Goal: Complete application form

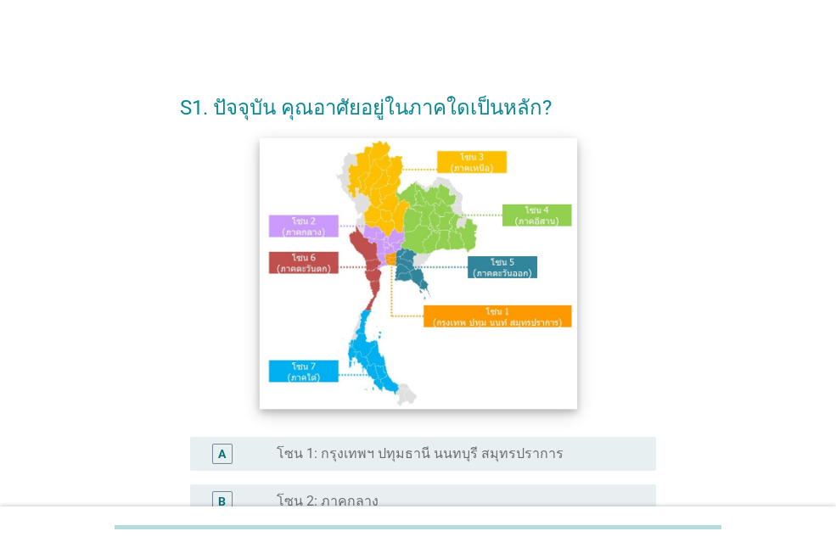
scroll to position [85, 0]
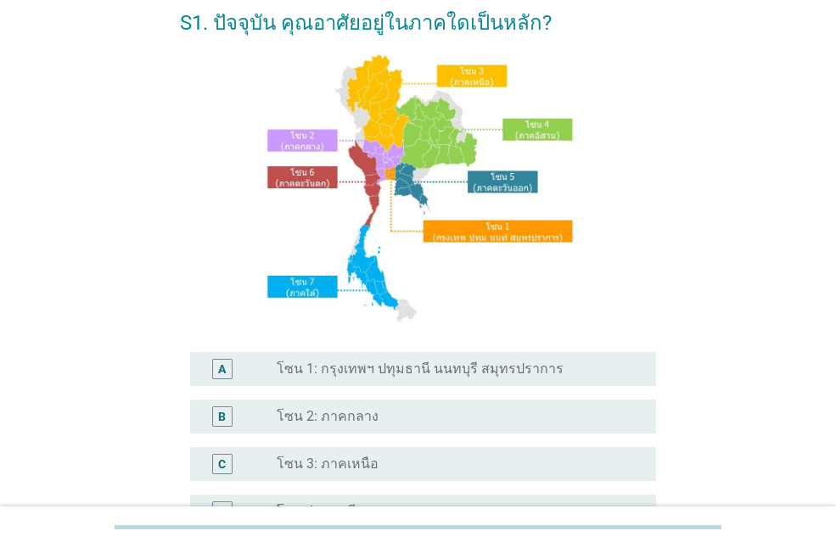
click at [337, 471] on label "โซน 3: ภาคเหนือ" at bounding box center [328, 464] width 102 height 17
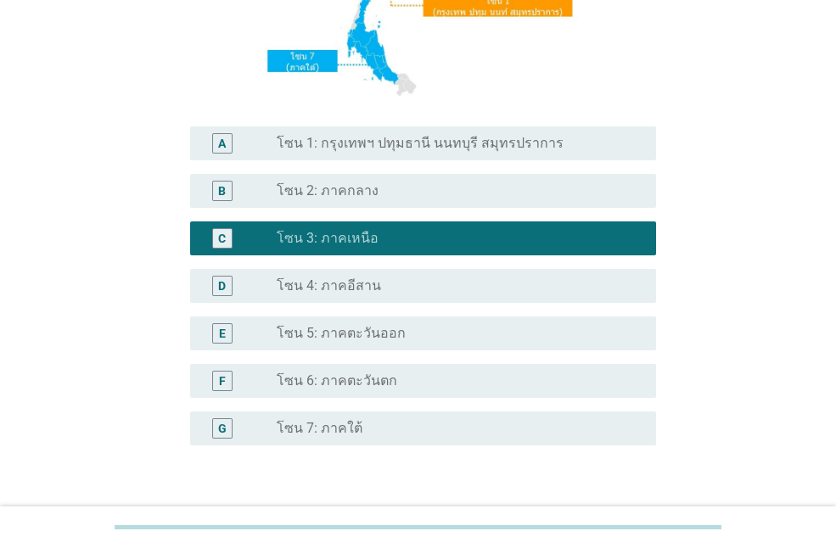
scroll to position [427, 0]
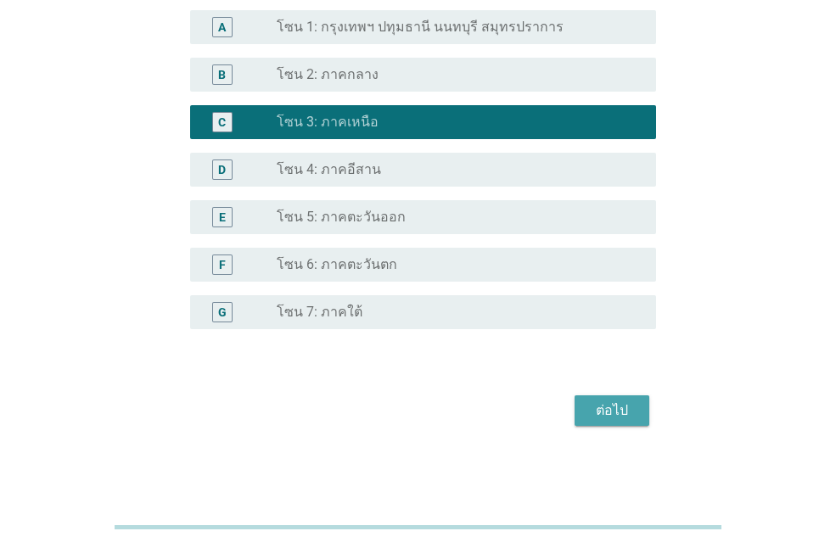
click at [612, 418] on div "ต่อไป" at bounding box center [612, 411] width 48 height 20
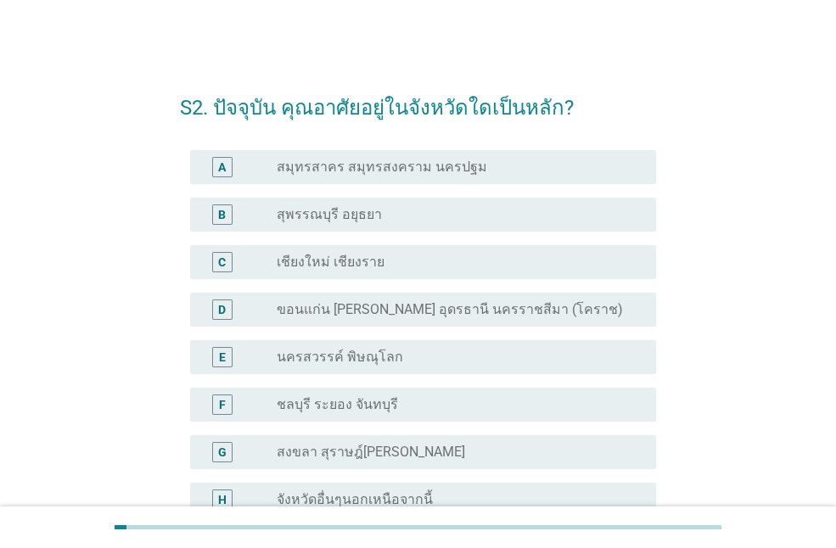
click at [338, 254] on label "เชียงใหม่ เชียงราย" at bounding box center [331, 262] width 108 height 17
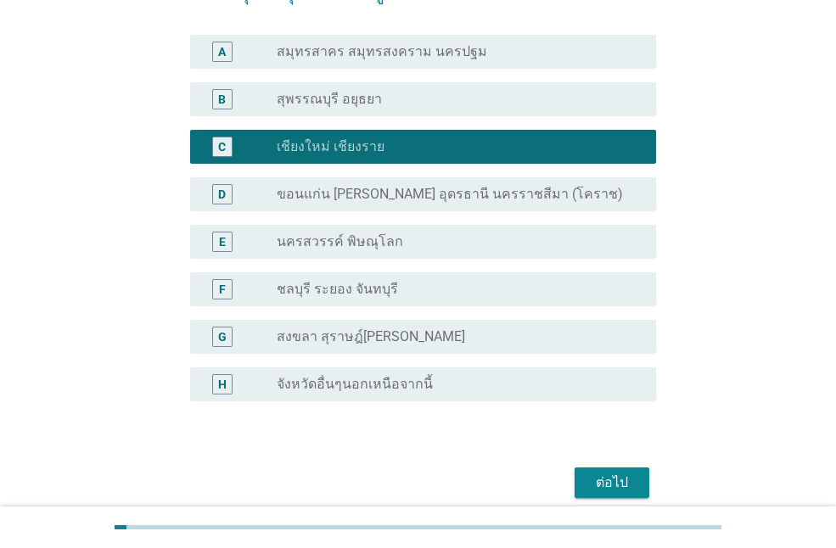
scroll to position [187, 0]
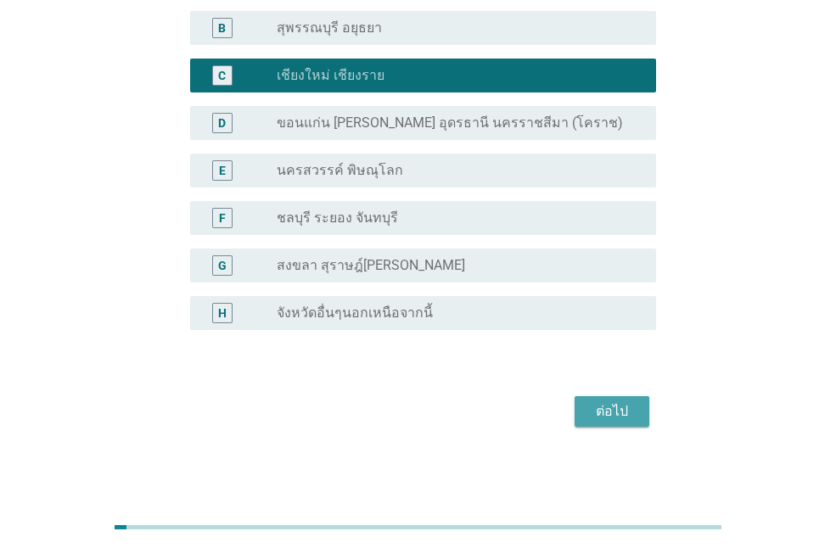
click at [621, 417] on div "ต่อไป" at bounding box center [612, 411] width 48 height 20
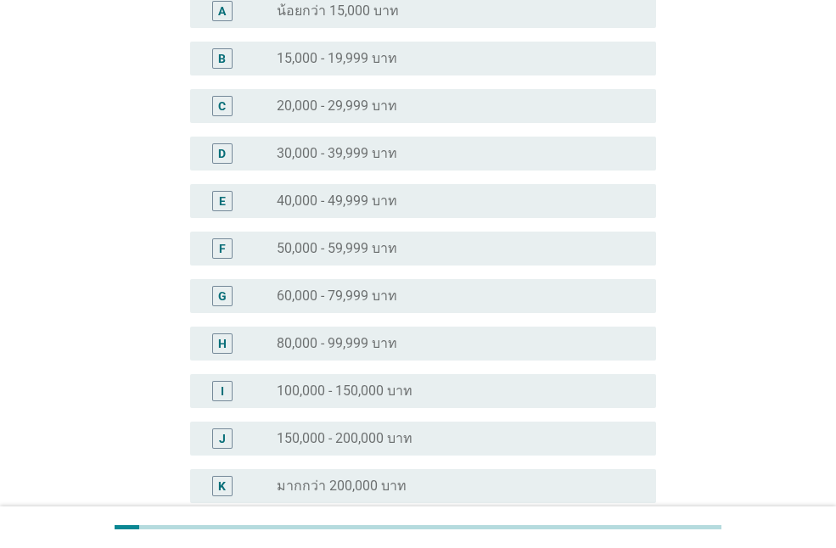
scroll to position [0, 0]
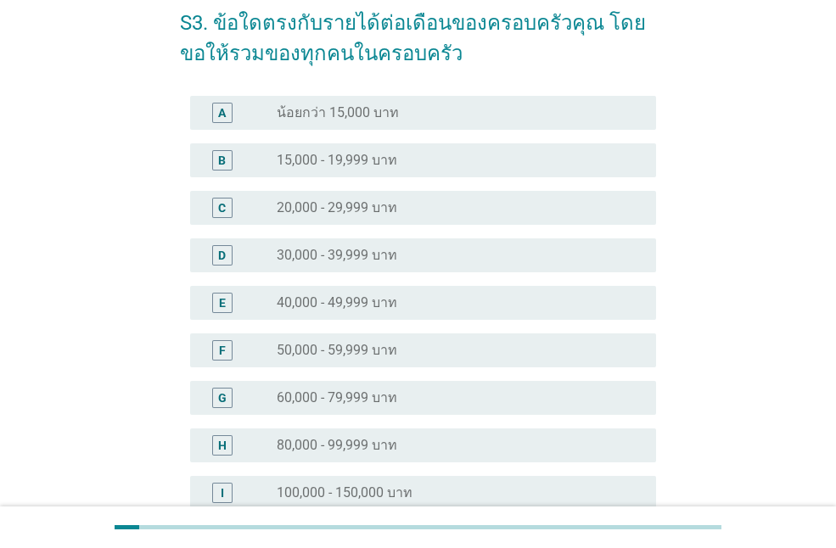
click at [387, 342] on label "50,000 - 59,999 บาท" at bounding box center [337, 350] width 121 height 17
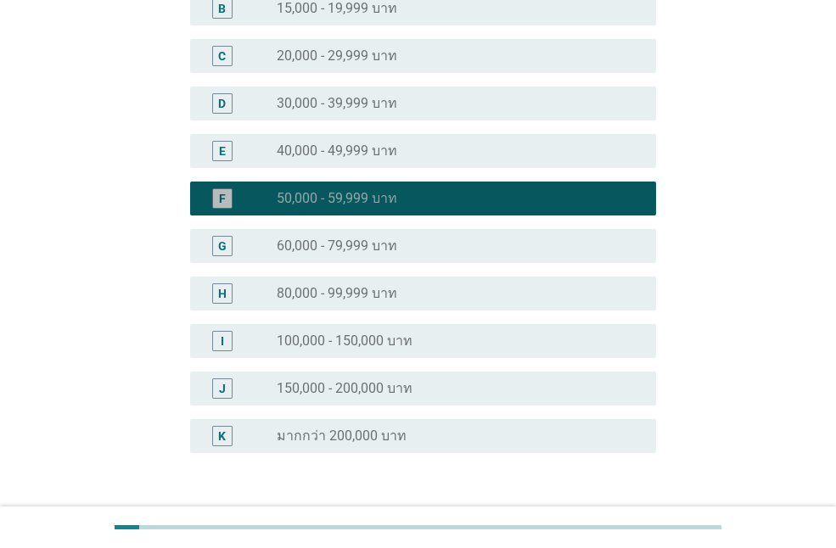
scroll to position [360, 0]
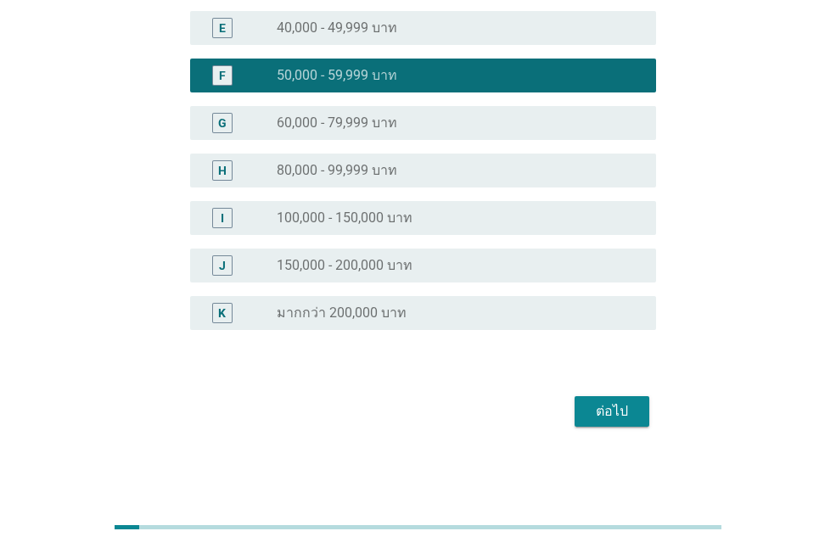
click at [606, 423] on button "ต่อไป" at bounding box center [612, 411] width 75 height 31
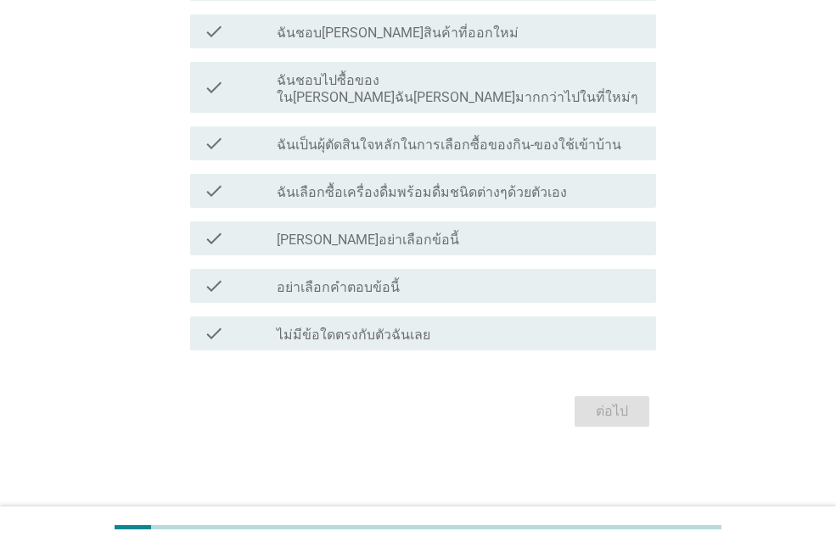
scroll to position [0, 0]
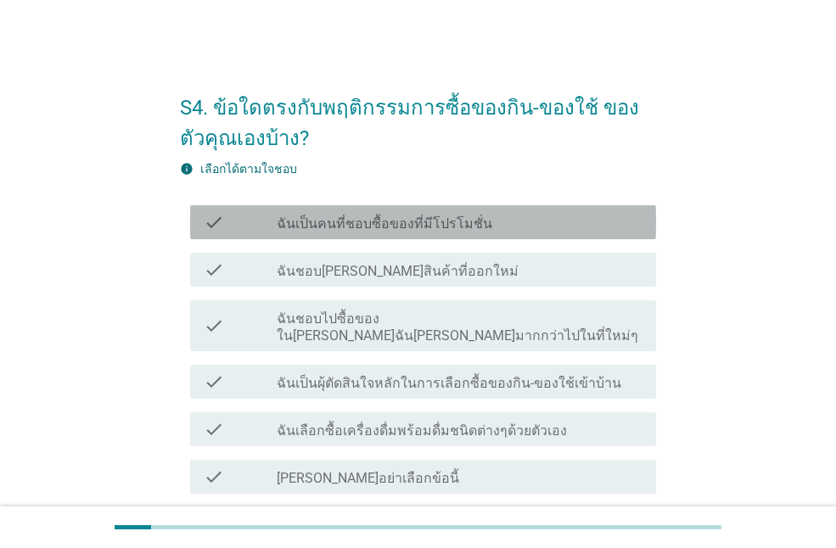
click at [437, 227] on label "ฉันเป็นคนที่ชอบซื้อของที่มีโปรโมชั่น" at bounding box center [385, 224] width 216 height 17
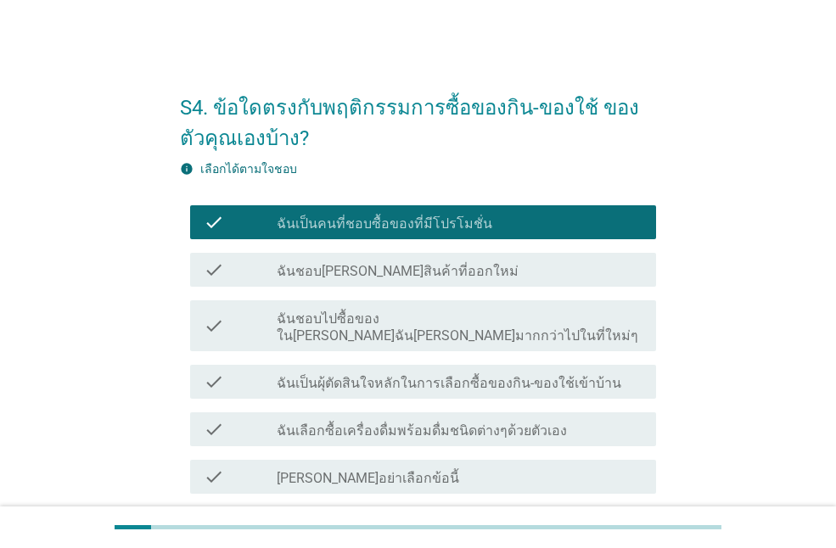
click at [446, 317] on label "ฉันชอบไปซื้อของใน[PERSON_NAME]ฉัน[PERSON_NAME]มากกว่าไปในที่ใหม่ๆ" at bounding box center [460, 328] width 366 height 34
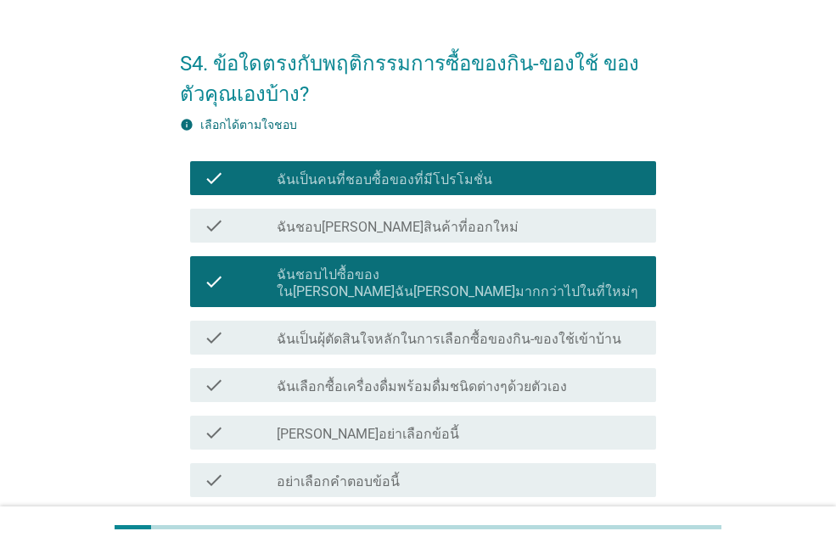
scroll to position [85, 0]
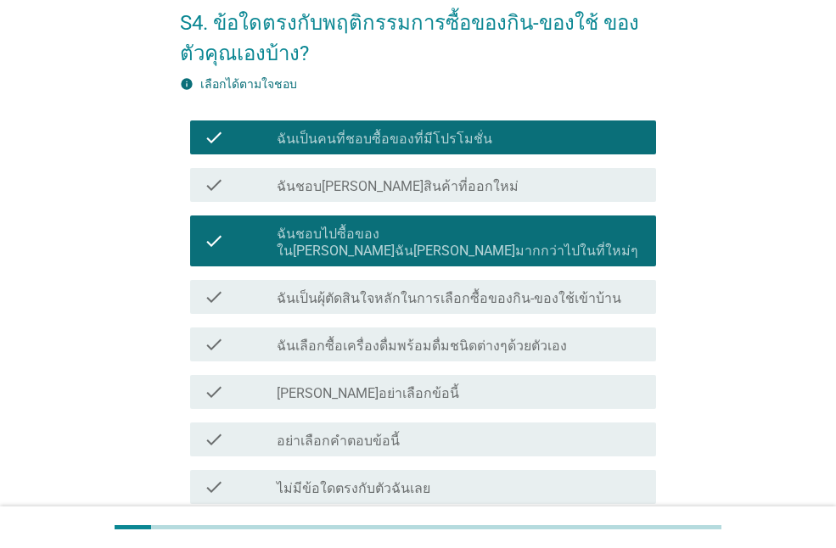
click at [453, 341] on div "check check_box_outline_blank ฉันเลือกซื้อเครื่องดื่มพร้อมดื่มชนิดต่างๆด้วยตัวเ…" at bounding box center [423, 345] width 466 height 34
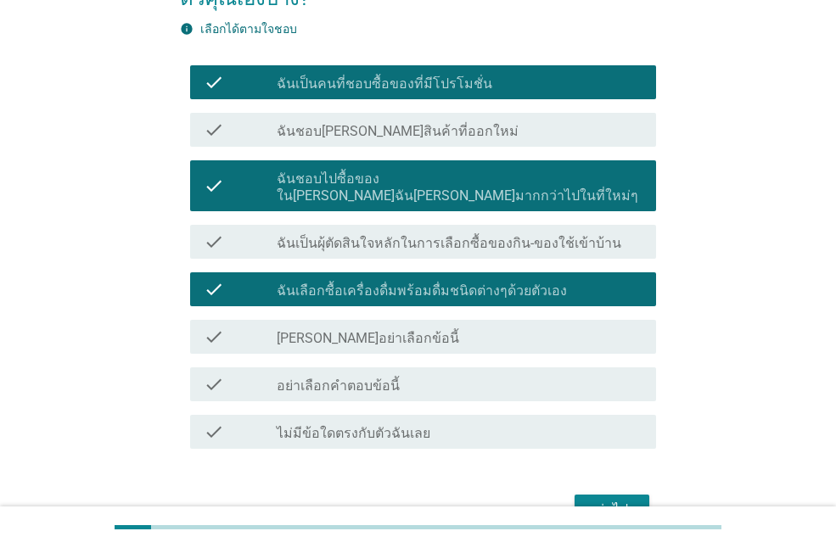
scroll to position [170, 0]
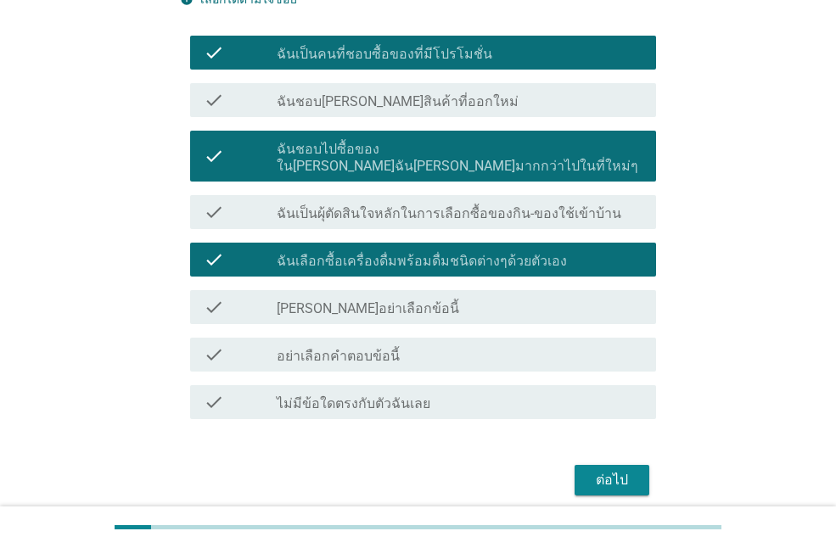
click at [601, 470] on div "ต่อไป" at bounding box center [612, 480] width 48 height 20
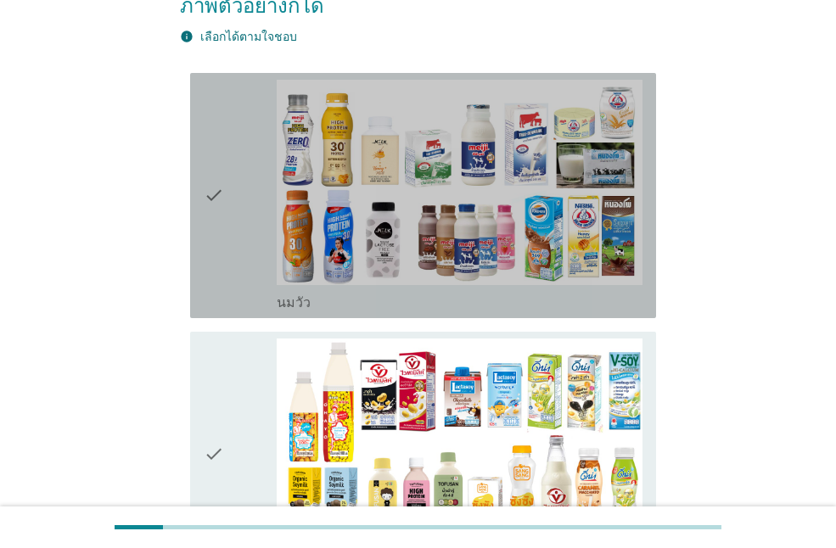
click at [206, 193] on icon "check" at bounding box center [214, 196] width 20 height 232
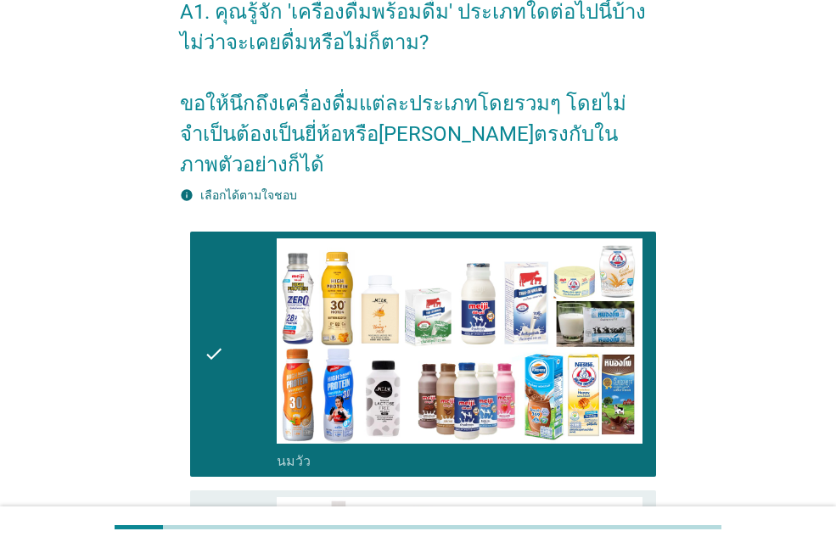
scroll to position [0, 0]
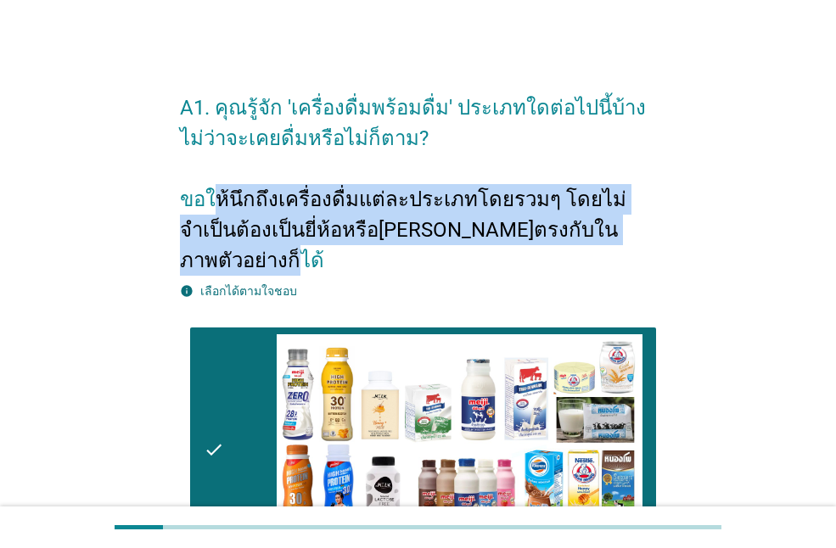
drag, startPoint x: 219, startPoint y: 196, endPoint x: 607, endPoint y: 224, distance: 388.8
click at [607, 224] on h2 "A1. คุณรู้จัก 'เครื่องดื่มพร้อมดื่ม' ประเภทใดต่อไปนี้บ้าง ไม่ว่าจะเคยดื่มหรือไม…" at bounding box center [418, 176] width 476 height 200
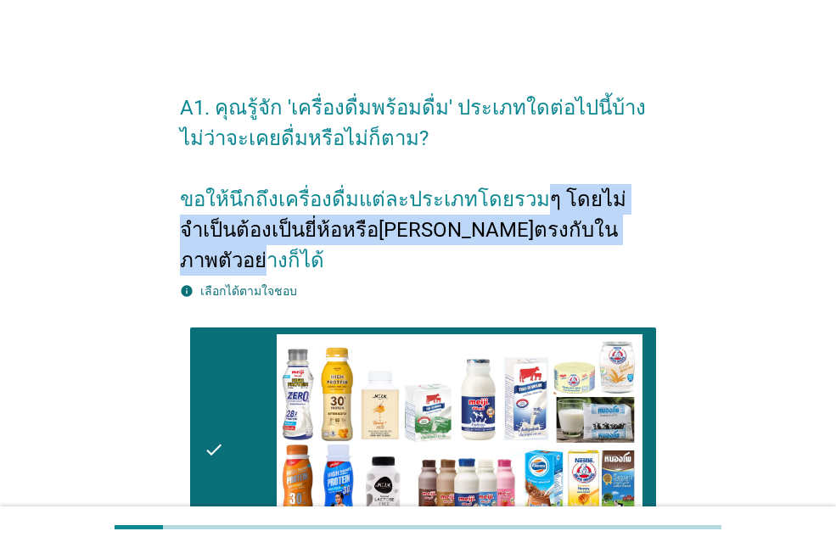
drag, startPoint x: 522, startPoint y: 188, endPoint x: 581, endPoint y: 224, distance: 69.7
click at [581, 224] on h2 "A1. คุณรู้จัก 'เครื่องดื่มพร้อมดื่ม' ประเภทใดต่อไปนี้บ้าง ไม่ว่าจะเคยดื่มหรือไม…" at bounding box center [418, 176] width 476 height 200
drag, startPoint x: 578, startPoint y: 210, endPoint x: 588, endPoint y: 227, distance: 19.8
click at [588, 227] on h2 "A1. คุณรู้จัก 'เครื่องดื่มพร้อมดื่ม' ประเภทใดต่อไปนี้บ้าง ไม่ว่าจะเคยดื่มหรือไม…" at bounding box center [418, 176] width 476 height 200
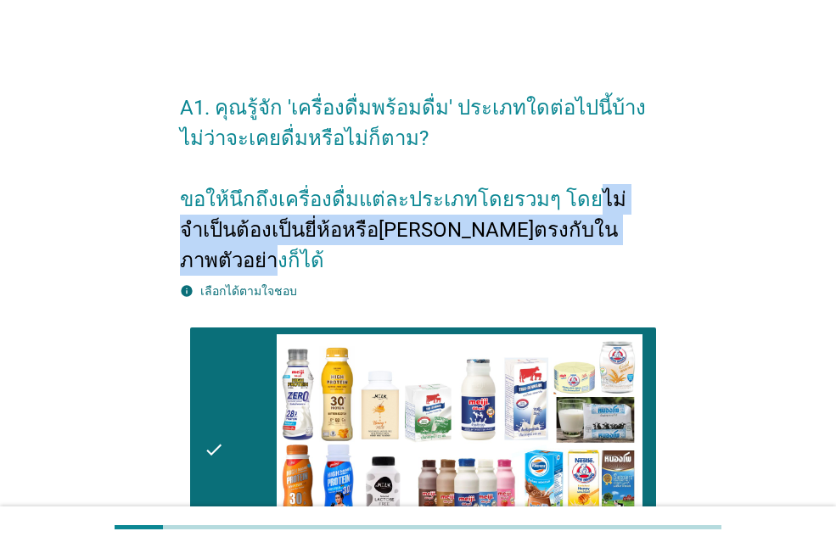
click at [588, 227] on h2 "A1. คุณรู้จัก 'เครื่องดื่มพร้อมดื่ม' ประเภทใดต่อไปนี้บ้าง ไม่ว่าจะเคยดื่มหรือไม…" at bounding box center [418, 176] width 476 height 200
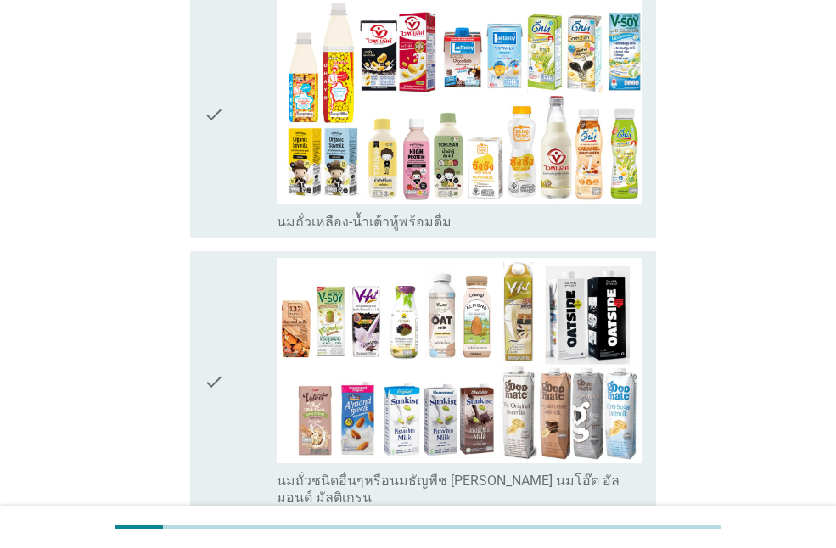
scroll to position [679, 0]
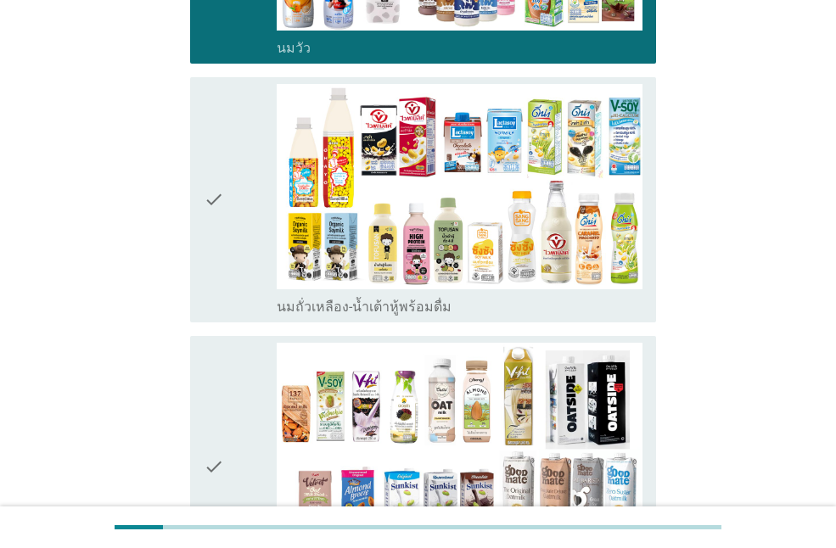
click at [208, 207] on icon "check" at bounding box center [214, 200] width 20 height 232
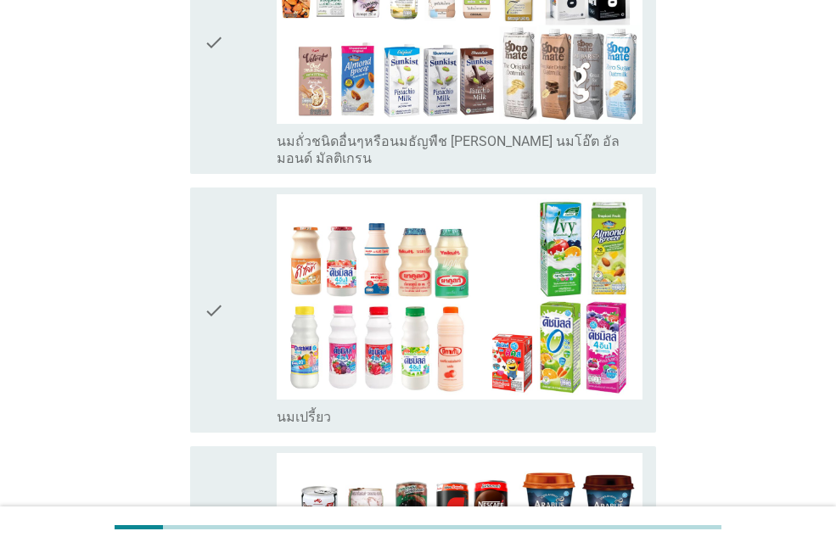
click at [221, 257] on icon "check" at bounding box center [214, 310] width 20 height 232
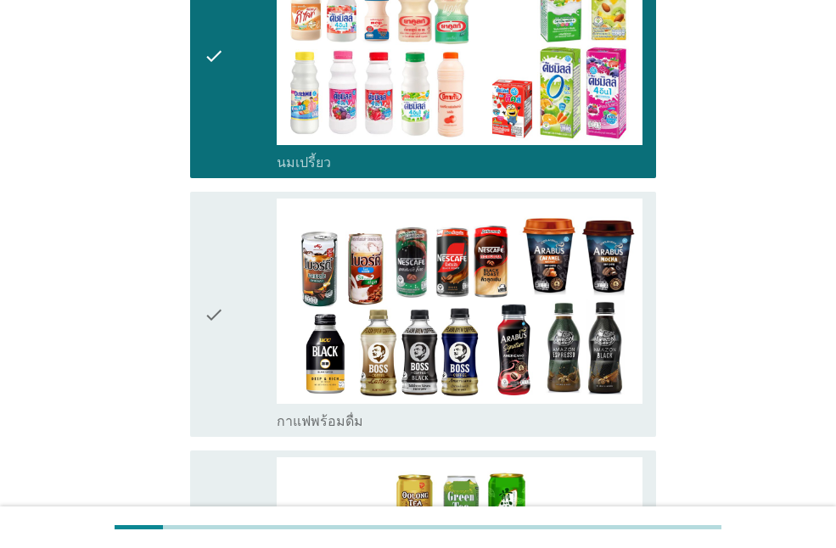
click at [221, 257] on icon "check" at bounding box center [214, 315] width 20 height 232
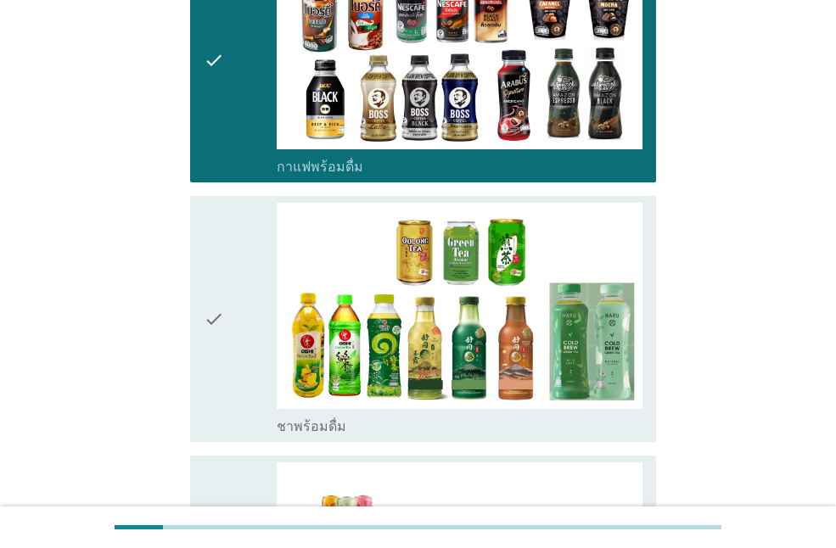
click at [221, 257] on icon "check" at bounding box center [214, 319] width 20 height 232
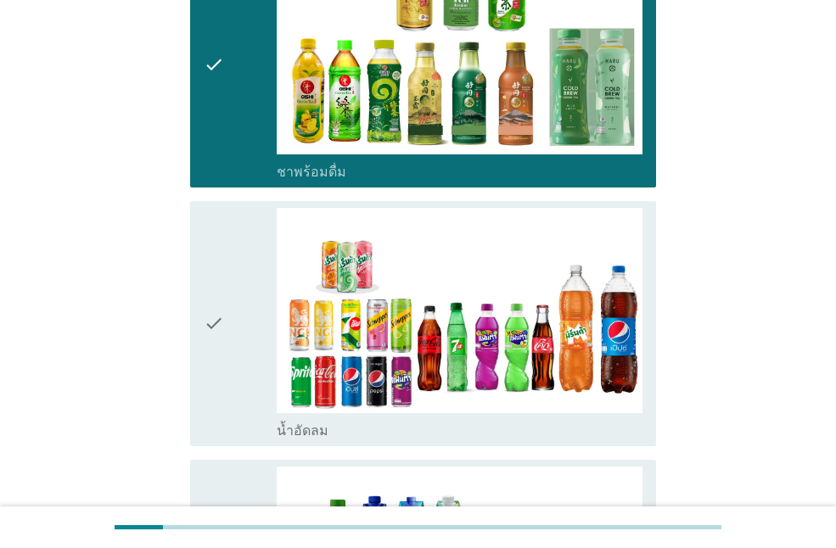
click at [221, 257] on icon "check" at bounding box center [214, 324] width 20 height 232
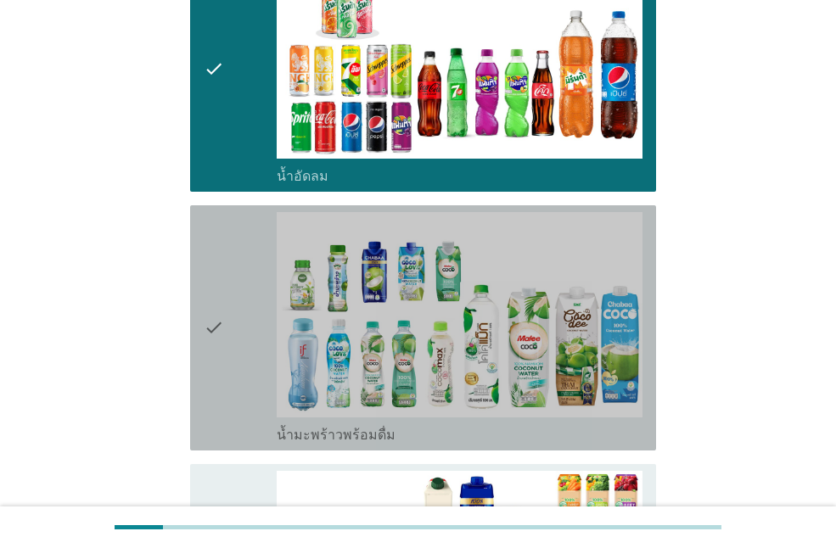
click at [221, 257] on icon "check" at bounding box center [214, 328] width 20 height 232
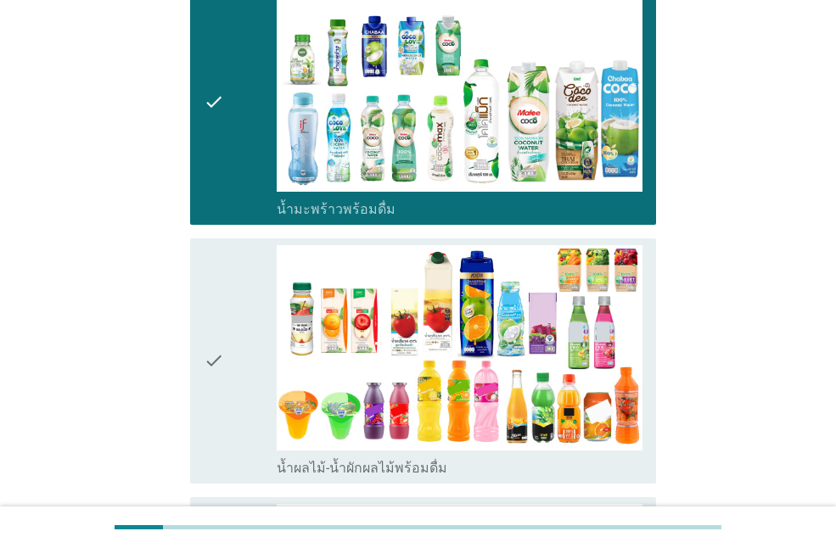
scroll to position [2206, 0]
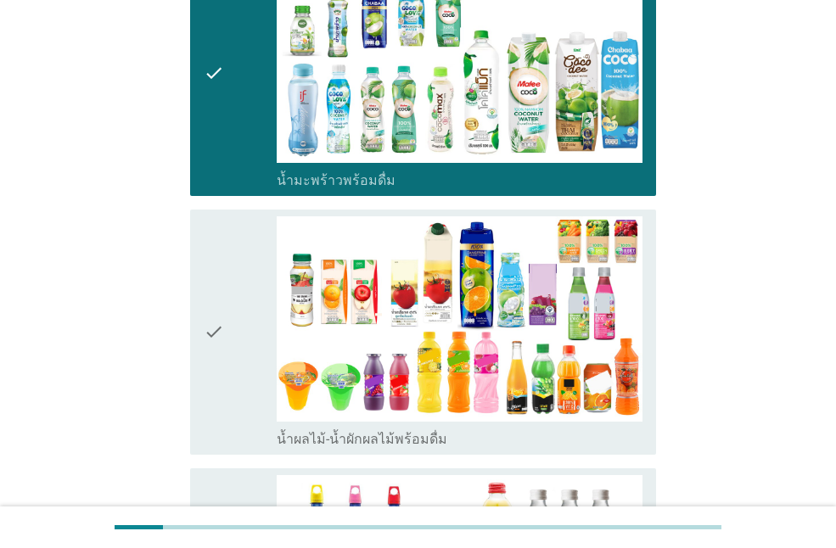
click at [221, 257] on icon "check" at bounding box center [214, 332] width 20 height 232
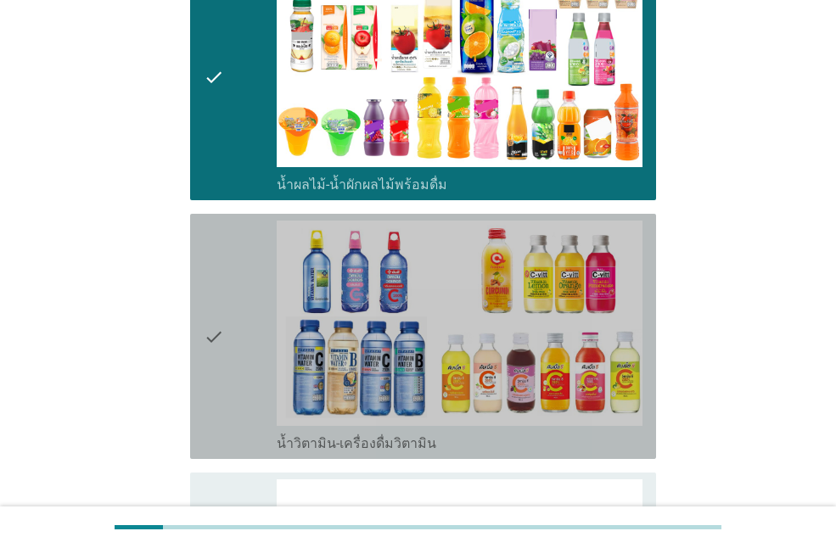
click at [221, 257] on icon "check" at bounding box center [214, 337] width 20 height 232
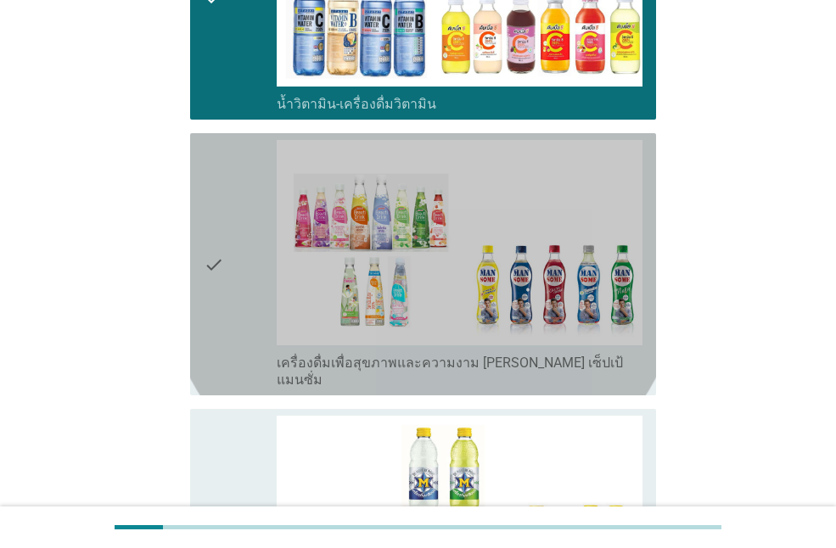
click at [221, 257] on icon "check" at bounding box center [214, 264] width 20 height 249
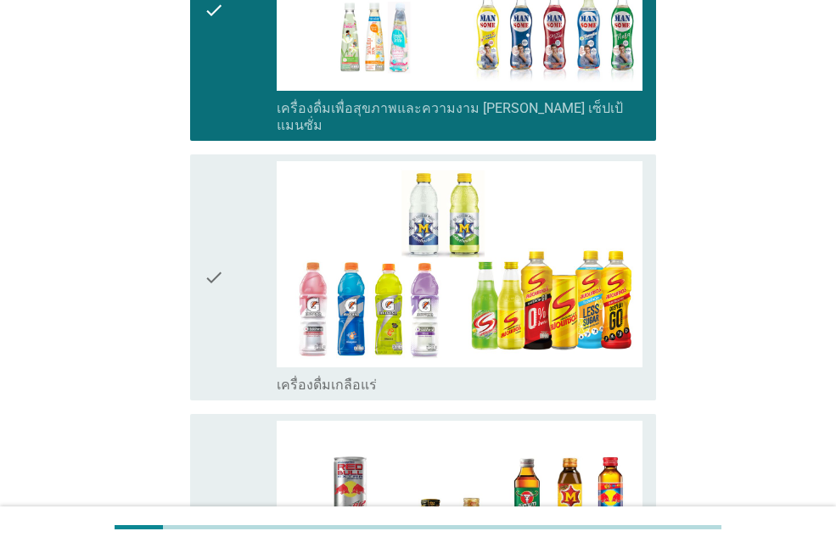
click at [221, 257] on icon "check" at bounding box center [214, 277] width 20 height 232
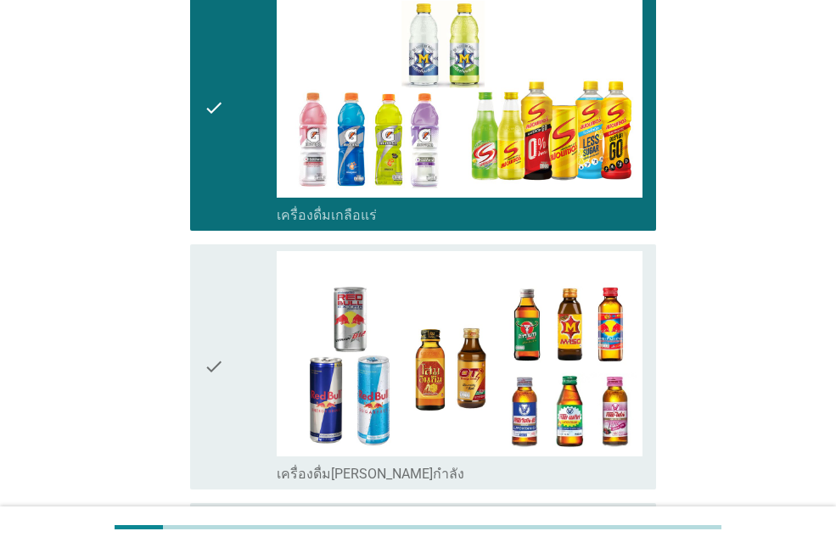
click at [221, 257] on icon "check" at bounding box center [214, 367] width 20 height 232
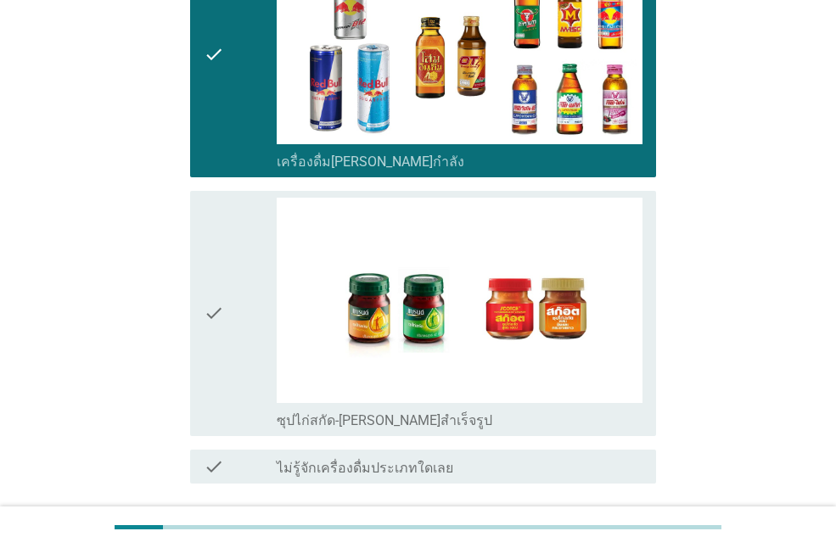
scroll to position [3564, 0]
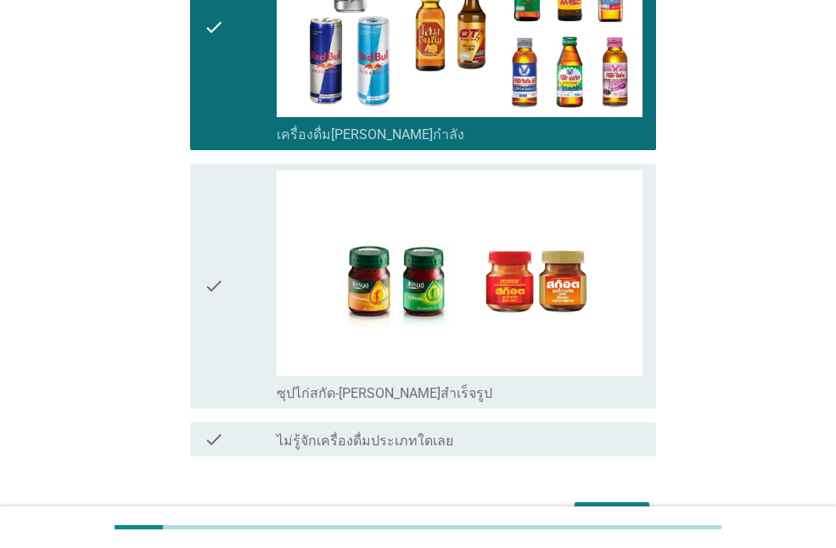
click at [221, 257] on icon "check" at bounding box center [214, 287] width 20 height 232
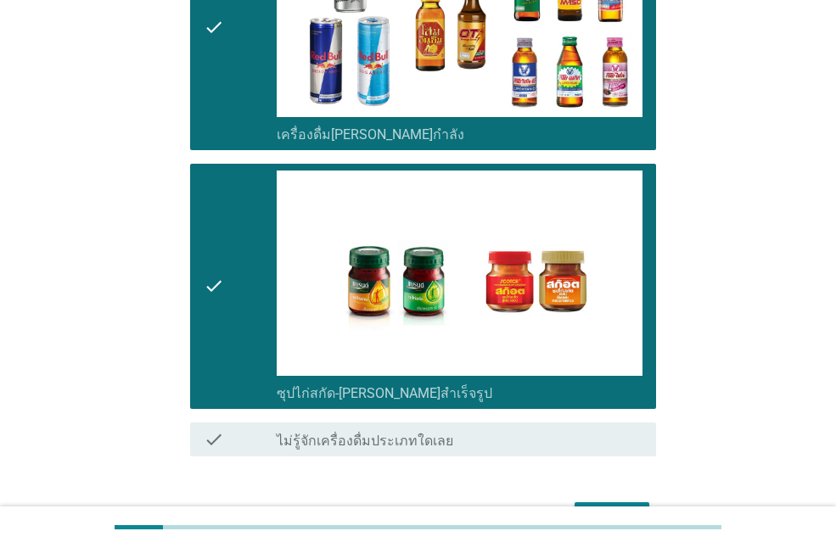
click at [621, 507] on div "ต่อไป" at bounding box center [612, 517] width 48 height 20
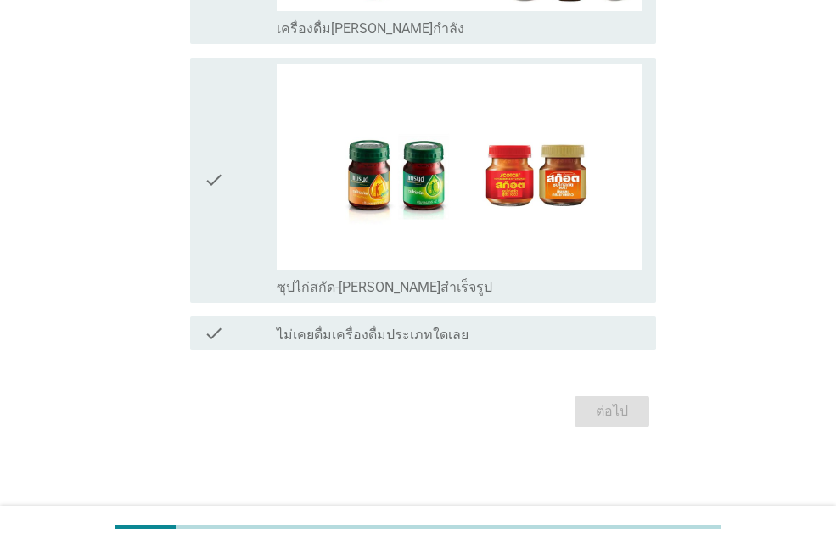
scroll to position [0, 0]
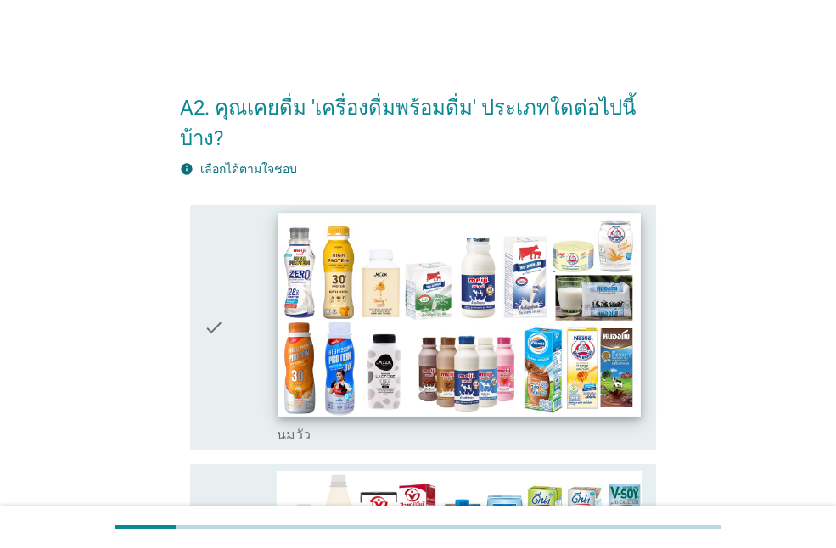
click at [582, 279] on img at bounding box center [459, 315] width 362 height 204
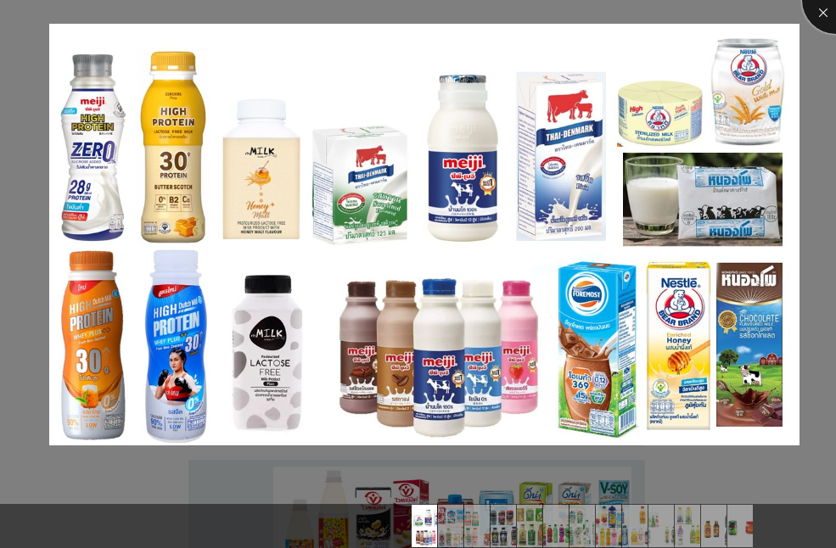
click at [819, 24] on div at bounding box center [836, 0] width 68 height 68
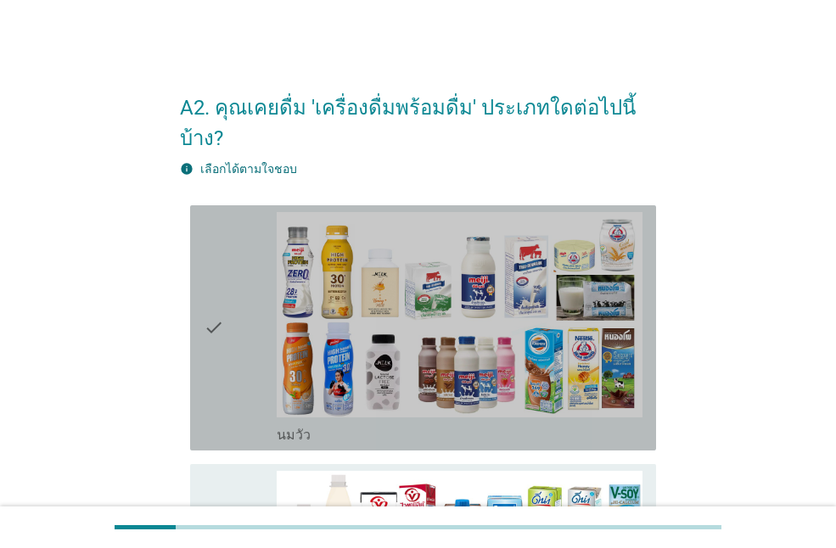
click at [221, 317] on icon "check" at bounding box center [214, 328] width 20 height 232
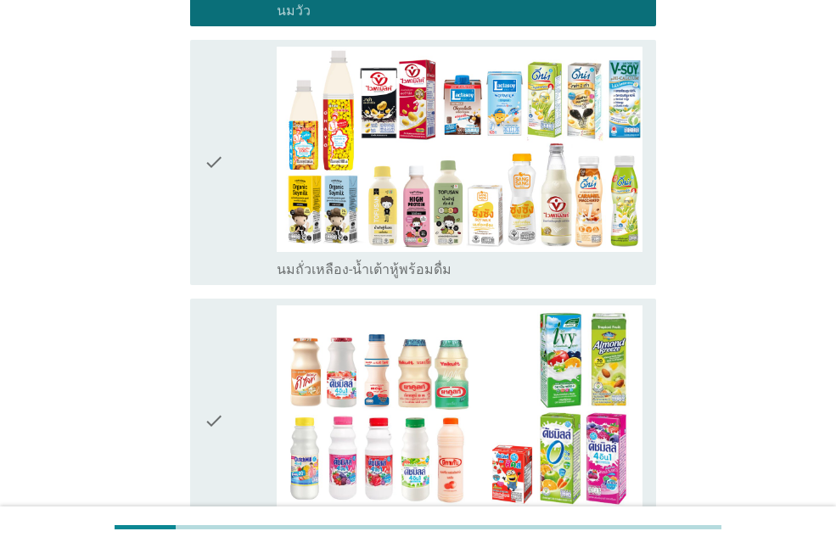
scroll to position [509, 0]
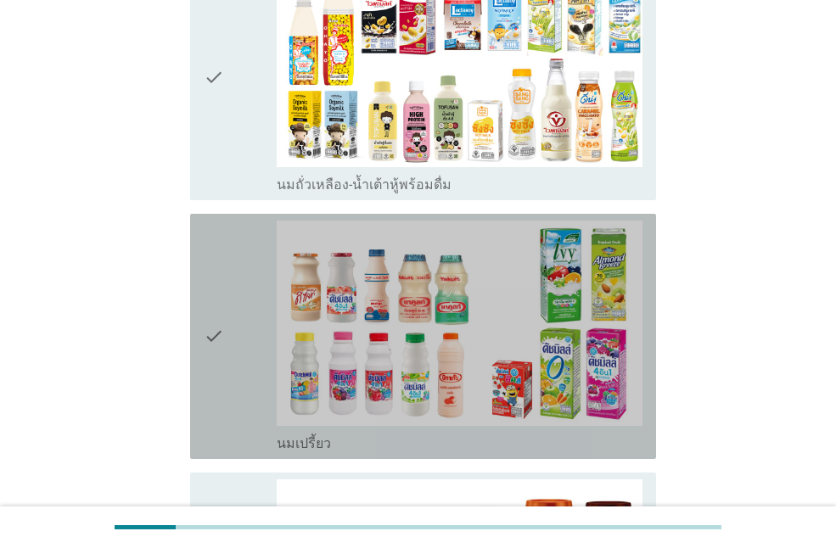
click at [210, 353] on icon "check" at bounding box center [214, 337] width 20 height 232
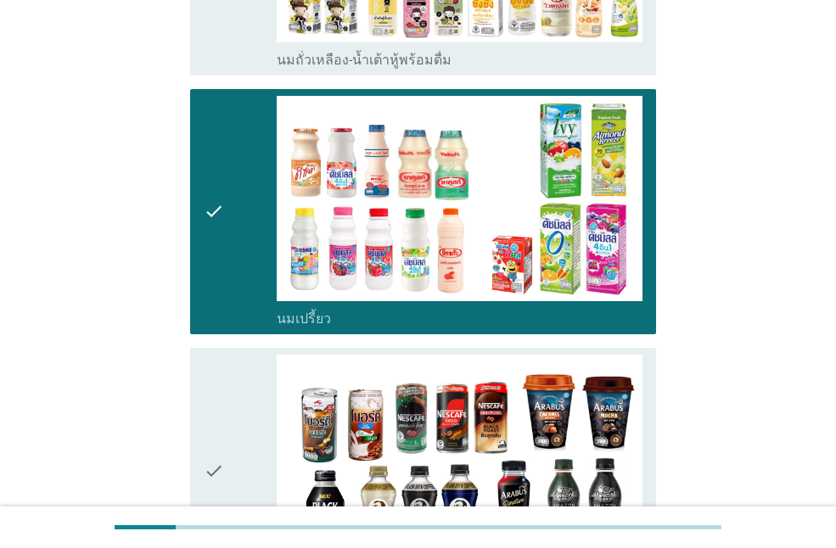
scroll to position [764, 0]
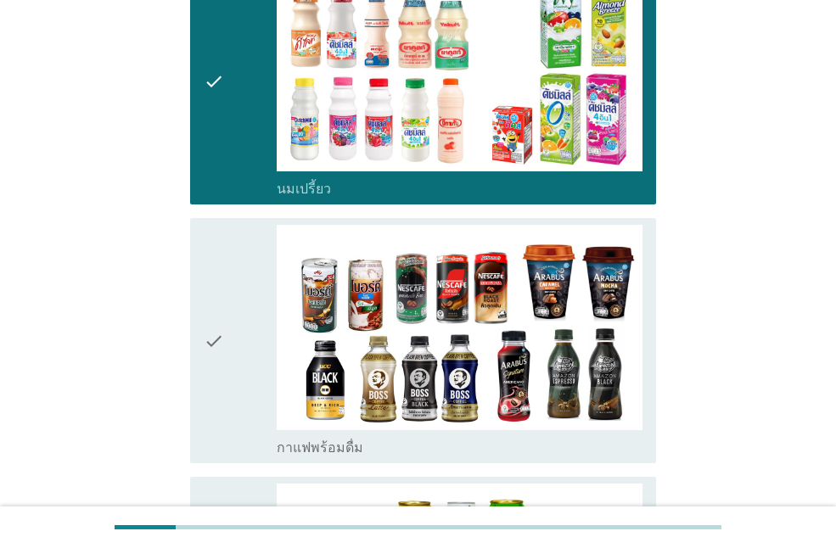
click at [210, 353] on icon "check" at bounding box center [214, 341] width 20 height 232
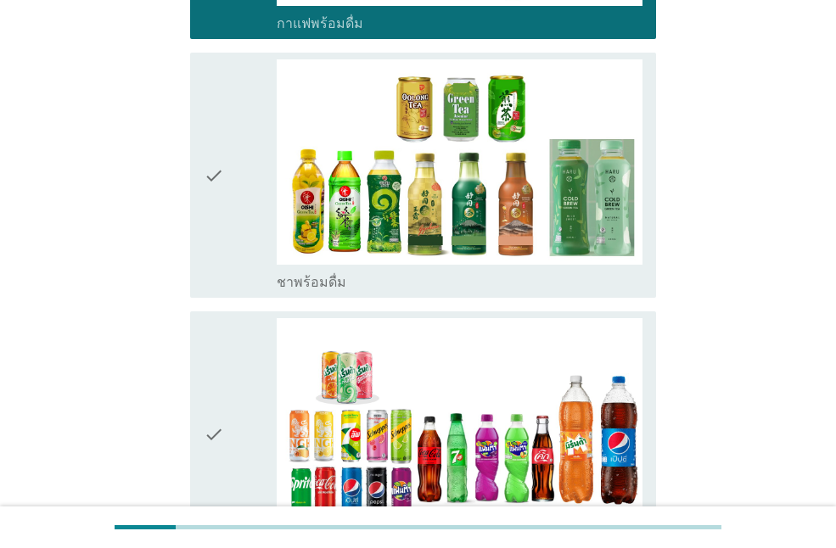
scroll to position [1273, 0]
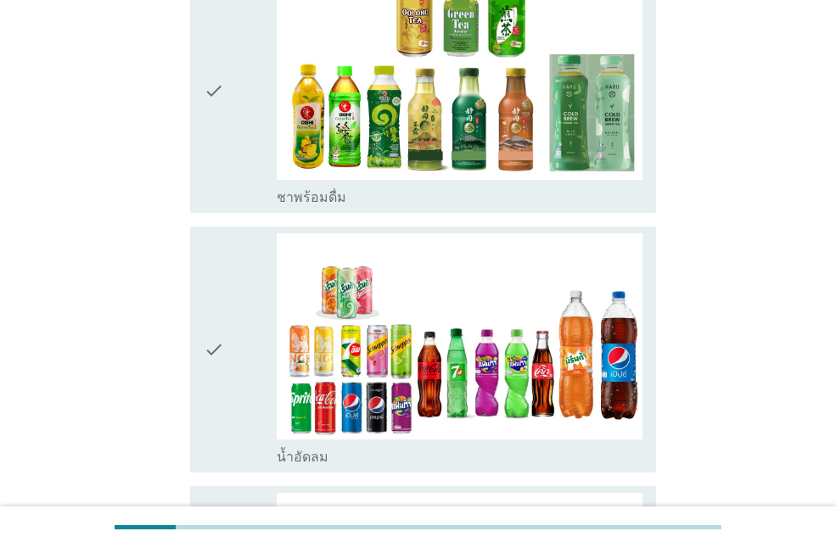
click at [236, 133] on div "check" at bounding box center [240, 91] width 73 height 232
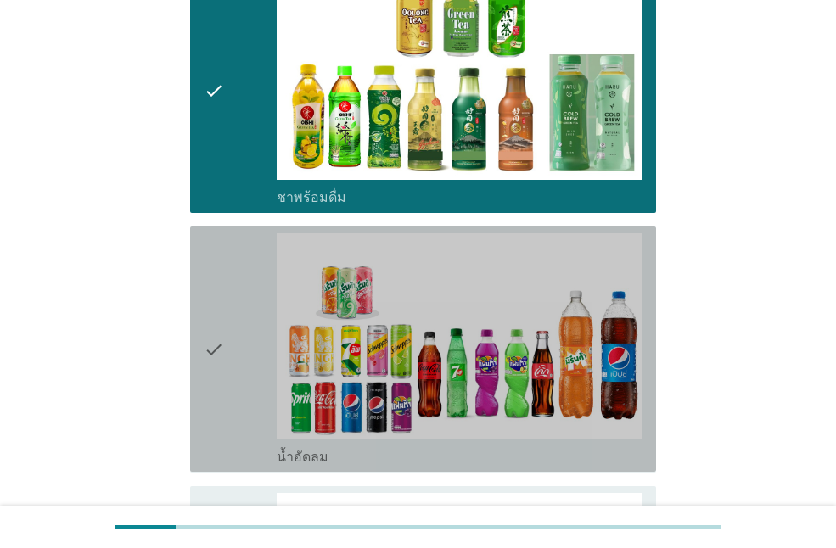
click at [233, 311] on div "check" at bounding box center [240, 349] width 73 height 232
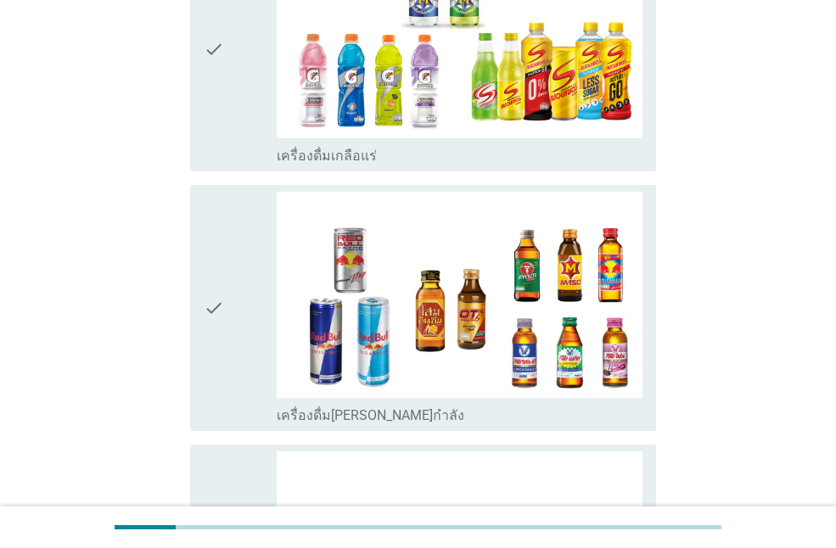
scroll to position [3225, 0]
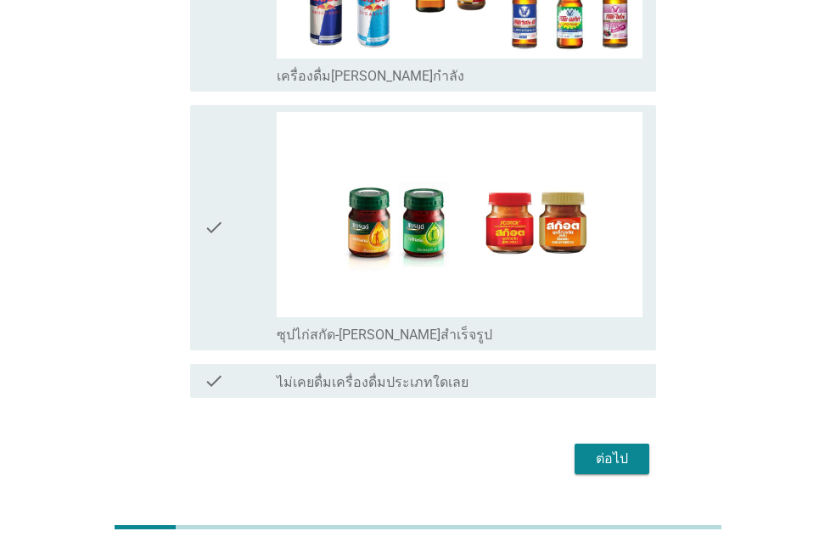
click at [621, 449] on div "ต่อไป" at bounding box center [612, 459] width 48 height 20
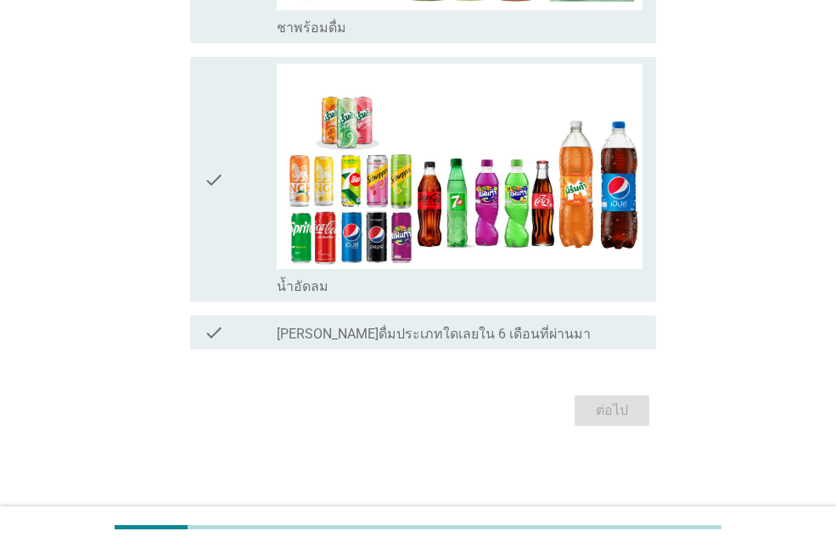
scroll to position [0, 0]
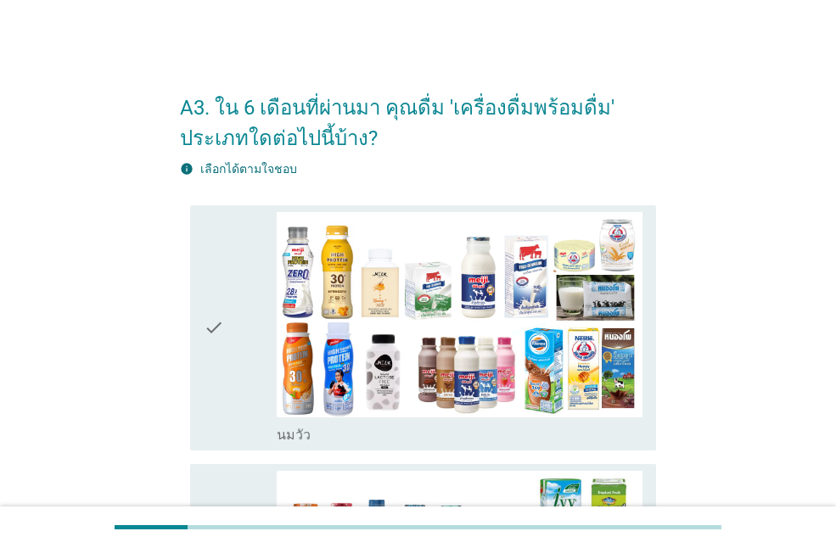
click at [233, 369] on div "check" at bounding box center [240, 328] width 73 height 232
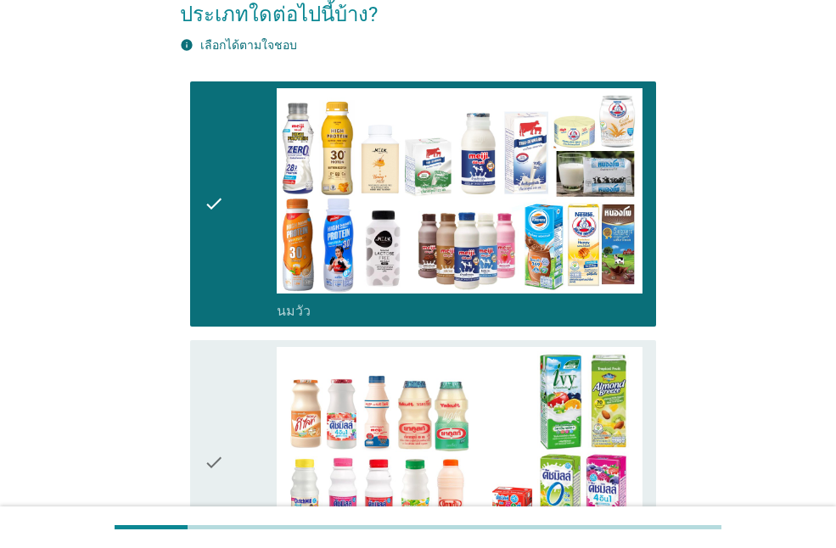
scroll to position [255, 0]
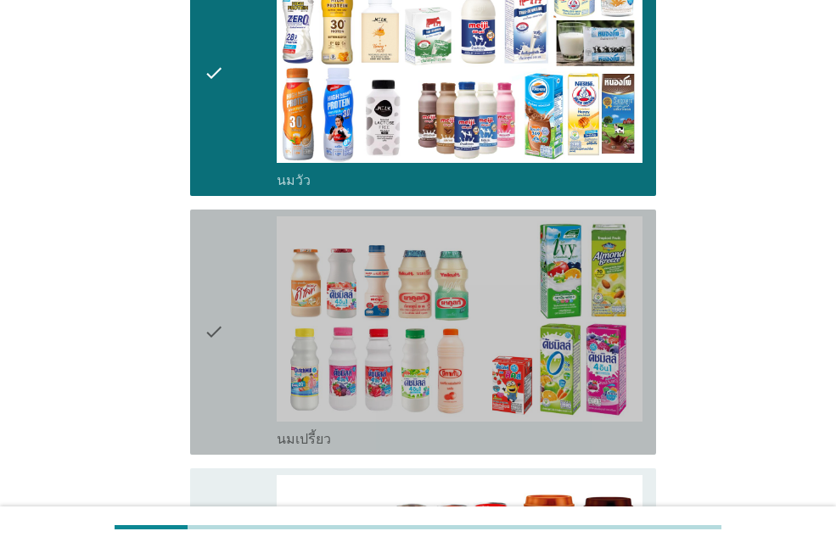
click at [233, 369] on div "check" at bounding box center [240, 332] width 73 height 232
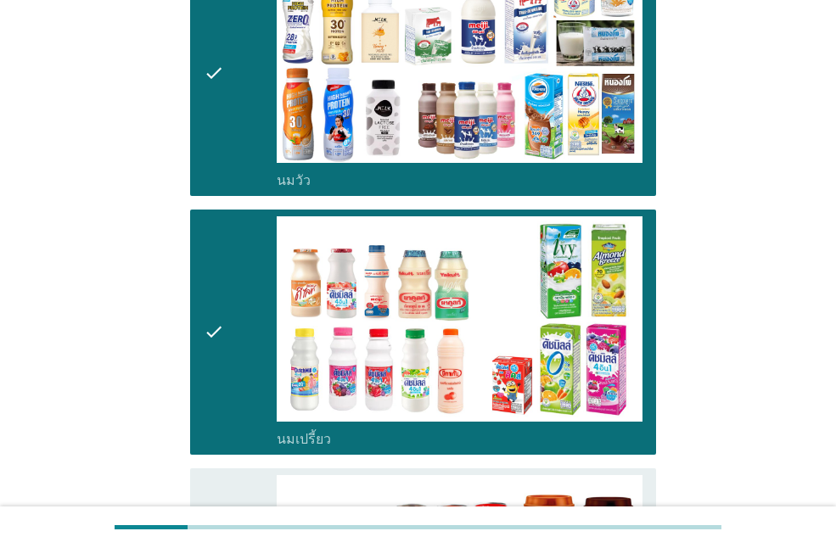
scroll to position [594, 0]
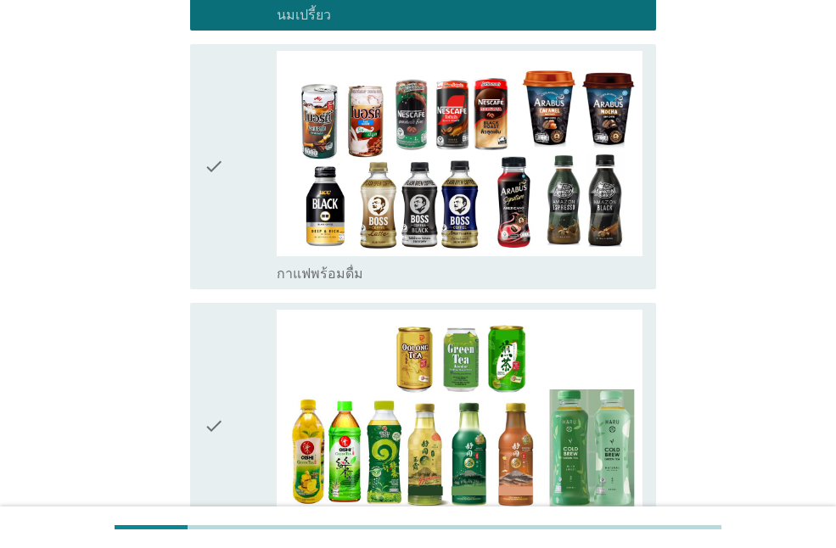
click at [216, 260] on icon "check" at bounding box center [214, 167] width 20 height 232
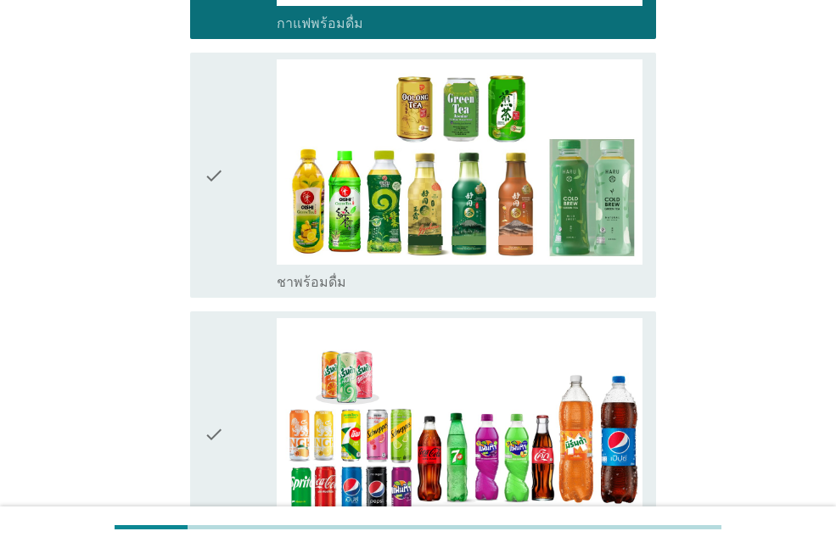
click at [216, 260] on icon "check" at bounding box center [214, 175] width 20 height 232
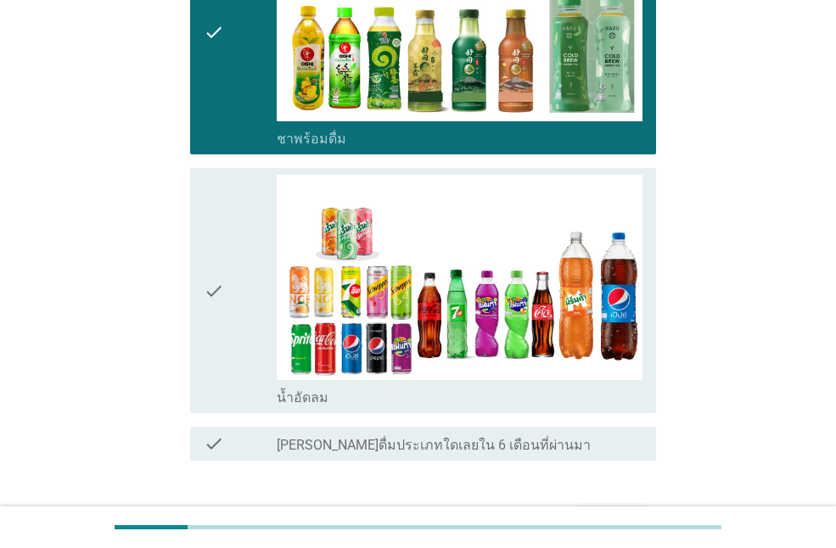
scroll to position [1184, 0]
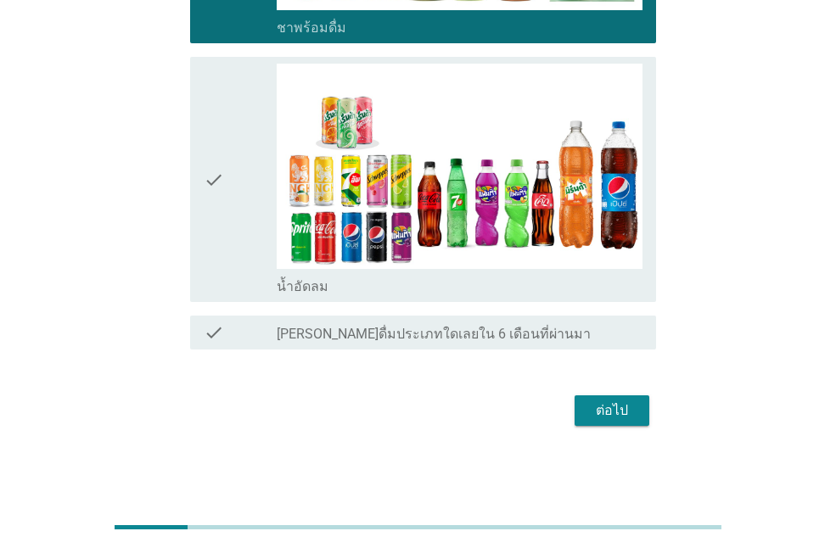
click at [211, 230] on icon "check" at bounding box center [214, 180] width 20 height 232
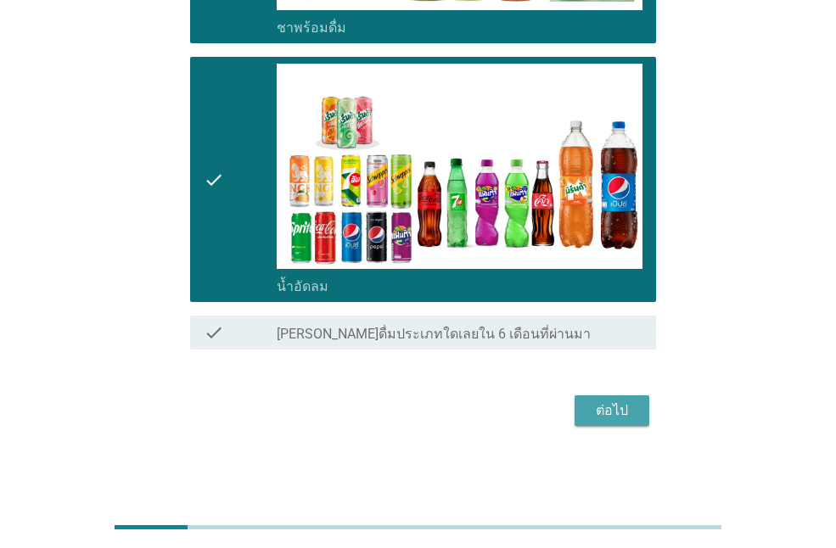
click at [622, 412] on div "ต่อไป" at bounding box center [612, 411] width 48 height 20
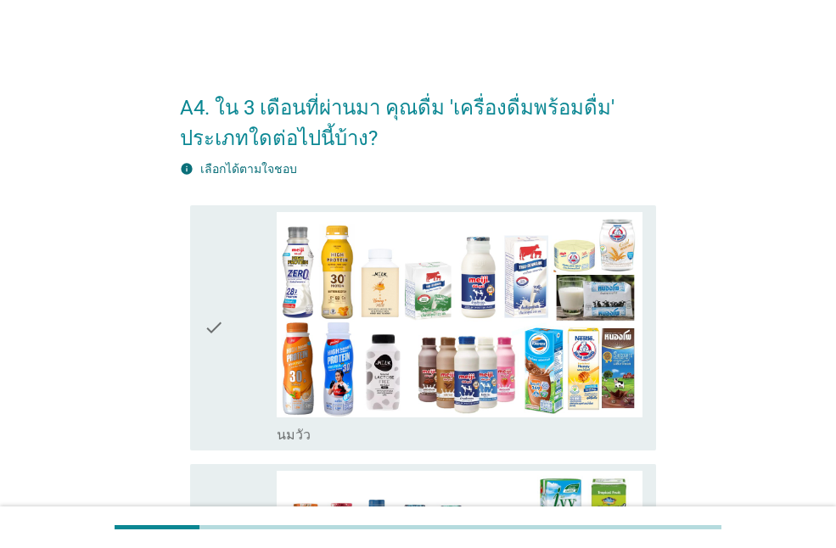
click at [236, 387] on div "check" at bounding box center [240, 328] width 73 height 232
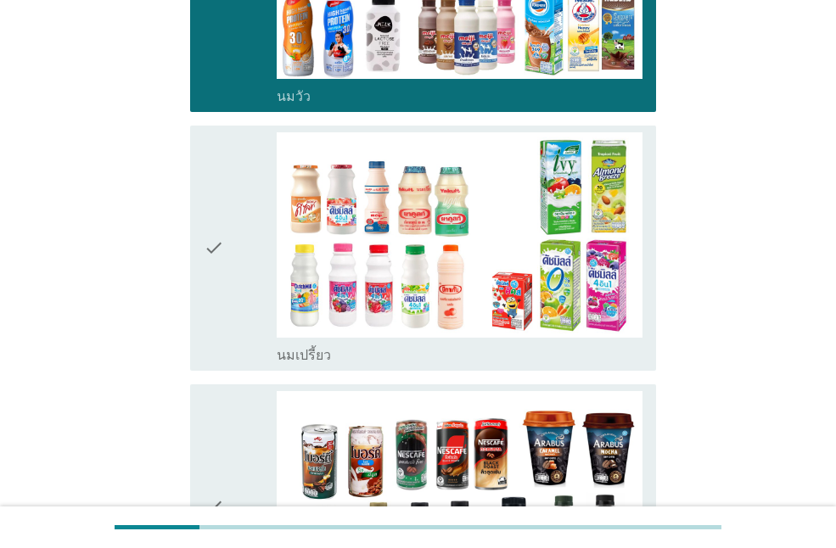
scroll to position [339, 0]
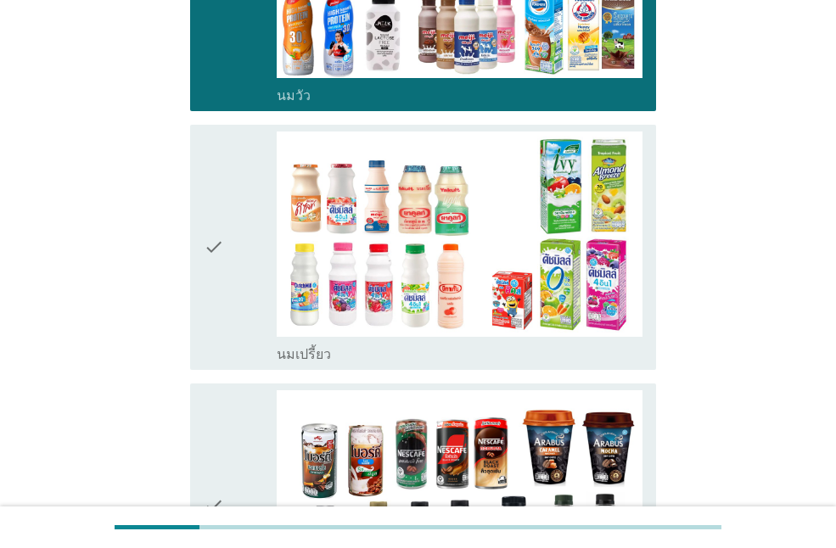
click at [232, 328] on div "check" at bounding box center [240, 248] width 73 height 232
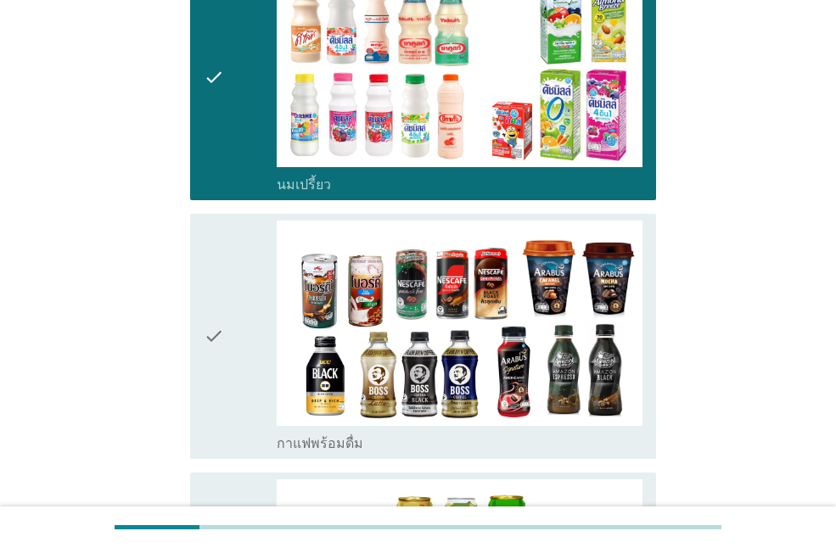
click at [232, 328] on div "check" at bounding box center [240, 337] width 73 height 232
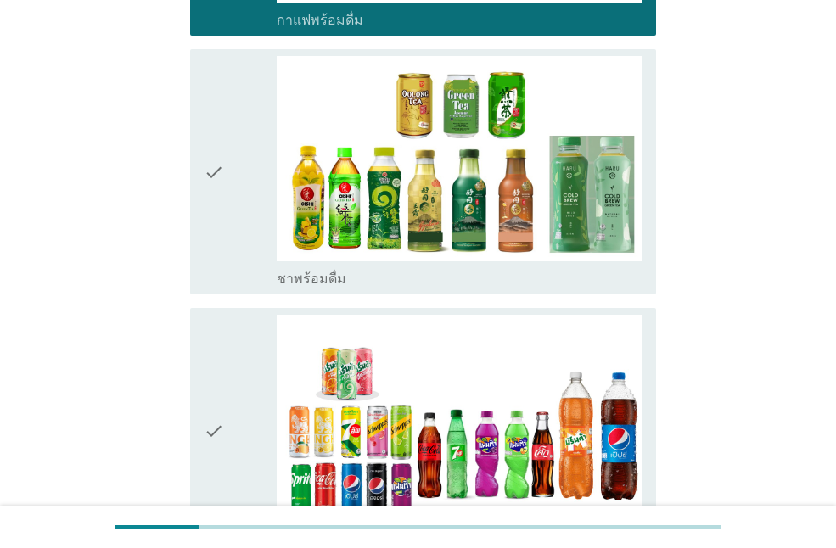
scroll to position [933, 0]
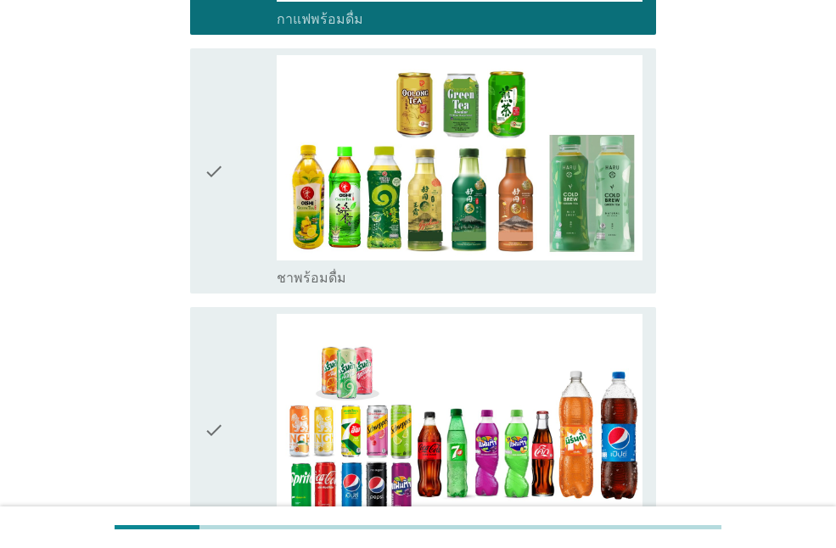
drag, startPoint x: 232, startPoint y: 215, endPoint x: 232, endPoint y: 257, distance: 42.4
click at [232, 221] on div "check" at bounding box center [240, 171] width 73 height 232
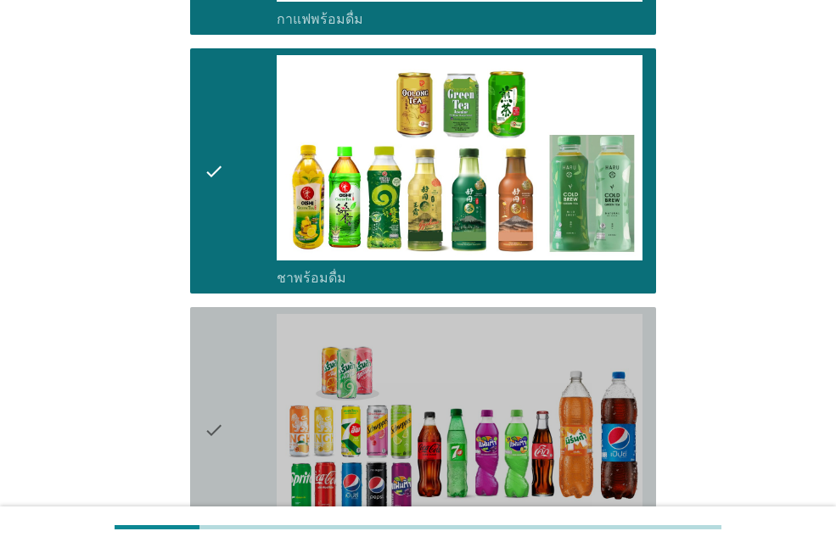
click at [232, 388] on div "check" at bounding box center [240, 430] width 73 height 232
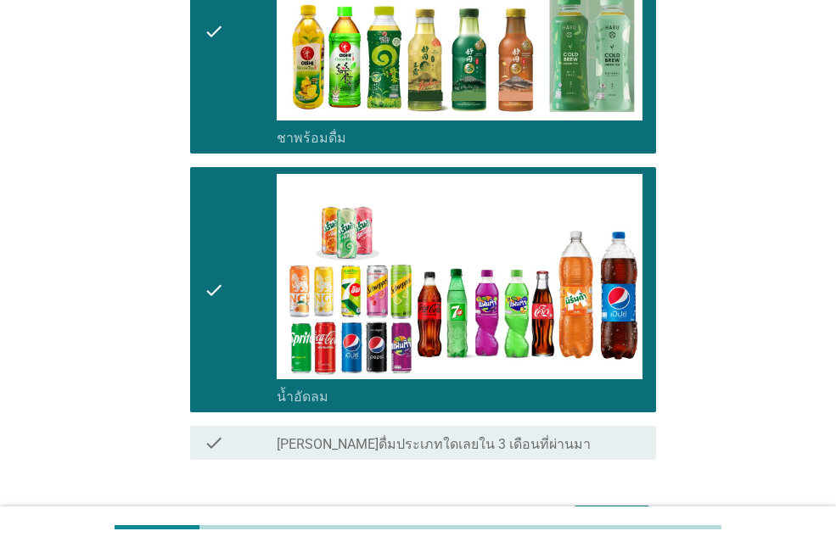
scroll to position [1184, 0]
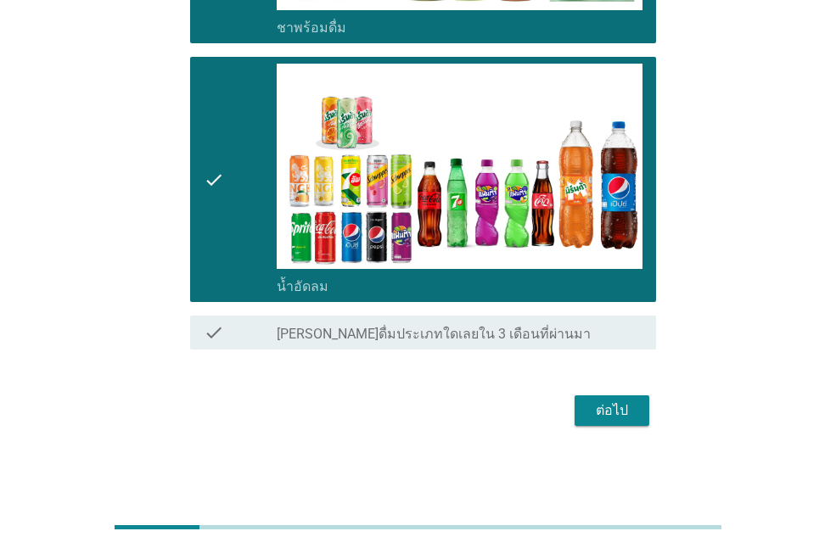
click at [620, 412] on div "ต่อไป" at bounding box center [612, 411] width 48 height 20
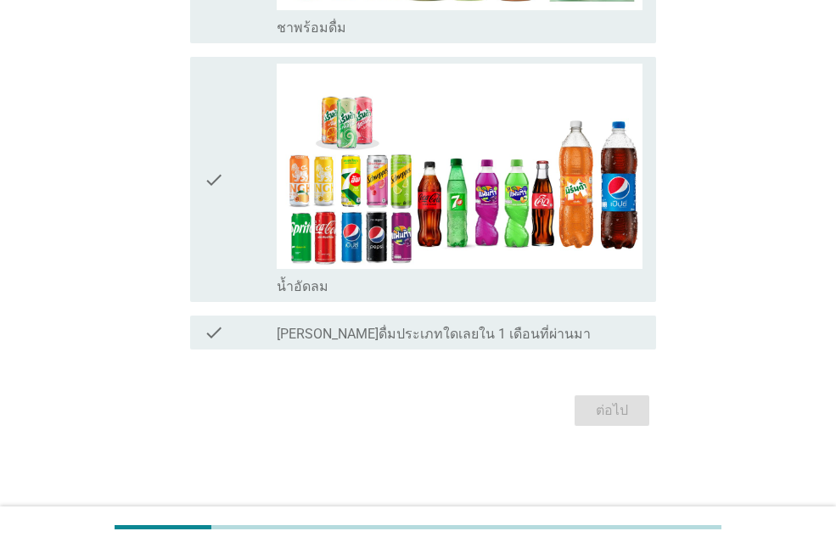
scroll to position [0, 0]
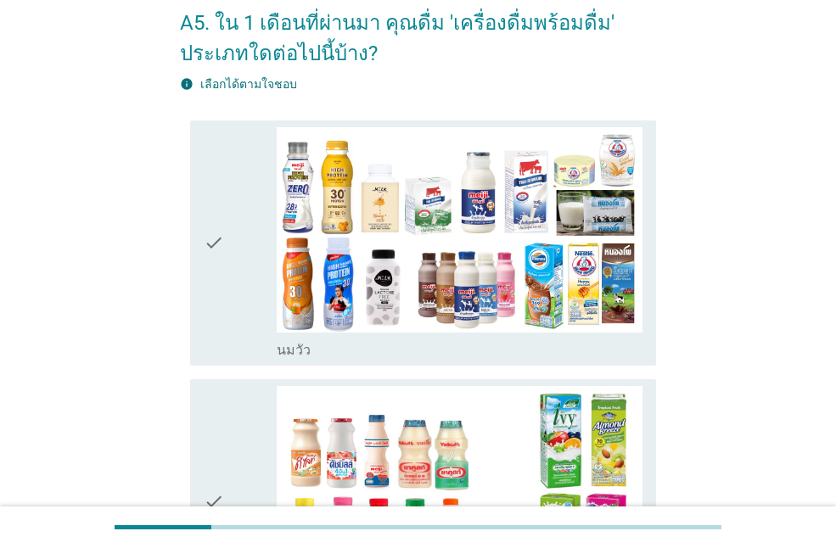
click at [213, 306] on icon "check" at bounding box center [214, 243] width 20 height 232
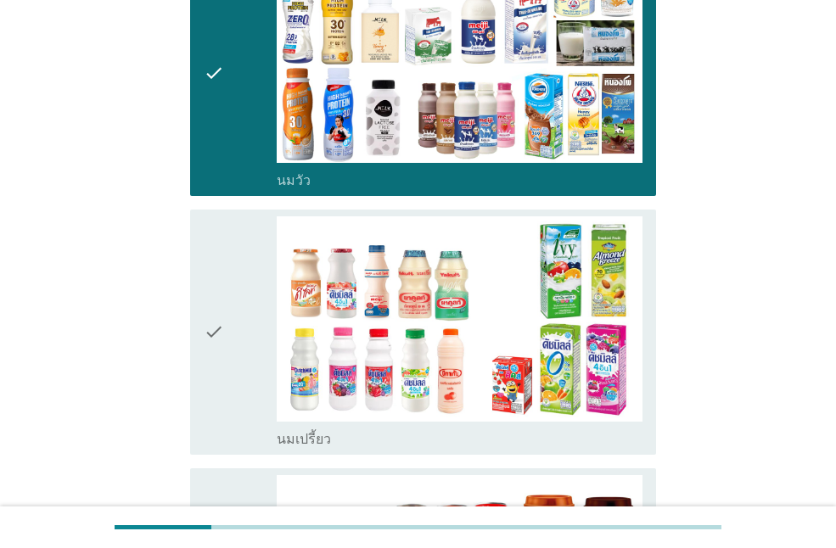
click at [233, 369] on div "check" at bounding box center [240, 332] width 73 height 232
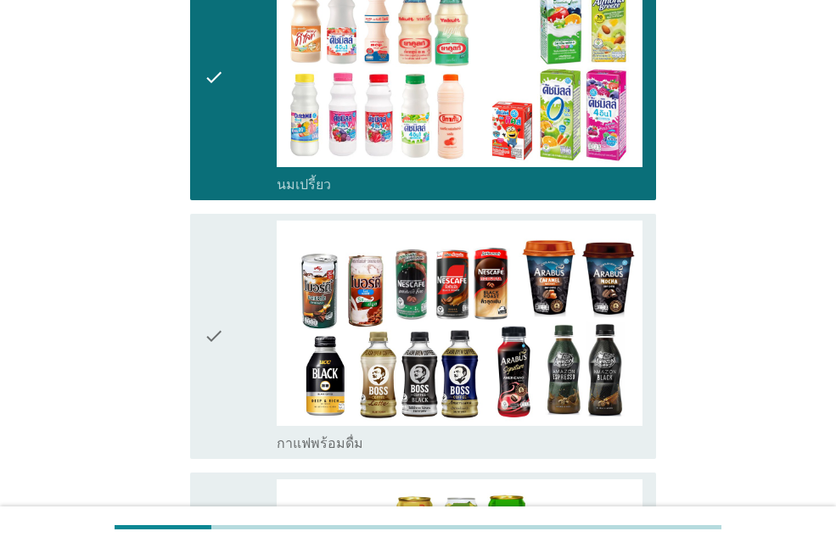
click at [233, 369] on div "check" at bounding box center [240, 337] width 73 height 232
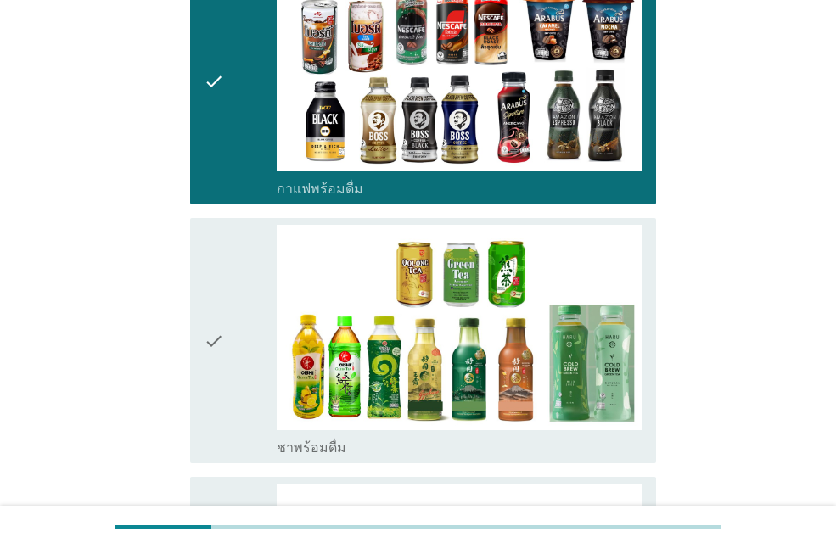
click at [233, 369] on div "check" at bounding box center [240, 341] width 73 height 232
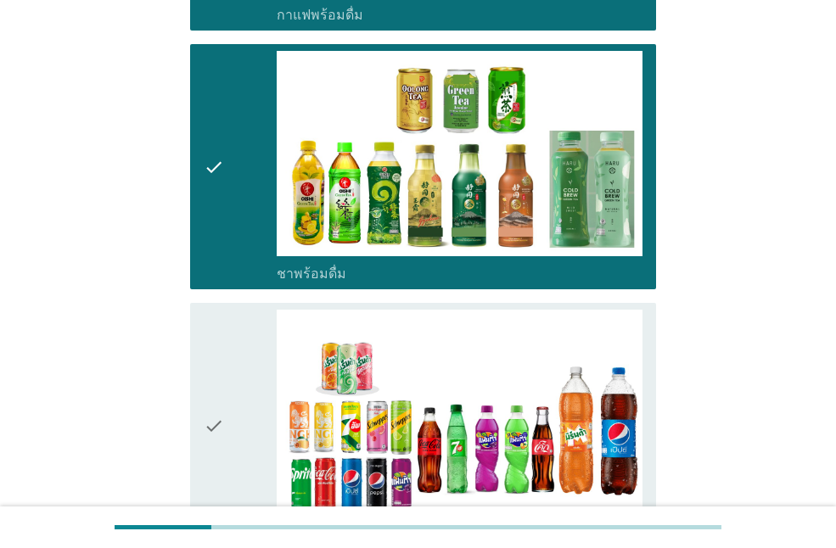
scroll to position [1103, 0]
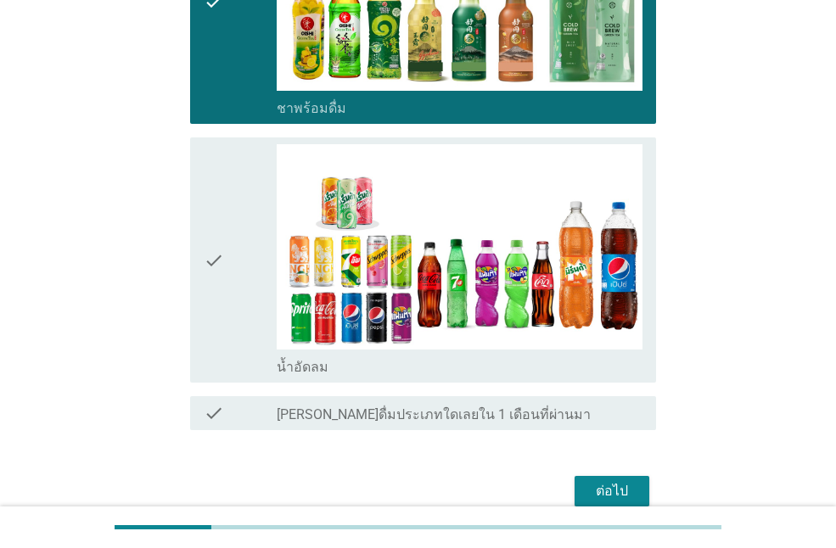
click at [241, 306] on div "check" at bounding box center [240, 260] width 73 height 232
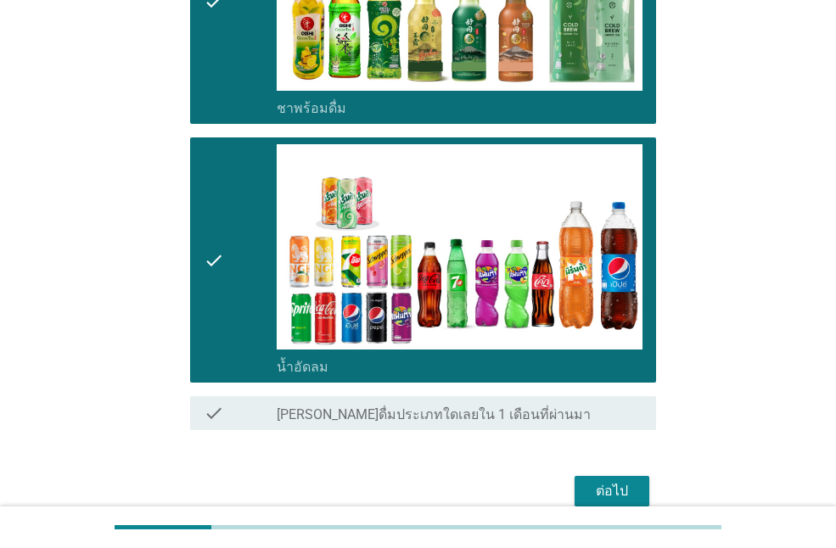
click at [605, 478] on button "ต่อไป" at bounding box center [612, 491] width 75 height 31
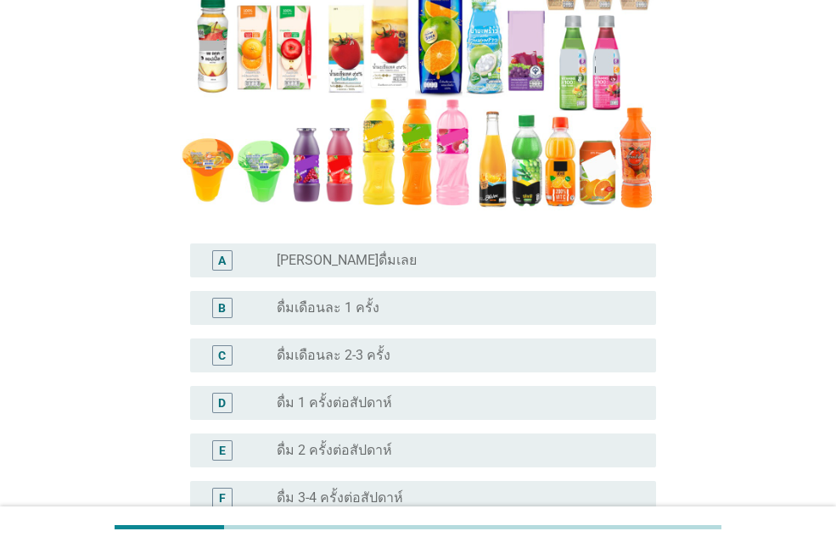
scroll to position [339, 0]
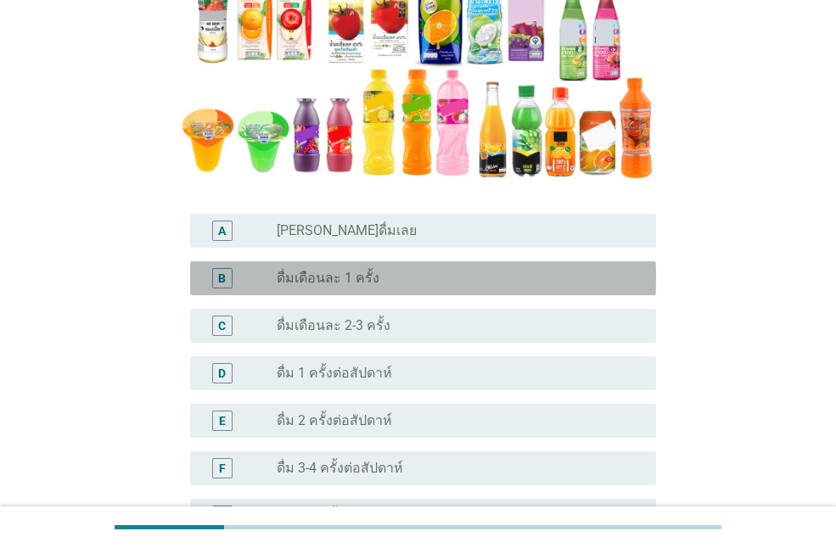
click at [363, 281] on label "ดื่มเดือนละ 1 ครั้ง" at bounding box center [328, 278] width 103 height 17
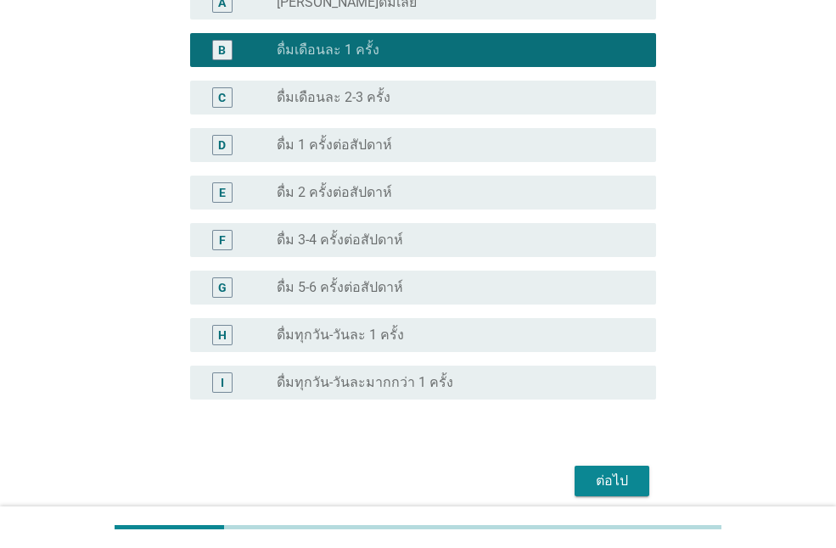
scroll to position [594, 0]
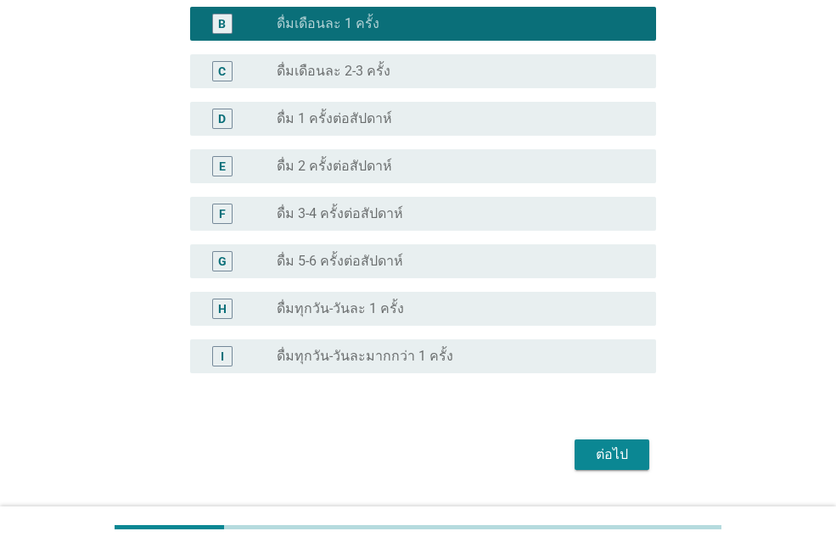
click at [571, 456] on div "ต่อไป" at bounding box center [418, 455] width 476 height 41
click at [612, 462] on div "ต่อไป" at bounding box center [612, 455] width 48 height 20
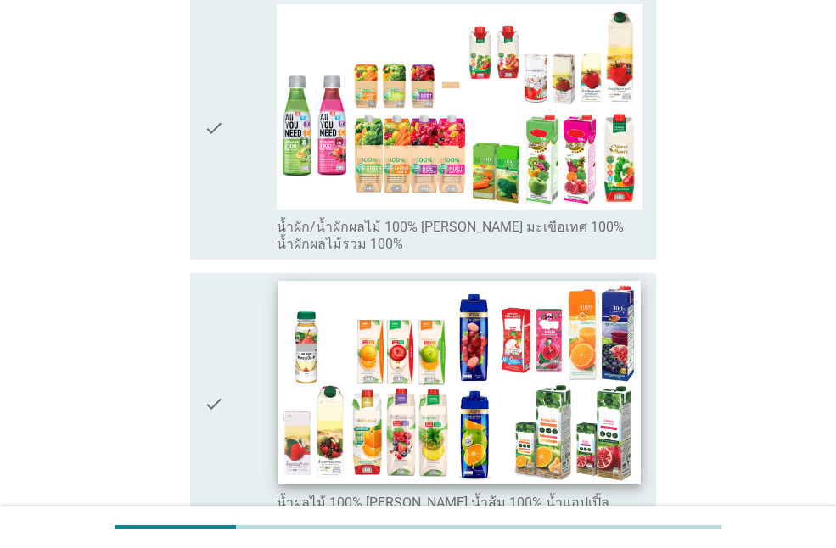
scroll to position [339, 0]
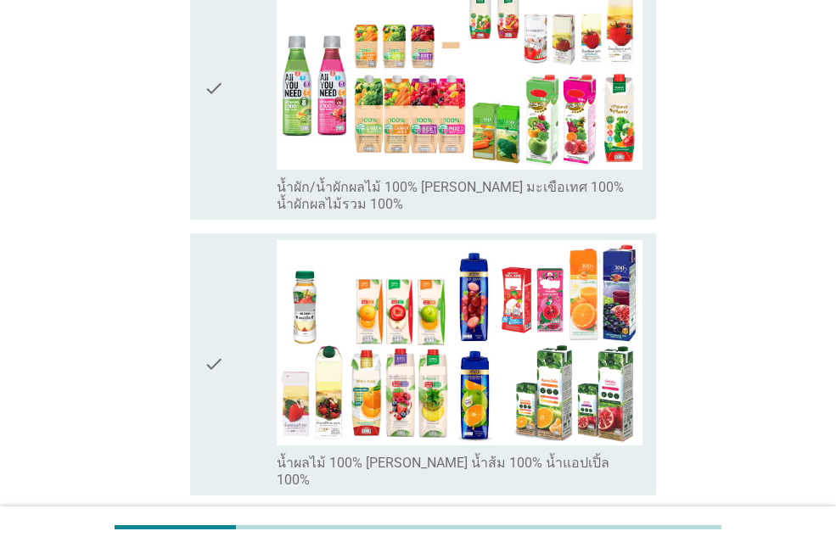
click at [251, 380] on div "check" at bounding box center [240, 364] width 73 height 249
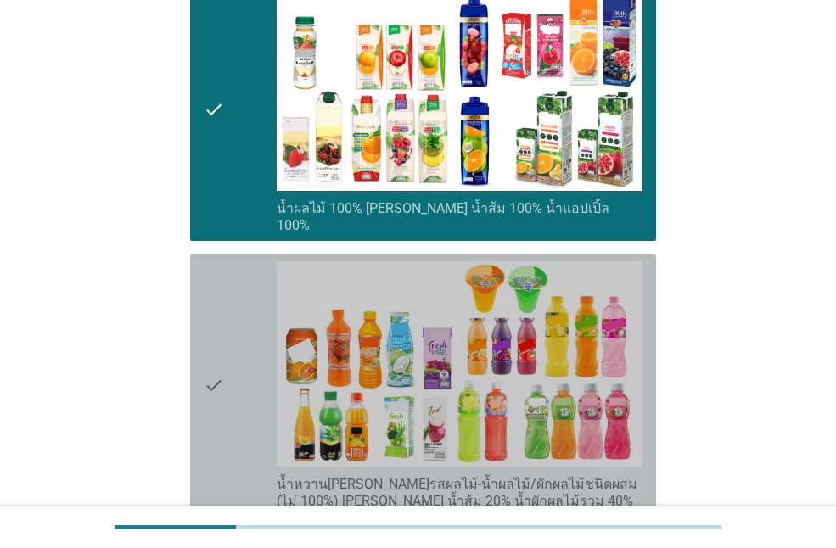
click at [251, 380] on div "check" at bounding box center [240, 385] width 73 height 249
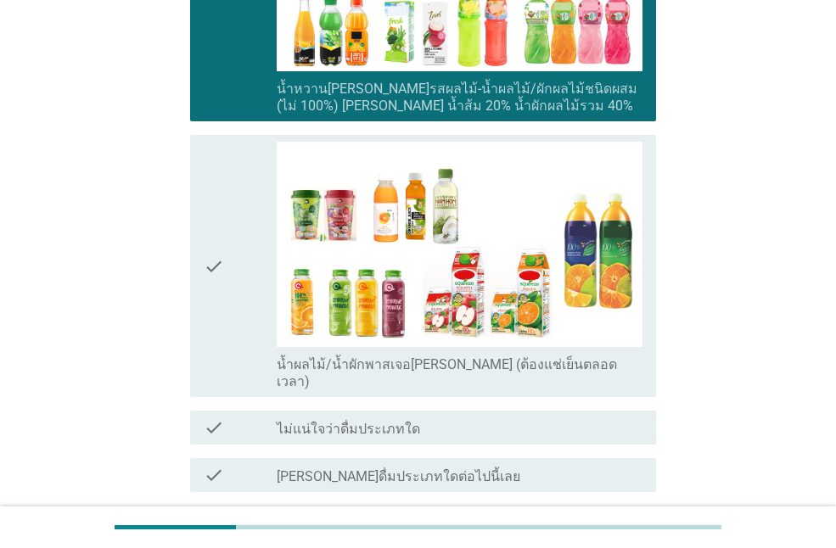
scroll to position [1018, 0]
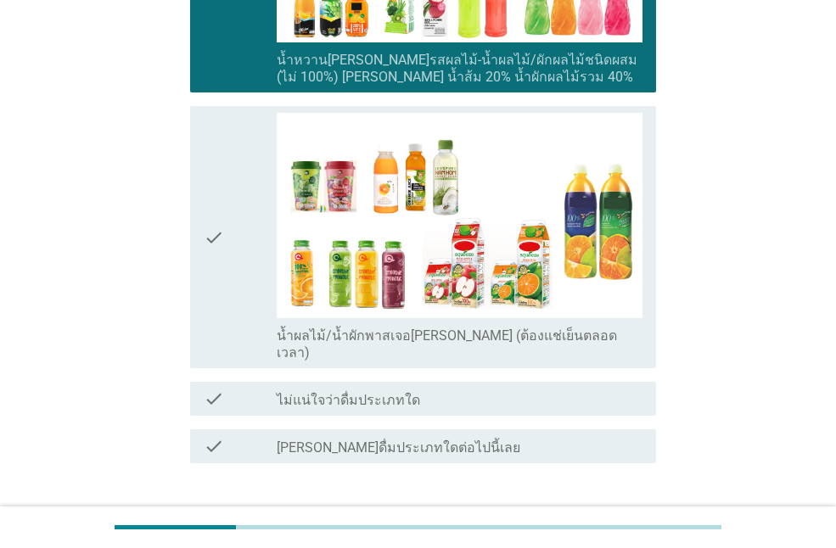
click at [628, 509] on button "ต่อไป" at bounding box center [612, 524] width 75 height 31
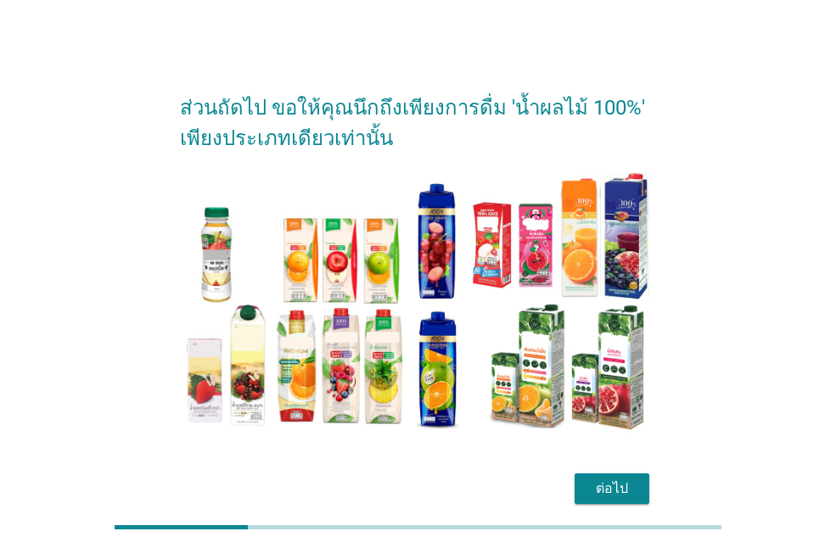
scroll to position [77, 0]
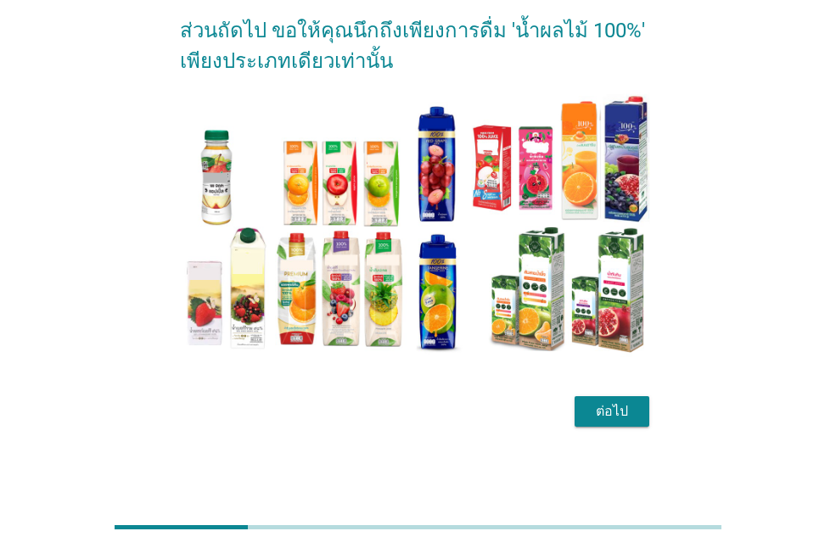
click at [629, 413] on div "ต่อไป" at bounding box center [612, 411] width 48 height 20
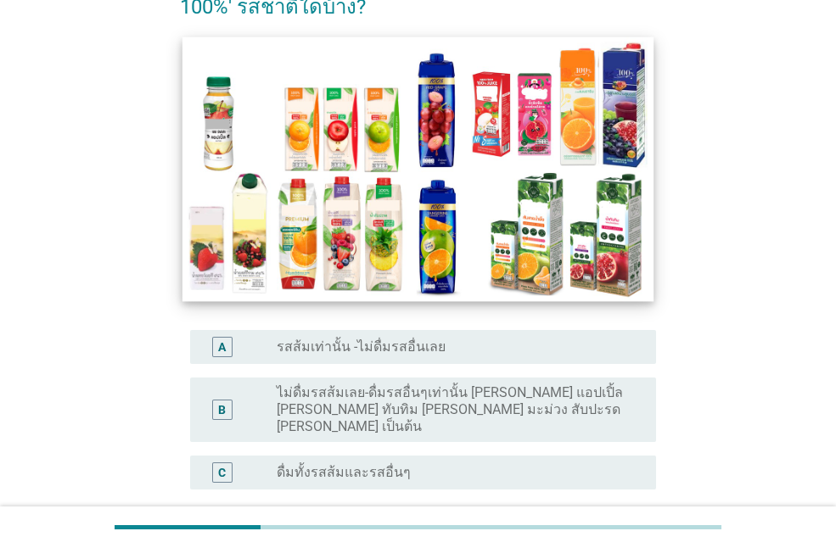
scroll to position [170, 0]
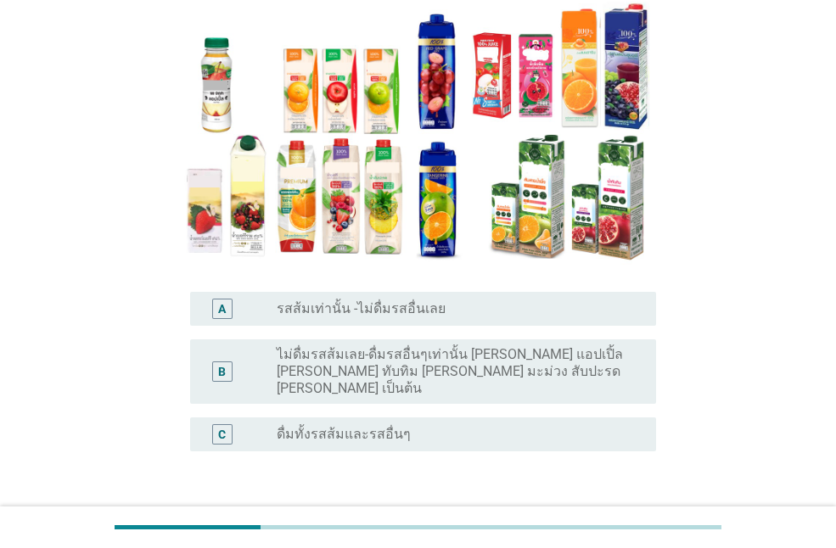
click at [481, 348] on label "ไม่ดื่มรสส้มเลย-ดื่มรสอื่นๆเท่านั้น [PERSON_NAME] แอปเปิ้ล [PERSON_NAME] ทับทิม…" at bounding box center [453, 371] width 352 height 51
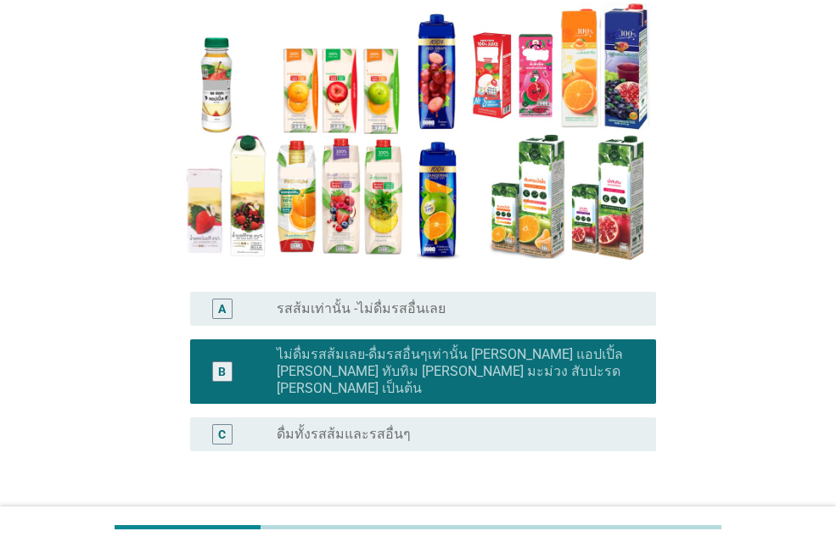
click at [520, 366] on label "ไม่ดื่มรสส้มเลย-ดื่มรสอื่นๆเท่านั้น [PERSON_NAME] แอปเปิ้ล [PERSON_NAME] ทับทิม…" at bounding box center [453, 371] width 352 height 51
click at [485, 426] on div "radio_button_unchecked ดื่มทั้งรสส้มและรสอื่นๆ" at bounding box center [453, 434] width 352 height 17
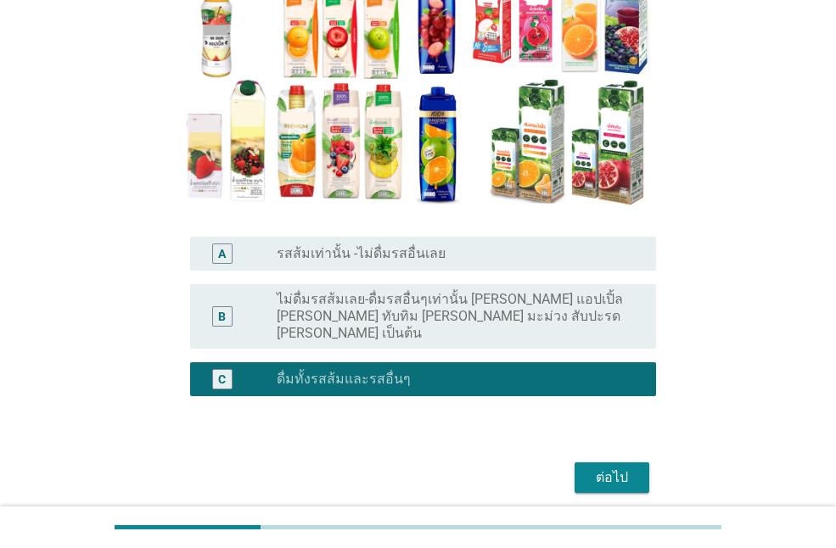
scroll to position [255, 0]
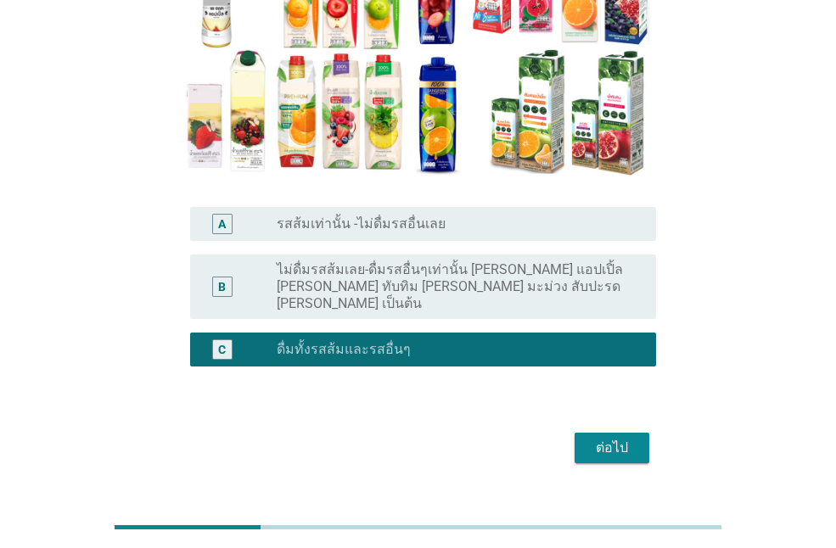
click at [611, 438] on div "ต่อไป" at bounding box center [612, 448] width 48 height 20
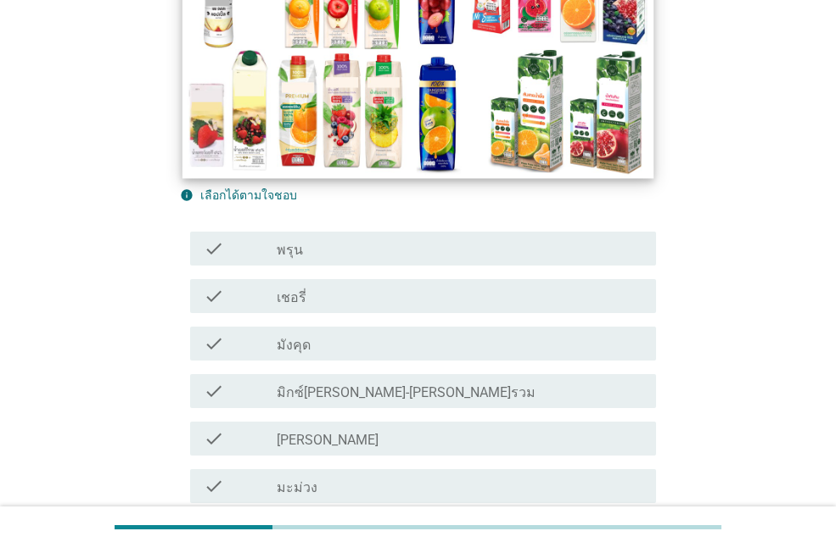
click at [431, 320] on div "check check_box_outline_blank มังคุด" at bounding box center [418, 344] width 476 height 48
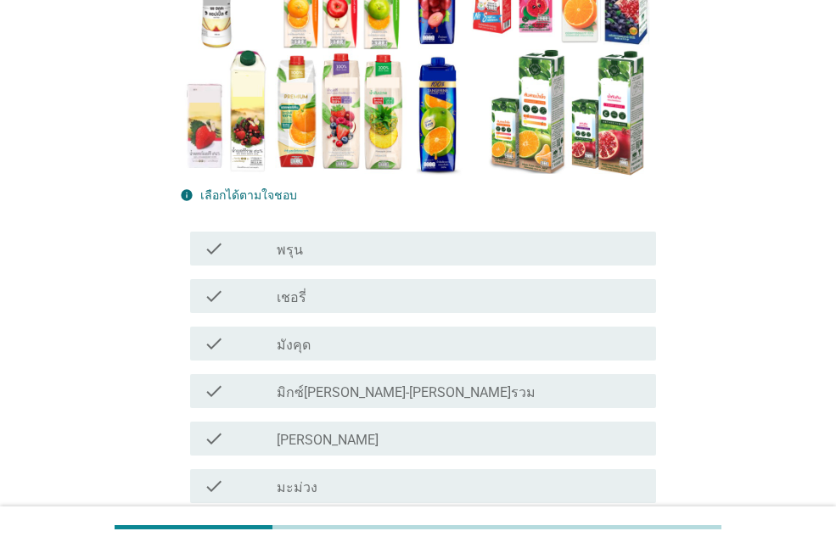
click at [419, 423] on div "check check_box_outline_blank [PERSON_NAME]" at bounding box center [423, 439] width 466 height 34
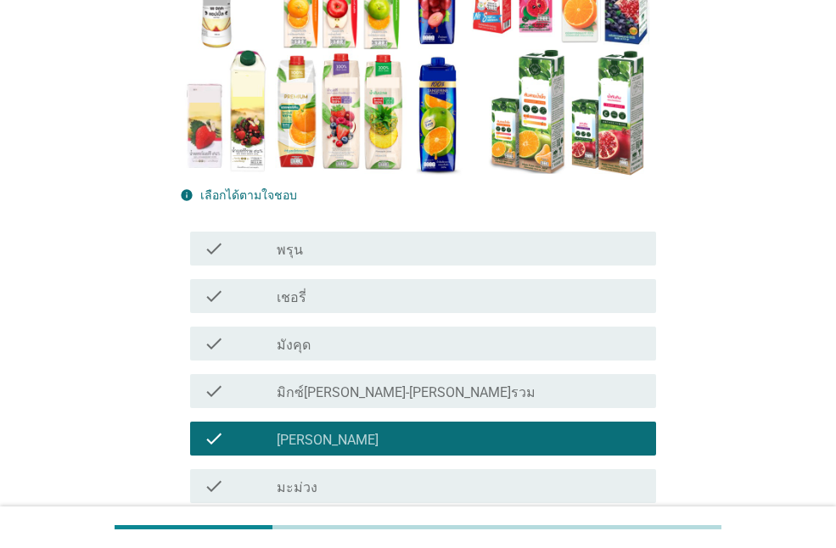
click at [399, 300] on div "check_box_outline_blank เชอรี่" at bounding box center [460, 296] width 366 height 20
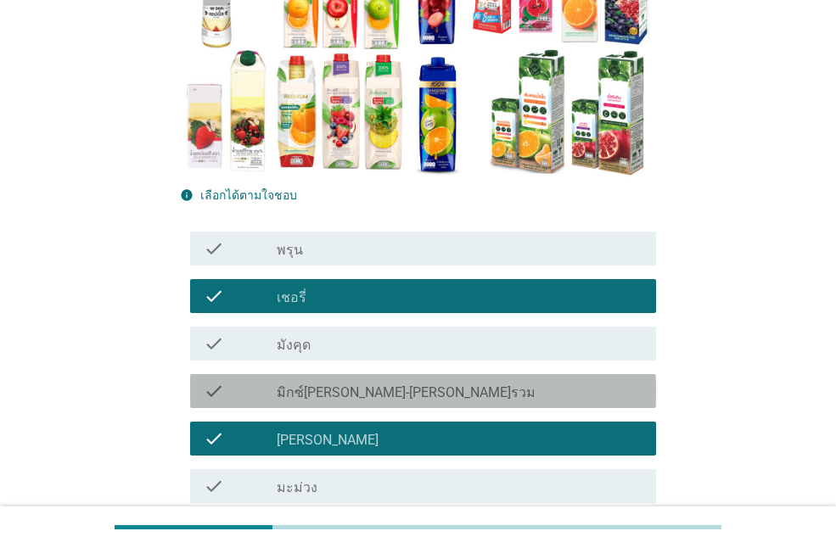
click at [403, 389] on div "check_box_outline_blank มิกซ์[PERSON_NAME]-[PERSON_NAME]รวม" at bounding box center [460, 391] width 366 height 20
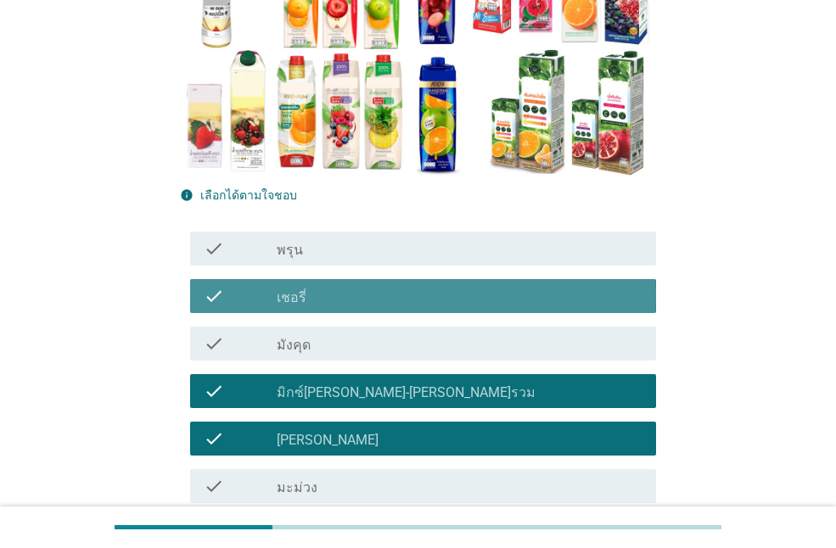
click at [401, 300] on div "check_box_outline_blank เชอรี่" at bounding box center [460, 296] width 366 height 20
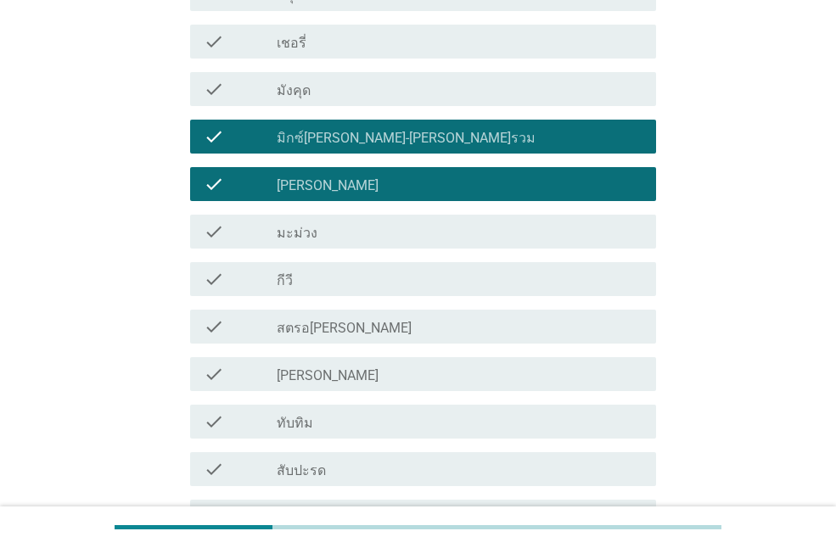
scroll to position [594, 0]
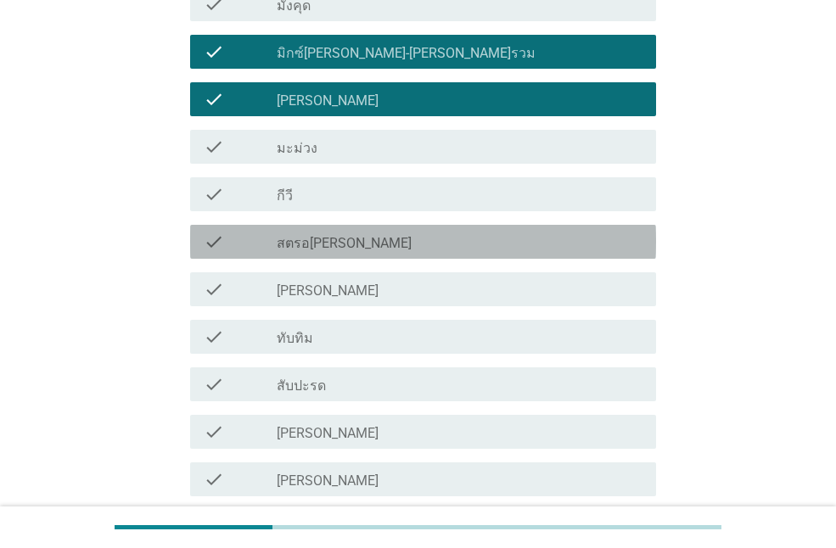
click at [418, 248] on div "check_box_outline_blank สตรอ[PERSON_NAME]" at bounding box center [460, 242] width 366 height 20
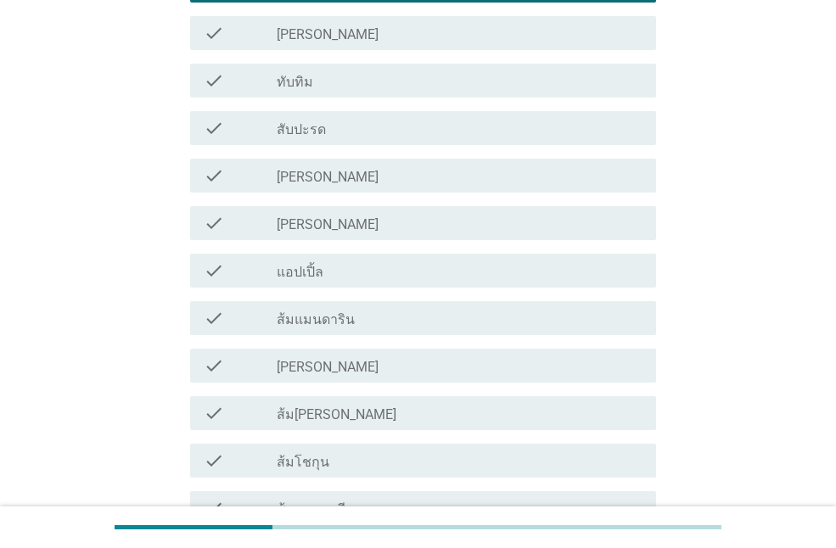
scroll to position [933, 0]
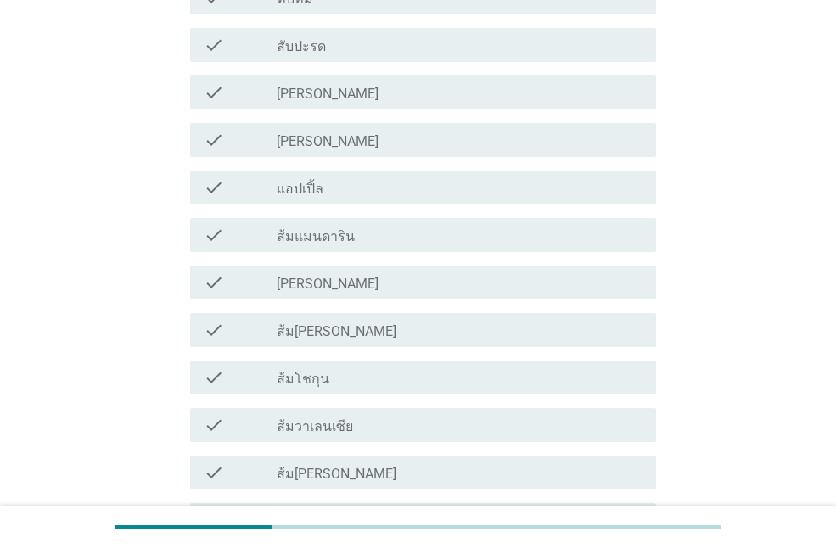
click at [457, 329] on div "check_box_outline_blank ส้ม[PERSON_NAME]" at bounding box center [460, 330] width 366 height 20
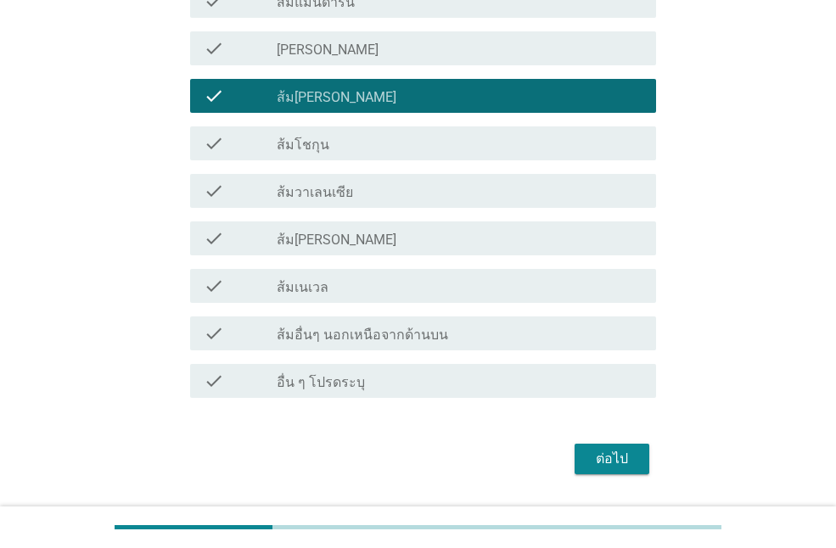
scroll to position [1188, 0]
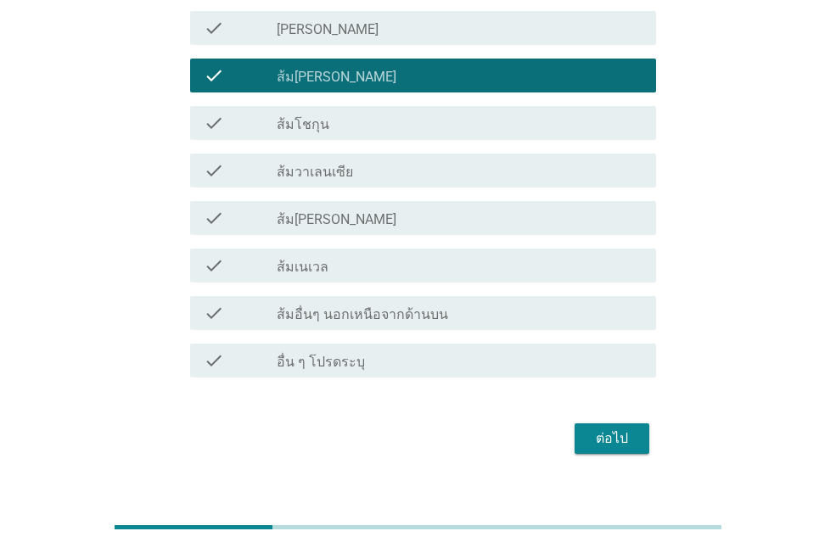
click at [597, 439] on div "ต่อไป" at bounding box center [612, 439] width 48 height 20
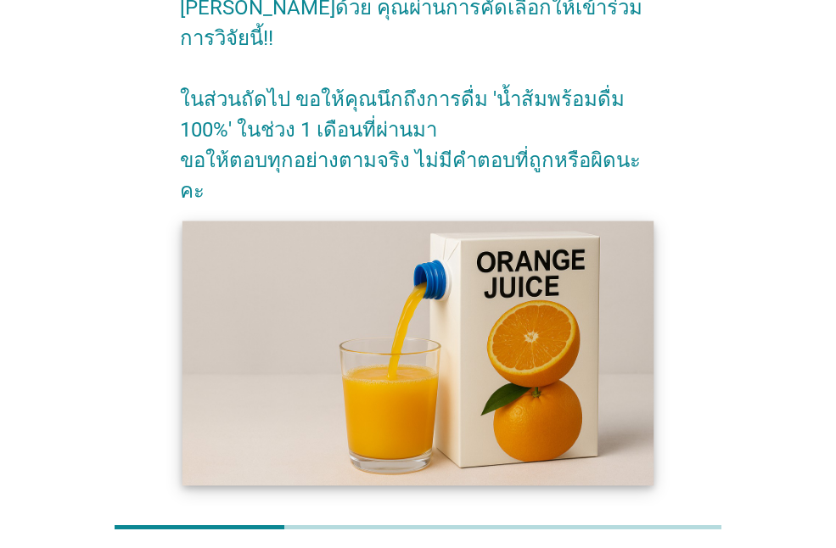
scroll to position [169, 0]
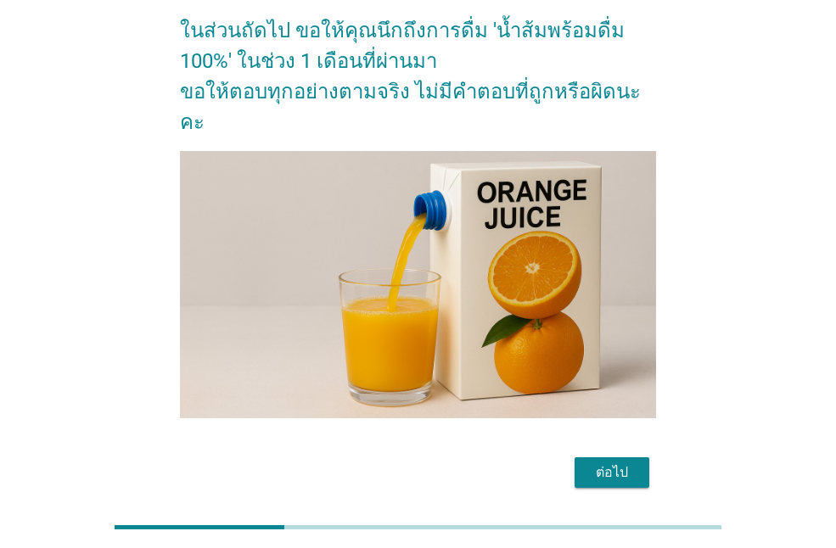
click at [611, 457] on button "ต่อไป" at bounding box center [612, 472] width 75 height 31
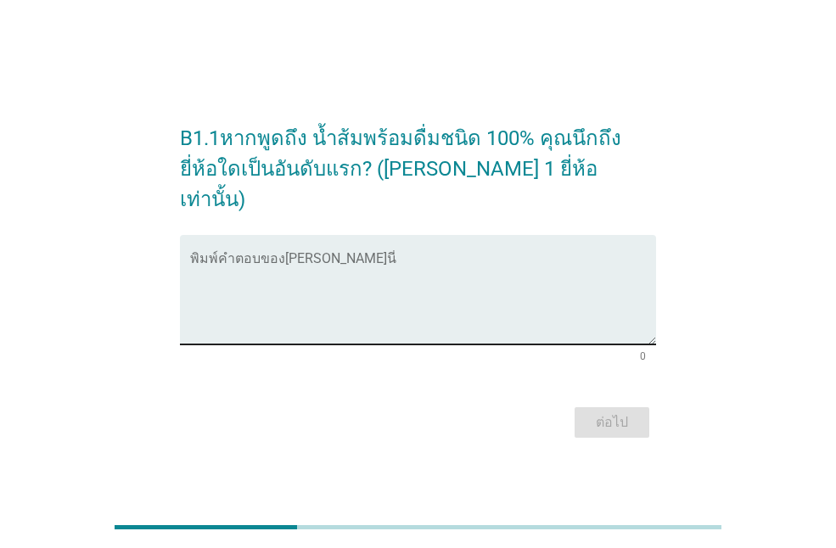
click at [428, 320] on textarea "พิมพ์คำตอบของคุณ ที่นี่" at bounding box center [423, 299] width 466 height 89
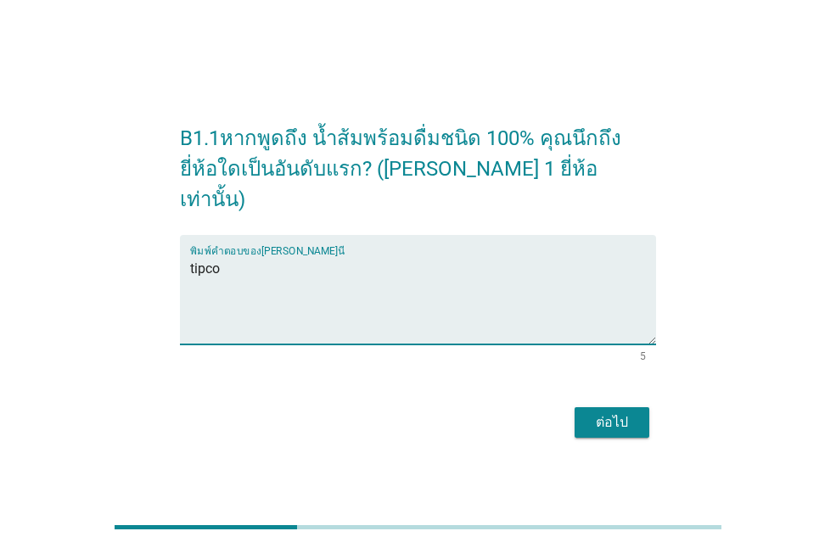
type textarea "tipco"
click at [604, 412] on div "ต่อไป" at bounding box center [612, 422] width 48 height 20
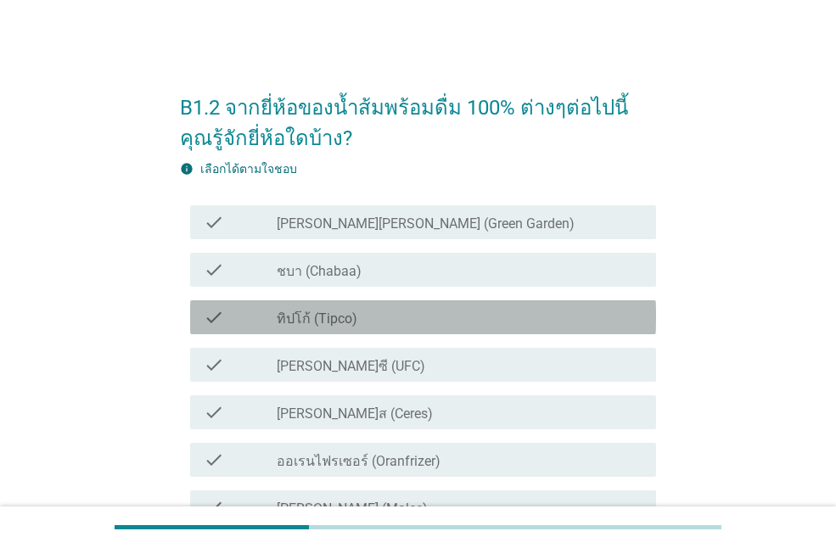
click at [384, 314] on div "check_box_outline_blank ทิปโก้ (Tipco)" at bounding box center [460, 317] width 366 height 20
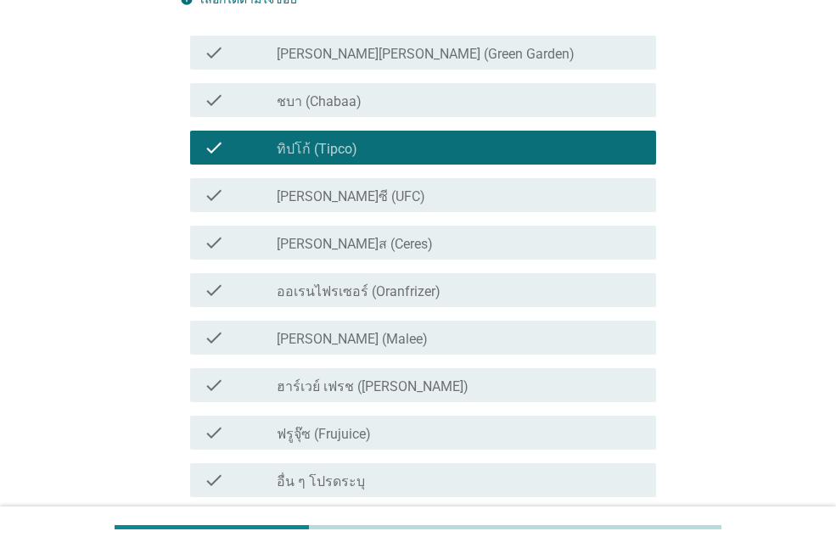
click at [418, 344] on div "check_box_outline_blank [PERSON_NAME] (Malee)" at bounding box center [460, 338] width 366 height 20
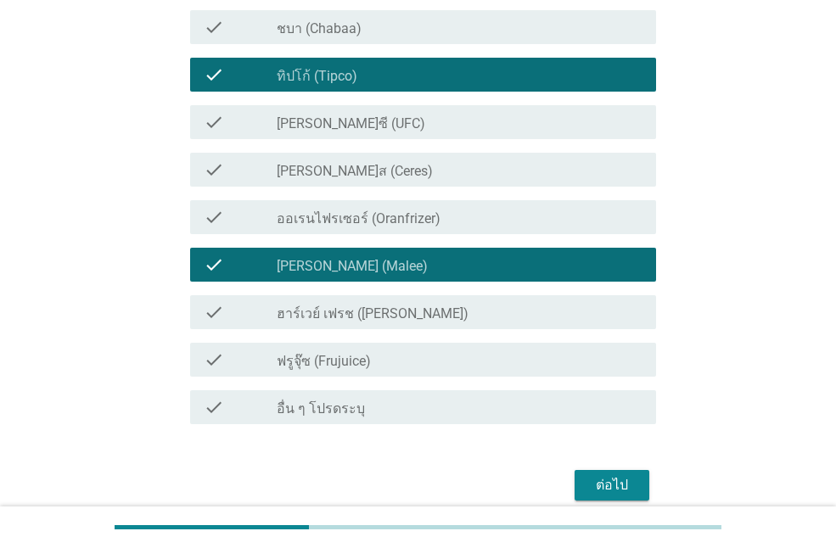
scroll to position [317, 0]
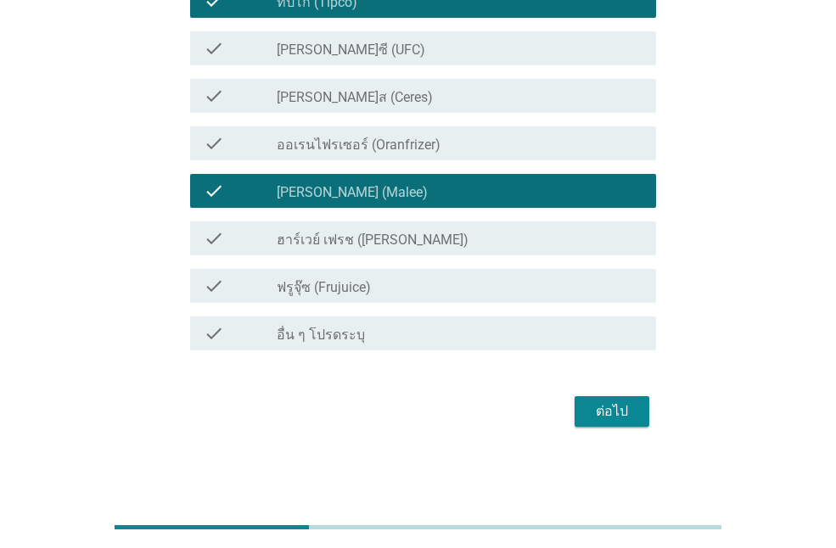
click at [602, 395] on div "ต่อไป" at bounding box center [418, 411] width 476 height 41
click at [604, 406] on div "ต่อไป" at bounding box center [612, 411] width 48 height 20
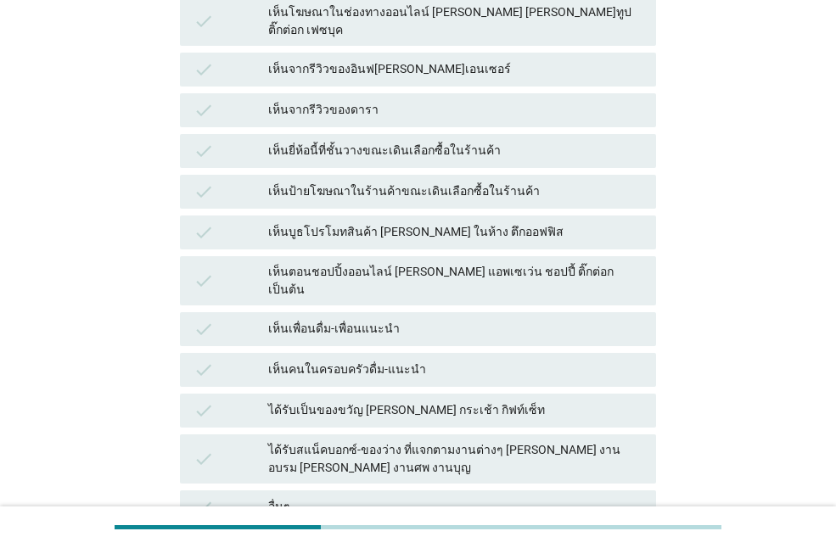
scroll to position [0, 0]
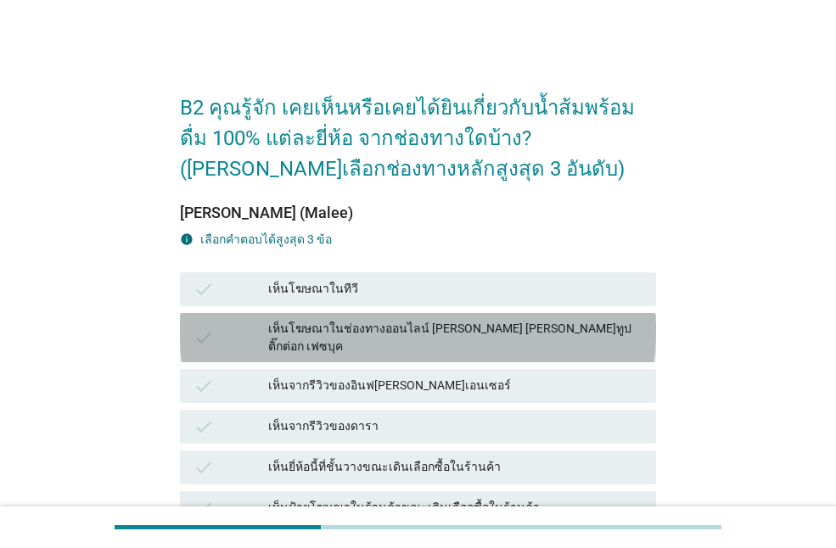
click at [349, 322] on div "เห็นโฆษณาในช่องทางออนไลน์ [PERSON_NAME] [PERSON_NAME]ทูป ติ๊กต่อก เฟซบุค" at bounding box center [455, 338] width 374 height 36
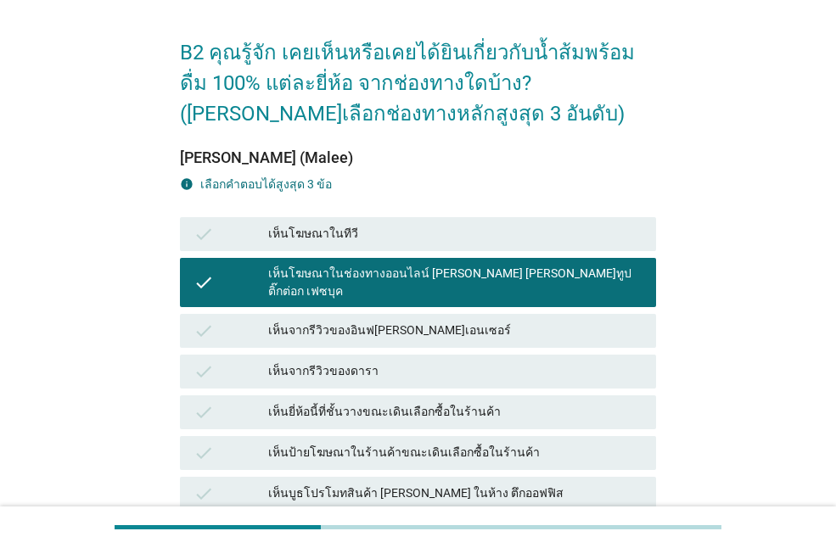
scroll to position [85, 0]
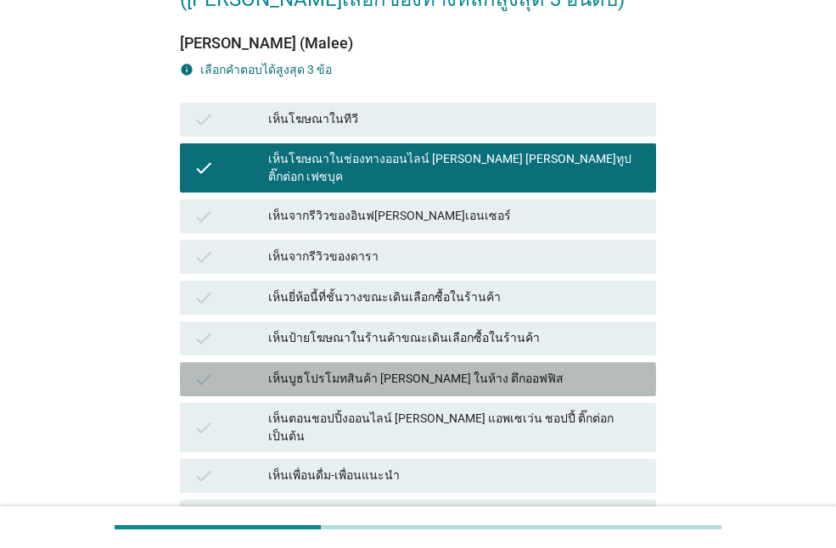
click at [513, 369] on div "เห็นบูธโปรโมทสินค้า [PERSON_NAME] ในห้าง ตึกออฟฟิส" at bounding box center [455, 379] width 374 height 20
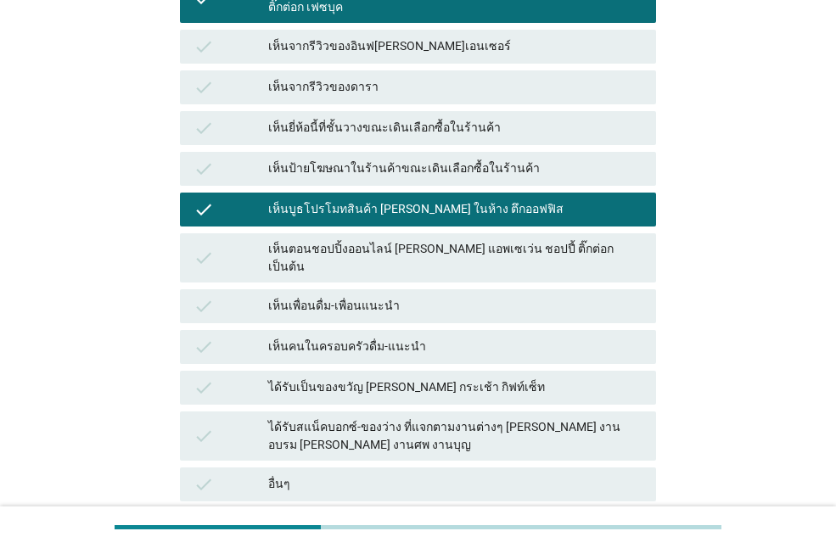
scroll to position [424, 0]
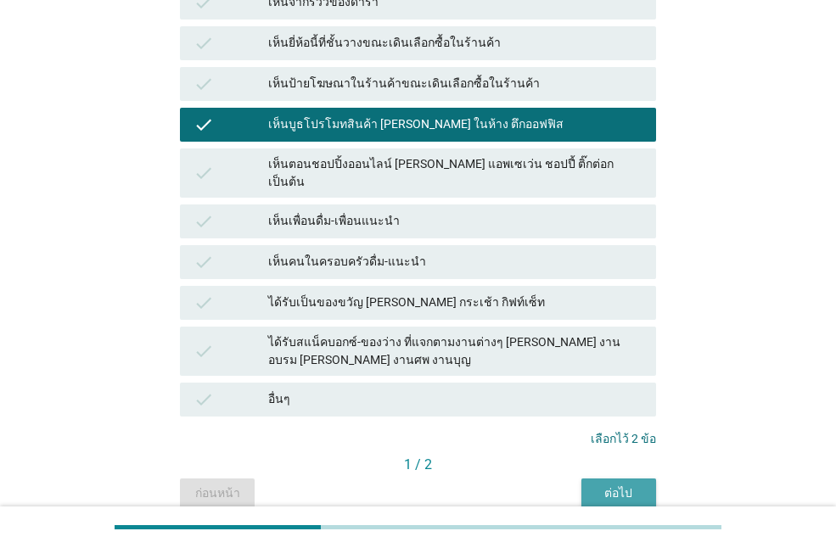
click at [608, 485] on div "ต่อไป" at bounding box center [619, 494] width 48 height 18
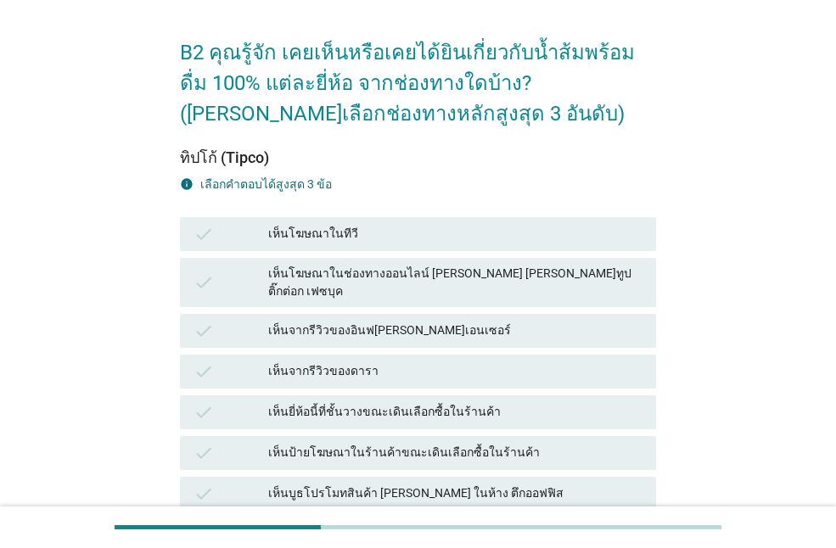
scroll to position [85, 0]
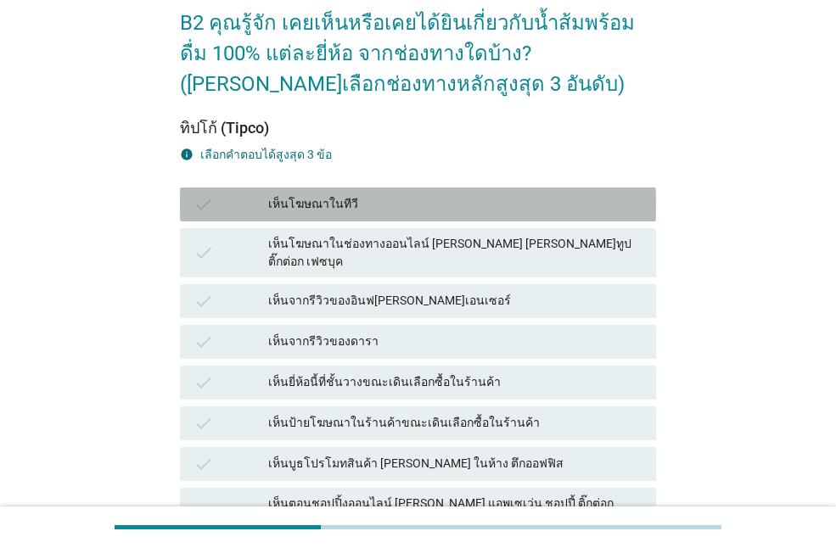
click at [387, 213] on div "เห็นโฆษณาในทีวี" at bounding box center [455, 204] width 374 height 20
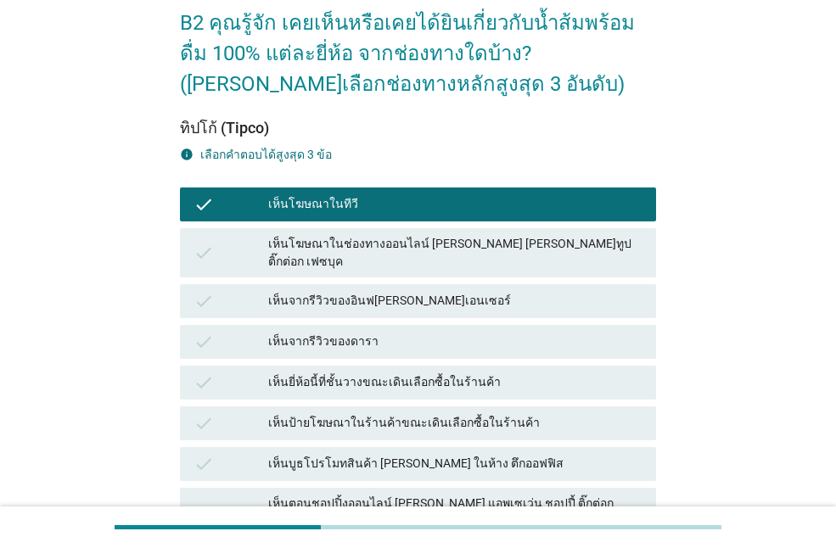
click at [400, 302] on div "check เห็นจากรีวิวของอินฟ[PERSON_NAME]เอนเซอร์" at bounding box center [418, 301] width 476 height 34
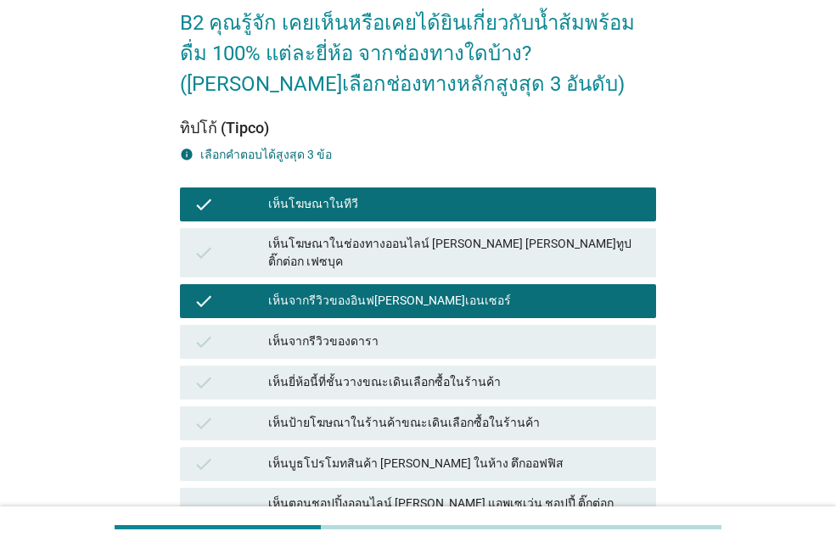
click at [406, 382] on div "check เห็นยี่ห้อนี้ที่ชั้นวางขณะเดินเลือกซื้อในร้านค้า" at bounding box center [418, 383] width 476 height 34
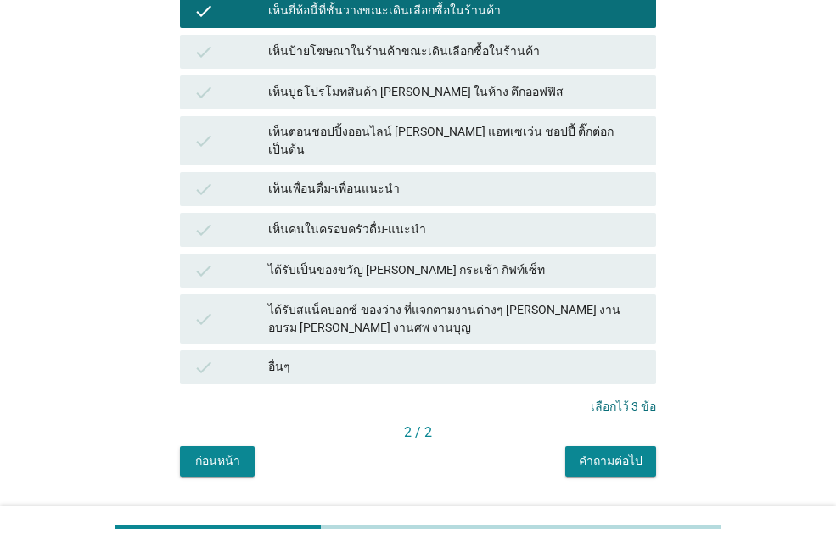
scroll to position [471, 0]
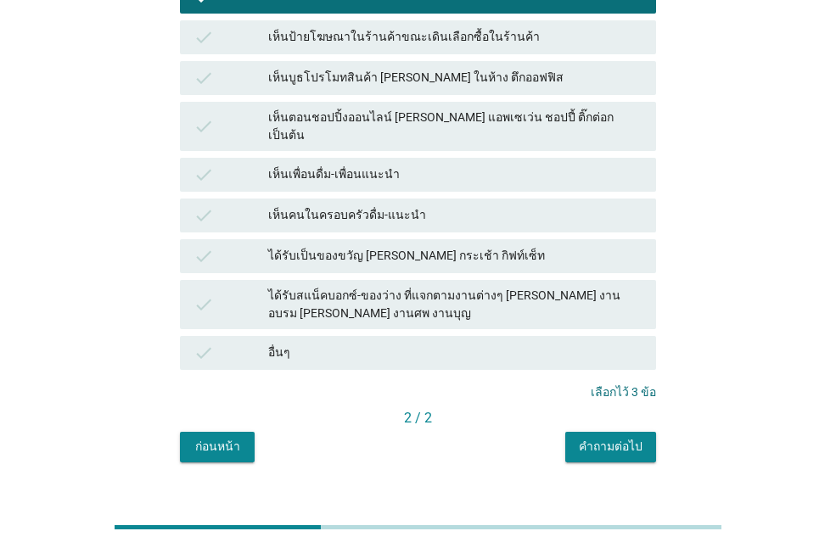
click at [626, 432] on button "คำถามต่อไป" at bounding box center [610, 447] width 91 height 31
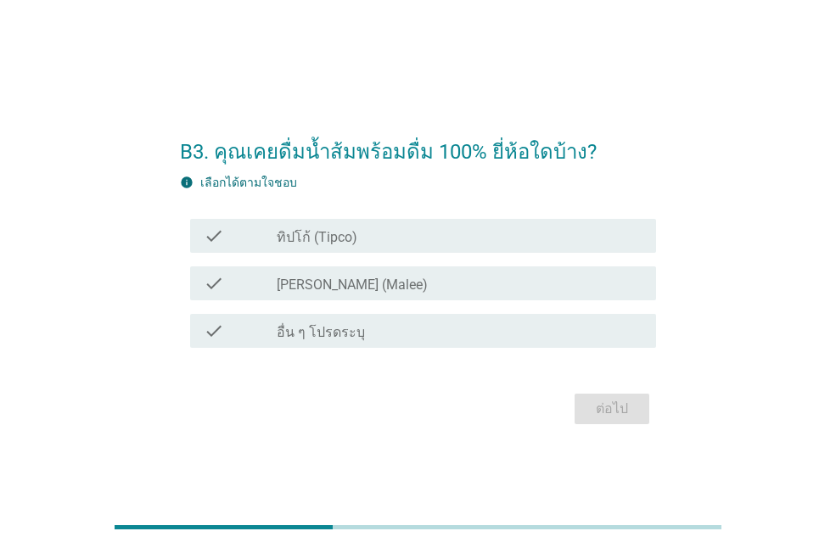
click at [386, 251] on div "check check_box_outline_blank ทิปโก้ (Tipco)" at bounding box center [423, 236] width 466 height 34
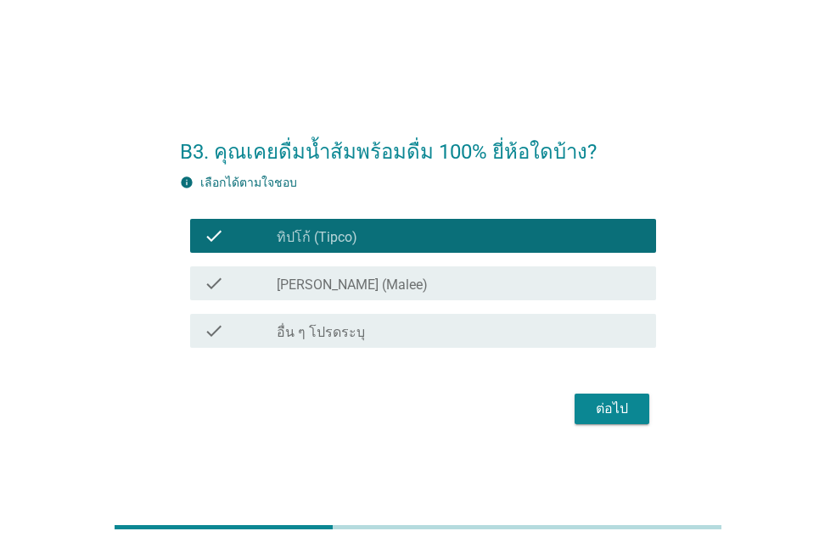
click at [375, 286] on div "check_box_outline_blank [PERSON_NAME] (Malee)" at bounding box center [460, 283] width 366 height 20
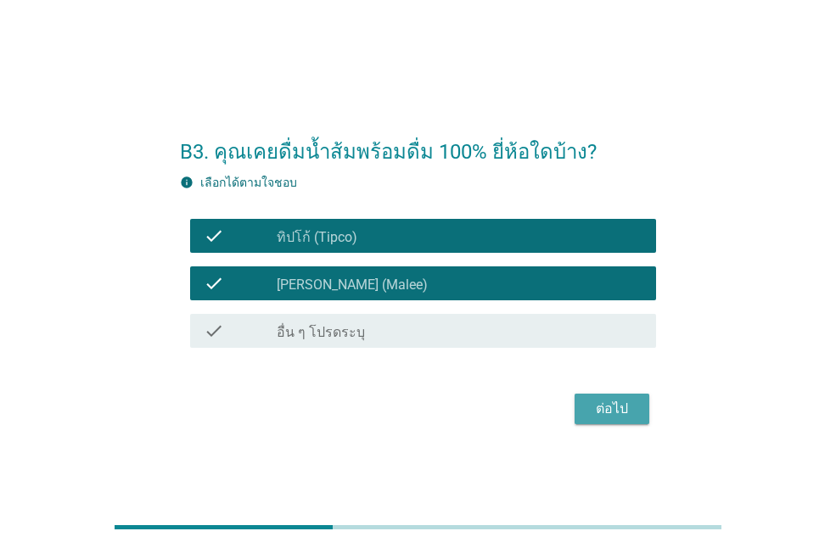
click at [596, 412] on div "ต่อไป" at bounding box center [612, 409] width 48 height 20
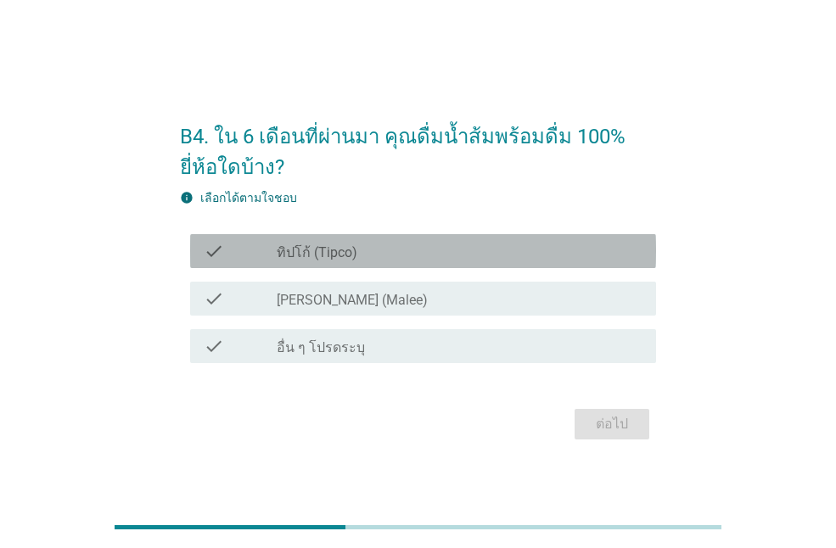
click at [384, 267] on div "check check_box_outline_blank ทิปโก้ (Tipco)" at bounding box center [423, 251] width 466 height 34
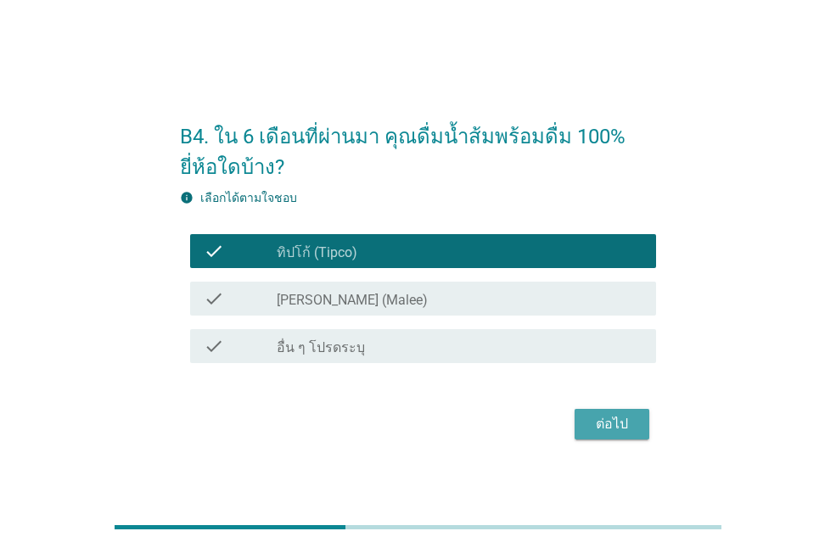
click at [608, 420] on div "ต่อไป" at bounding box center [612, 424] width 48 height 20
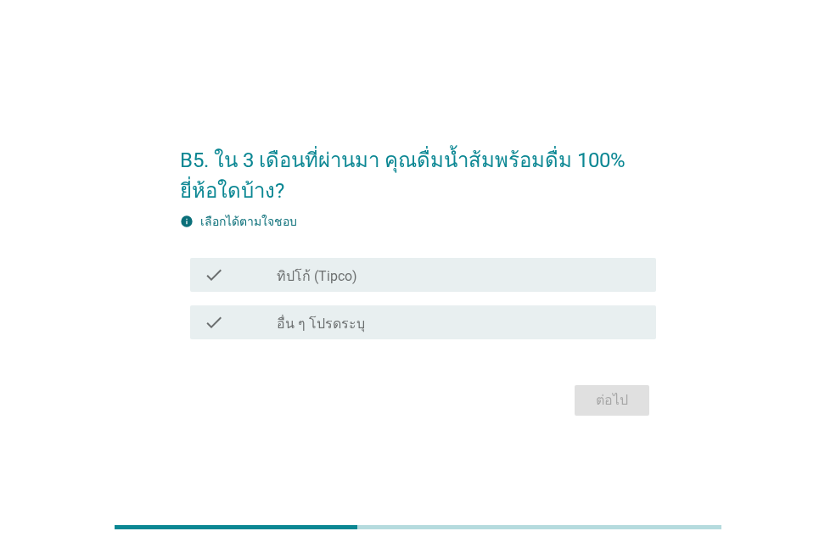
click at [434, 289] on div "check check_box_outline_blank ทิปโก้ (Tipco)" at bounding box center [423, 275] width 466 height 34
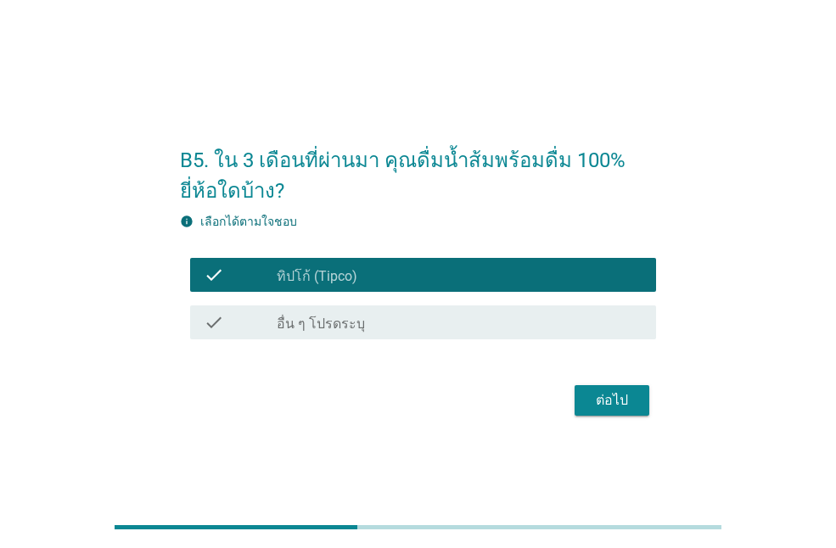
click at [642, 401] on button "ต่อไป" at bounding box center [612, 400] width 75 height 31
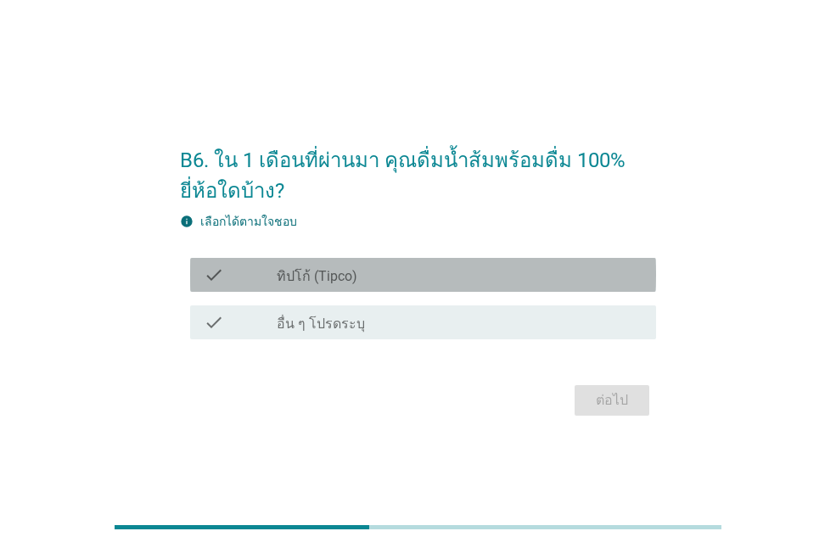
click at [381, 283] on div "check_box_outline_blank ทิปโก้ (Tipco)" at bounding box center [460, 275] width 366 height 20
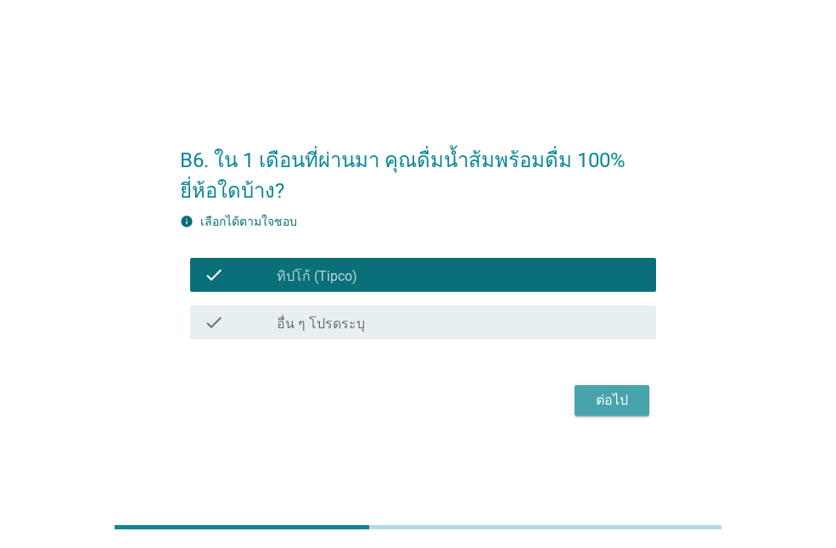
click at [602, 402] on div "ต่อไป" at bounding box center [612, 400] width 48 height 20
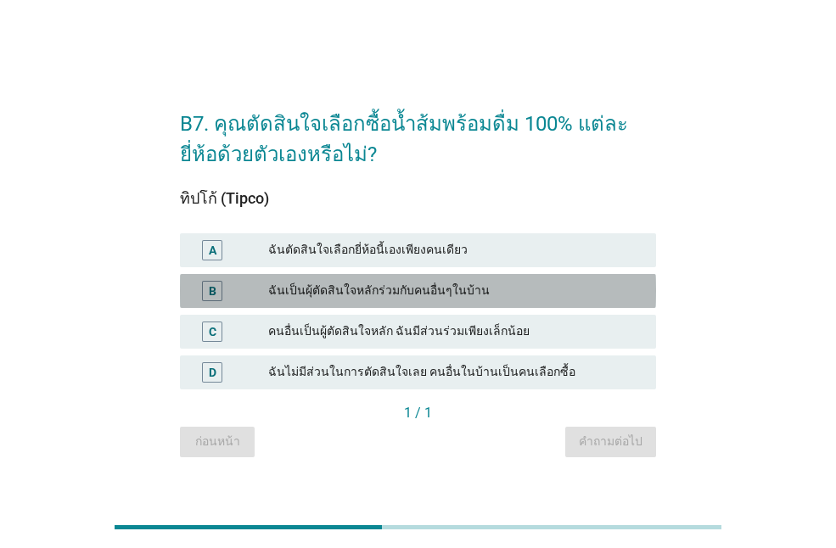
drag, startPoint x: 438, startPoint y: 288, endPoint x: 616, endPoint y: 435, distance: 231.4
click at [439, 289] on div "ฉันเป็นผุ้ตัดสินใจหลักร่วมกับคนอื่นๆในบ้าน" at bounding box center [455, 291] width 374 height 20
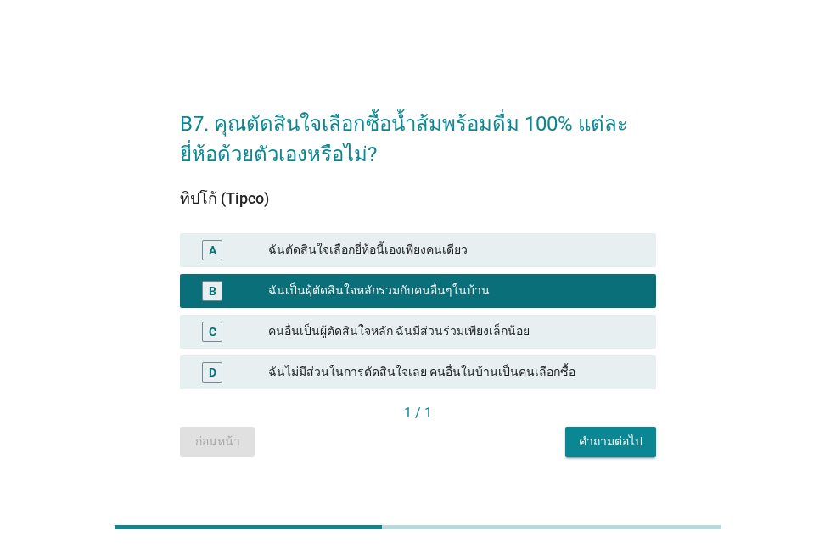
click at [623, 446] on div "คำถามต่อไป" at bounding box center [611, 442] width 64 height 18
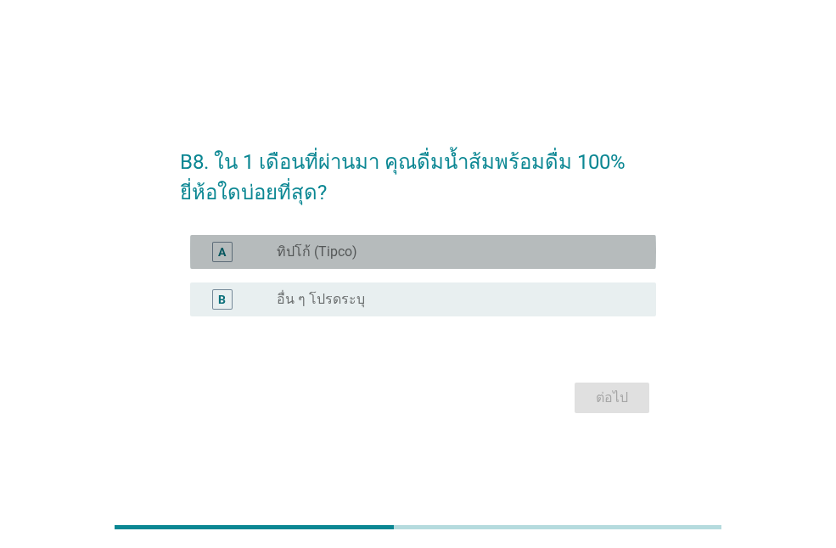
click at [393, 258] on div "radio_button_unchecked ทิปโก้ (Tipco)" at bounding box center [453, 252] width 352 height 17
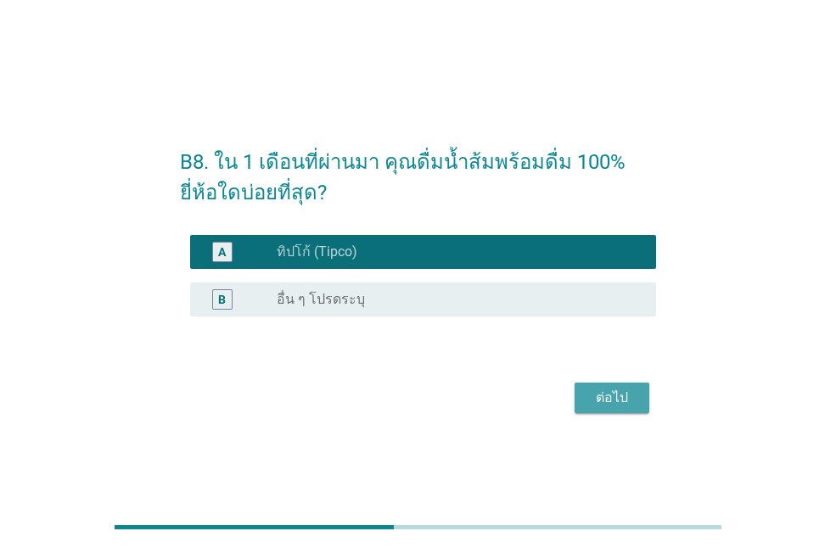
click at [609, 402] on div "ต่อไป" at bounding box center [612, 398] width 48 height 20
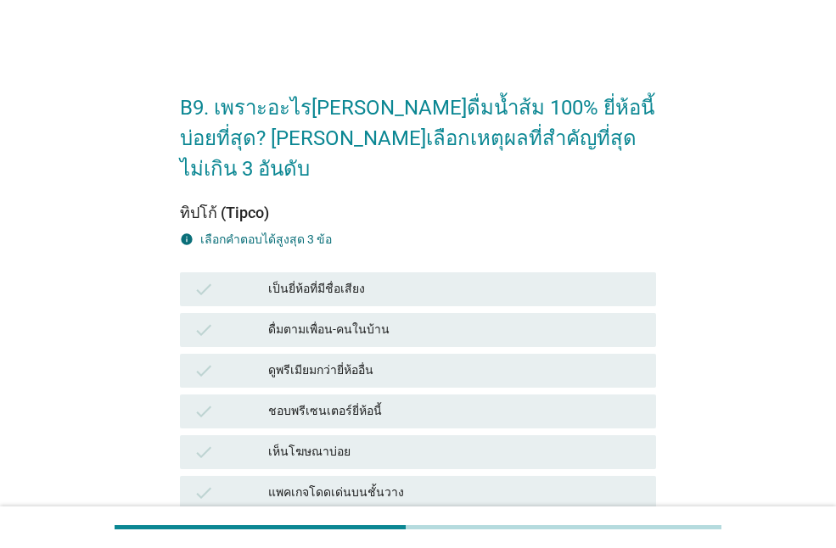
click at [462, 279] on div "เป็นยี่ห้อที่มีชื่อเสียง" at bounding box center [455, 289] width 374 height 20
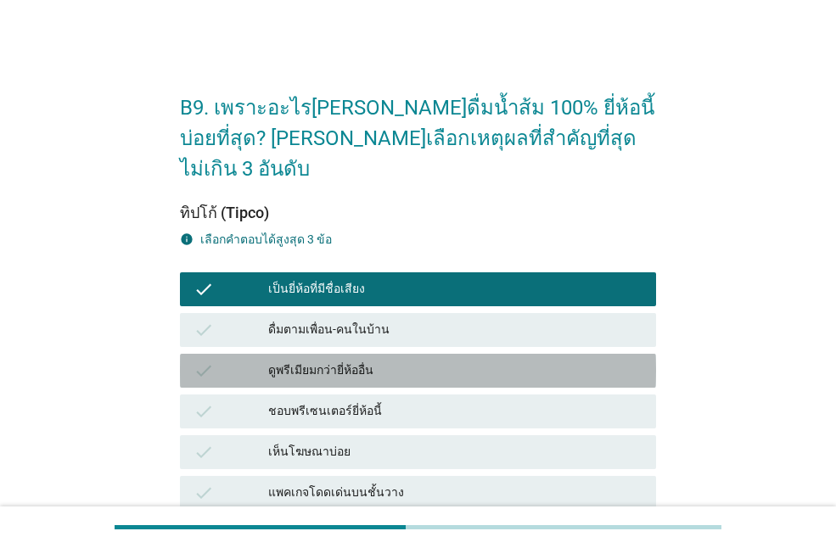
click at [425, 354] on div "check ดูพรีเมียมกว่ายี่ห้ออื่น" at bounding box center [418, 371] width 476 height 34
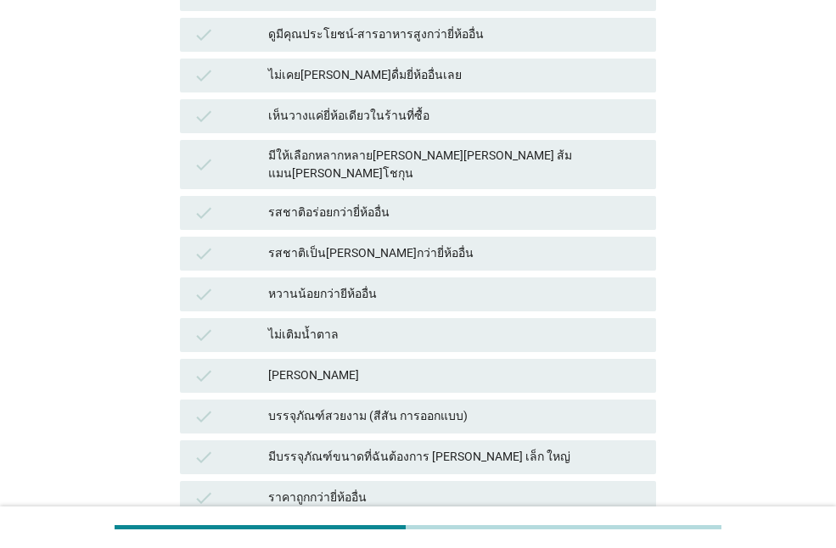
scroll to position [679, 0]
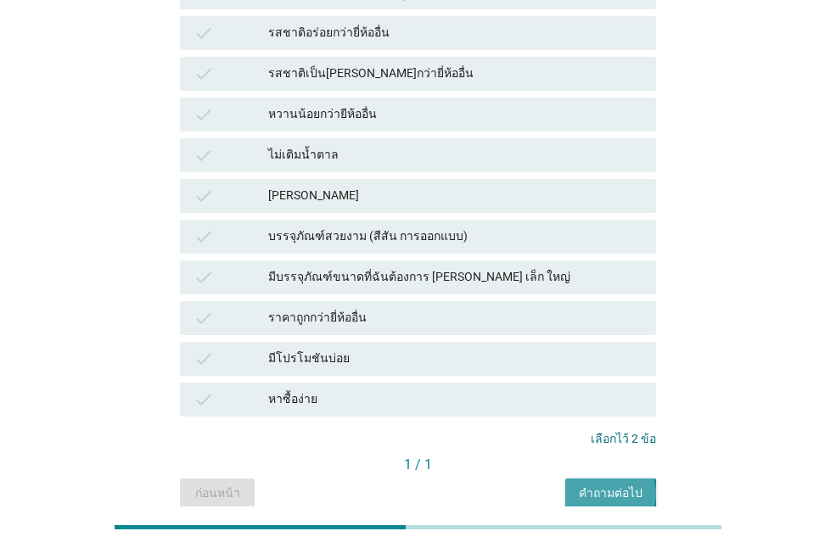
click at [582, 485] on div "คำถามต่อไป" at bounding box center [611, 494] width 64 height 18
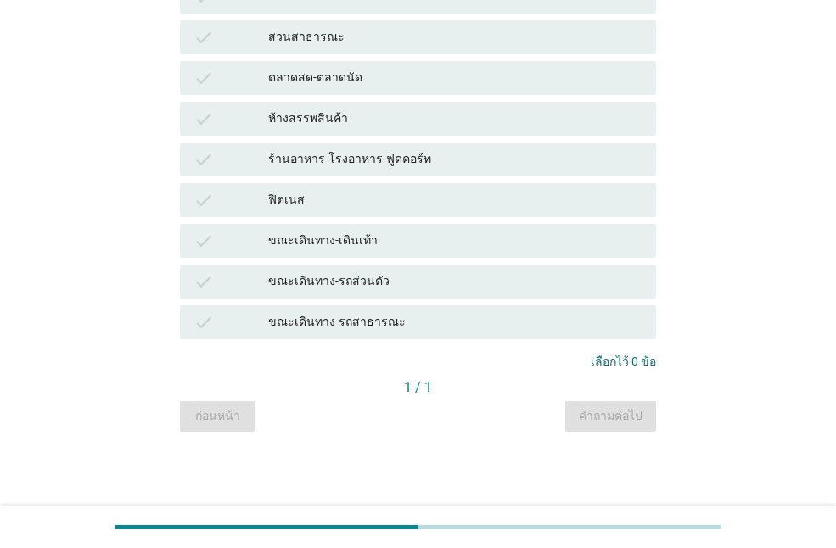
scroll to position [0, 0]
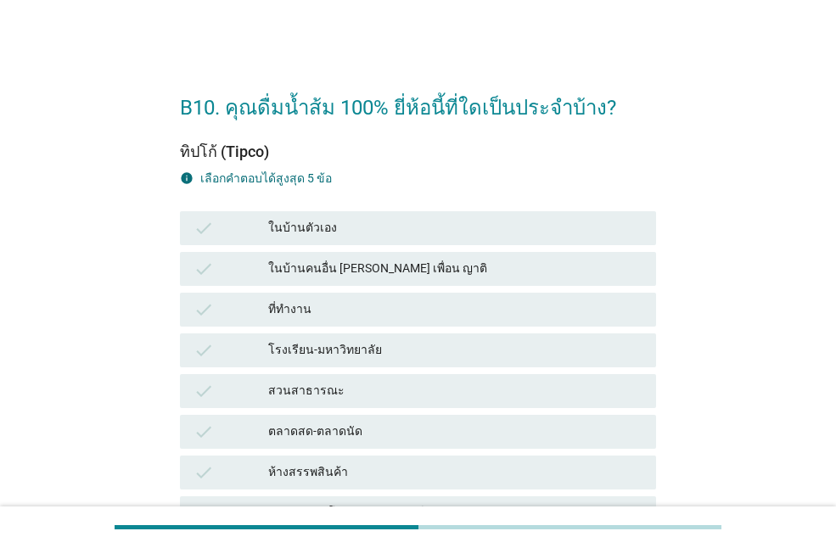
click at [367, 239] on div "check ในบ้านตัวเอง" at bounding box center [418, 228] width 476 height 34
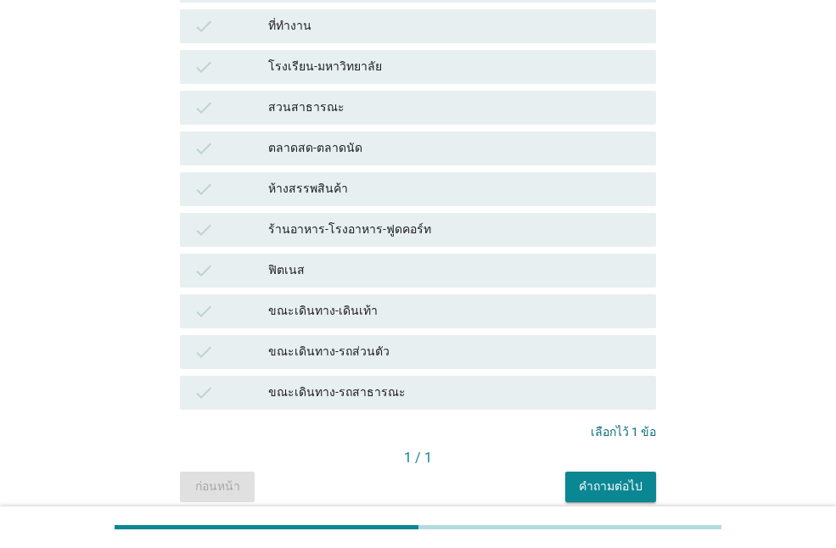
scroll to position [354, 0]
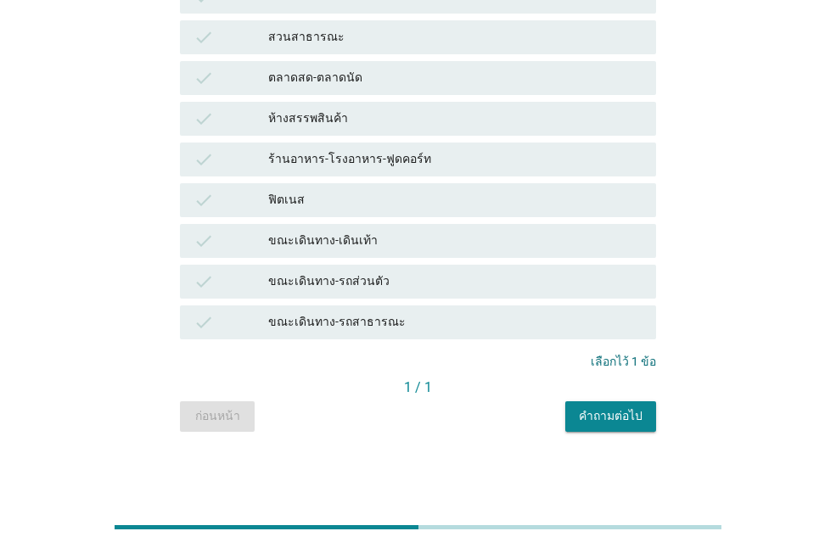
click at [613, 432] on div "B10. คุณดื่มน้ำส้ม 100% ยี่ห้อนี้ที่ใดเป็นประจำบ้าง? ทิปโก้ (Tipco) info เลือกค…" at bounding box center [417, 76] width 503 height 737
click at [613, 427] on button "คำถามต่อไป" at bounding box center [610, 416] width 91 height 31
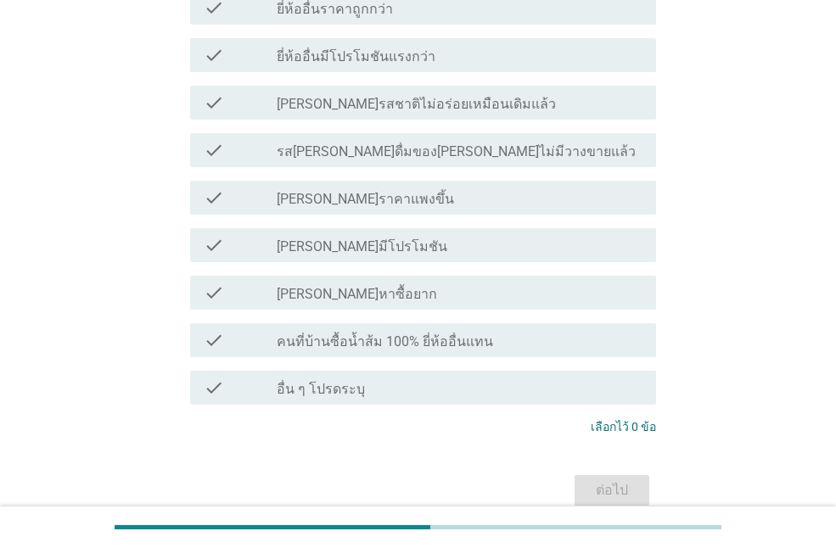
scroll to position [0, 0]
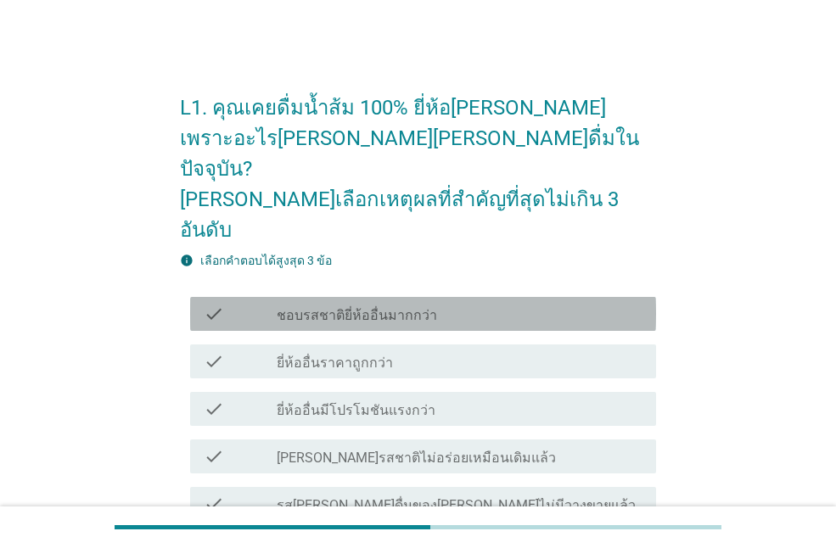
click at [444, 304] on div "check_box_outline_blank ชอบรสชาติยี่ห้ออื่นมากกว่า" at bounding box center [460, 314] width 366 height 20
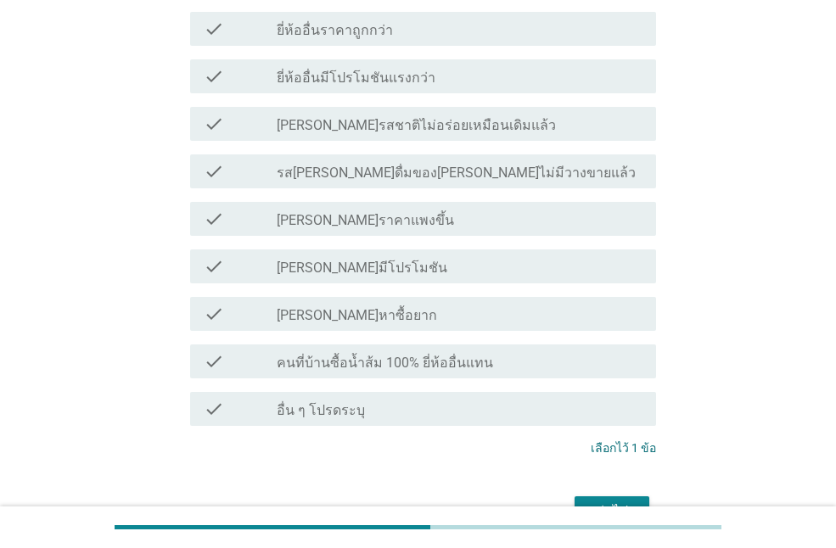
scroll to position [372, 0]
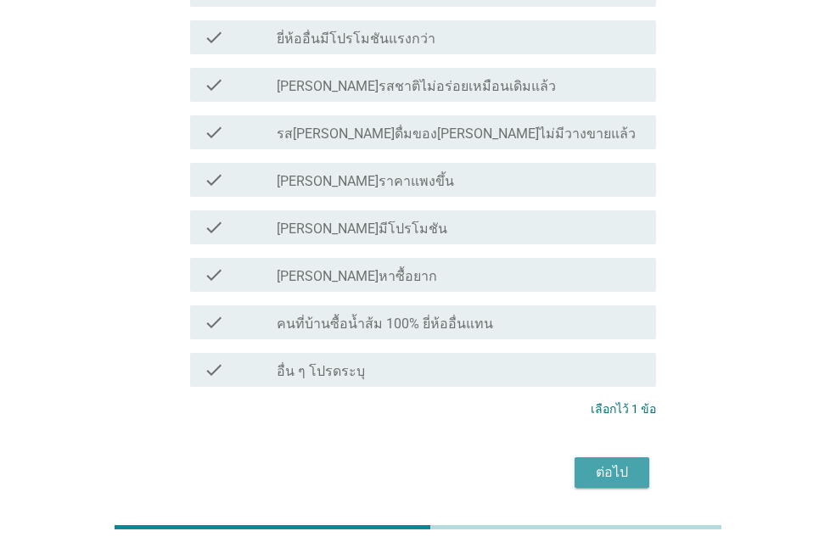
click at [595, 463] on div "ต่อไป" at bounding box center [612, 473] width 48 height 20
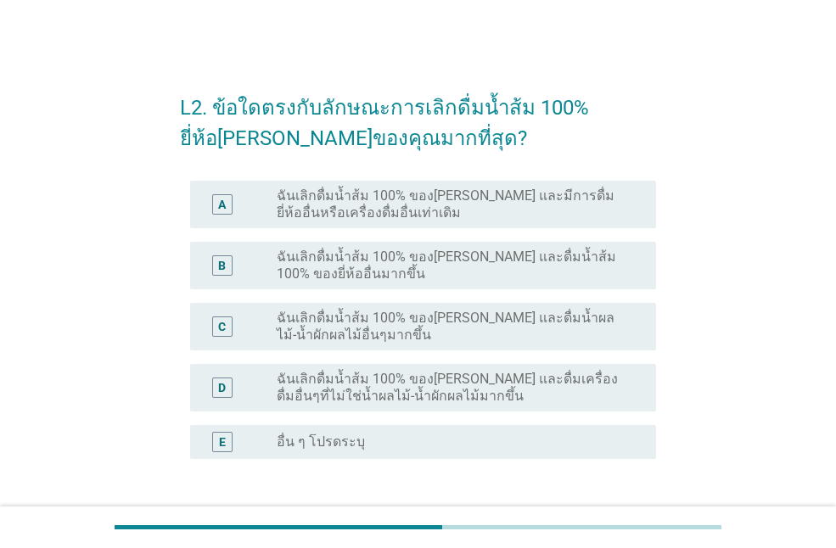
click at [451, 211] on label "ฉันเลิกดื่มน้ำส้ม 100% ของ[PERSON_NAME] และมีการดื่มยี่ห้ออื่นหรือเครื่องดื่มอื…" at bounding box center [453, 205] width 352 height 34
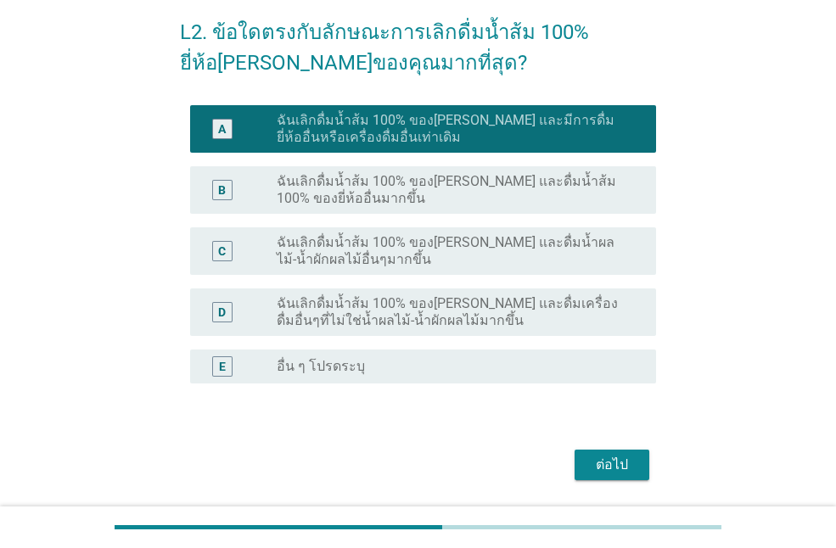
scroll to position [129, 0]
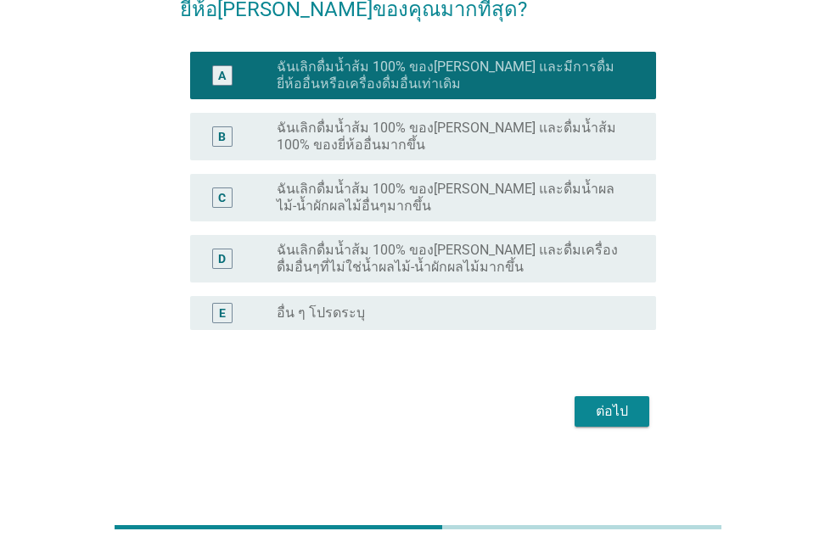
click at [614, 412] on div "ต่อไป" at bounding box center [612, 411] width 48 height 20
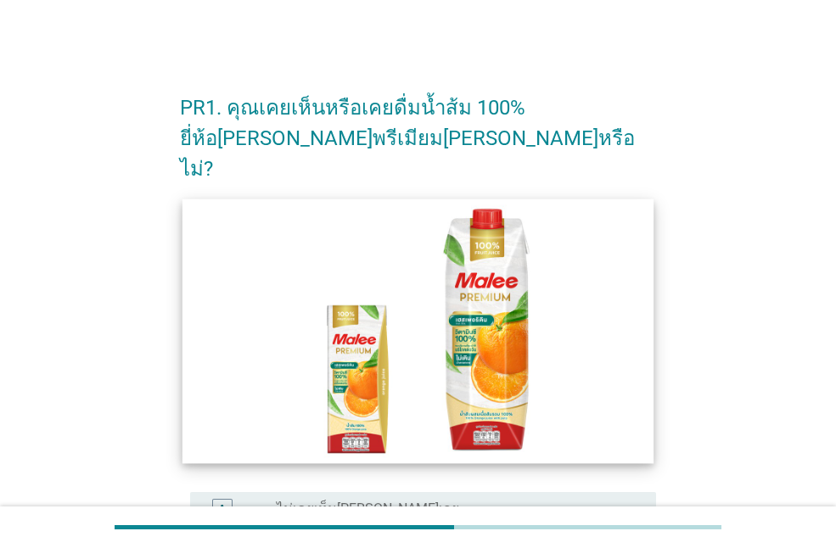
scroll to position [170, 0]
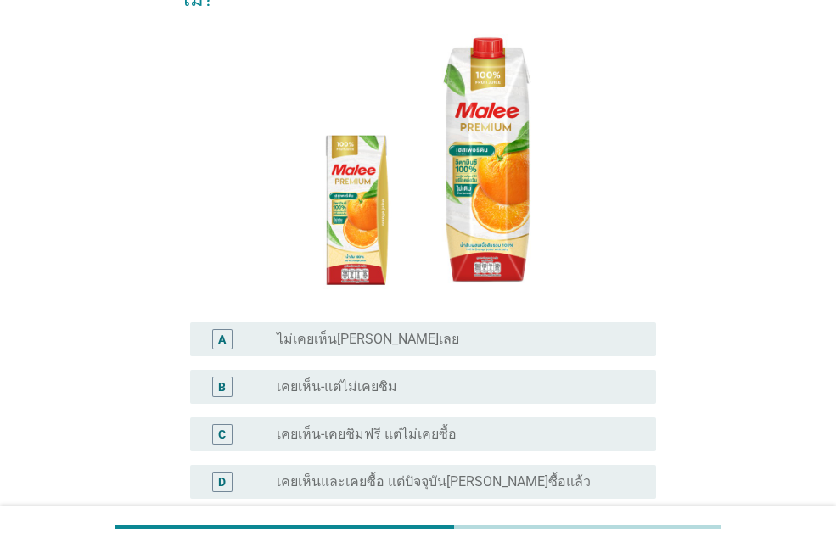
click at [445, 370] on div "B radio_button_unchecked เคยเห็น-แต่ไม่เคยชิม" at bounding box center [423, 387] width 466 height 34
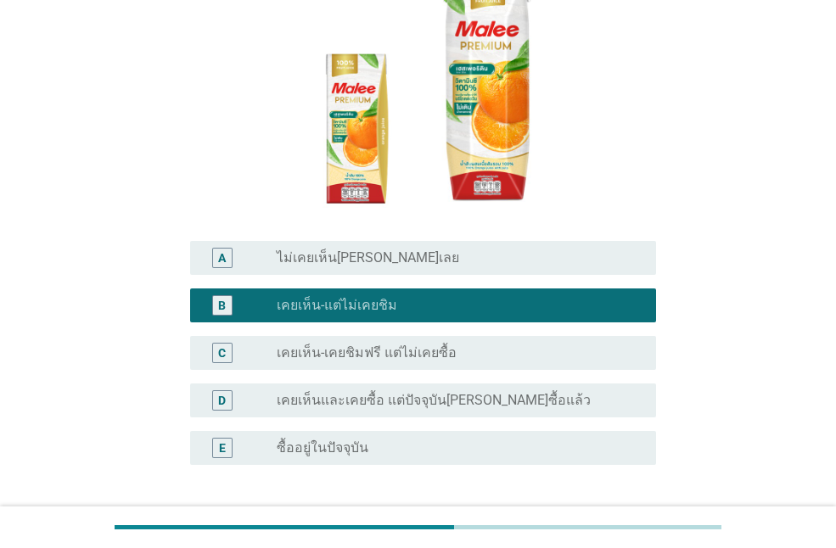
scroll to position [356, 0]
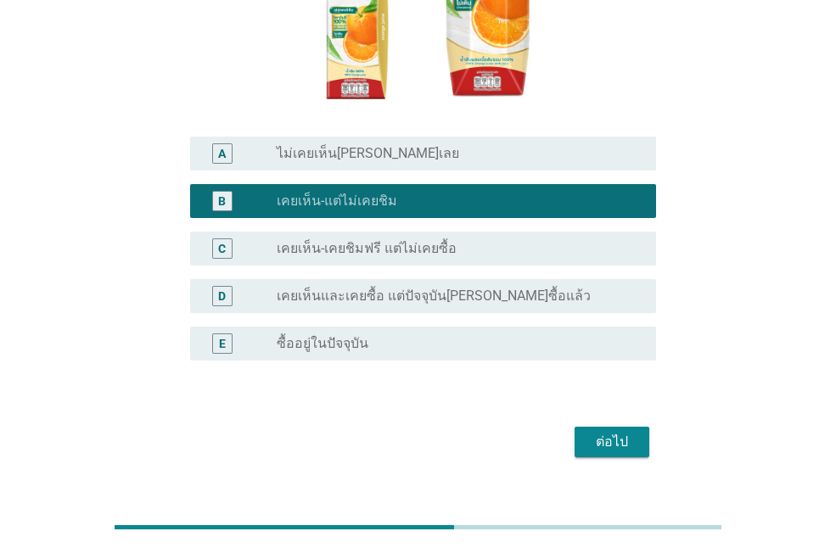
click at [572, 422] on div "ต่อไป" at bounding box center [418, 442] width 476 height 41
click at [585, 427] on button "ต่อไป" at bounding box center [612, 442] width 75 height 31
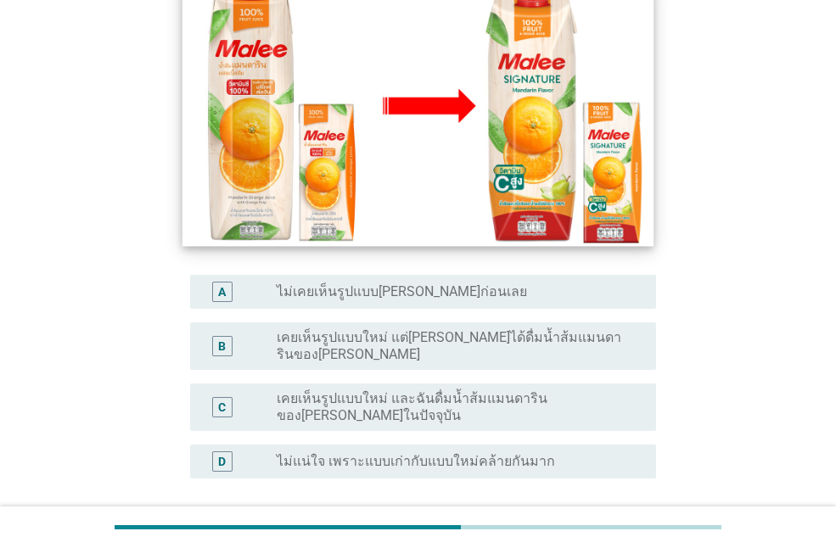
scroll to position [339, 0]
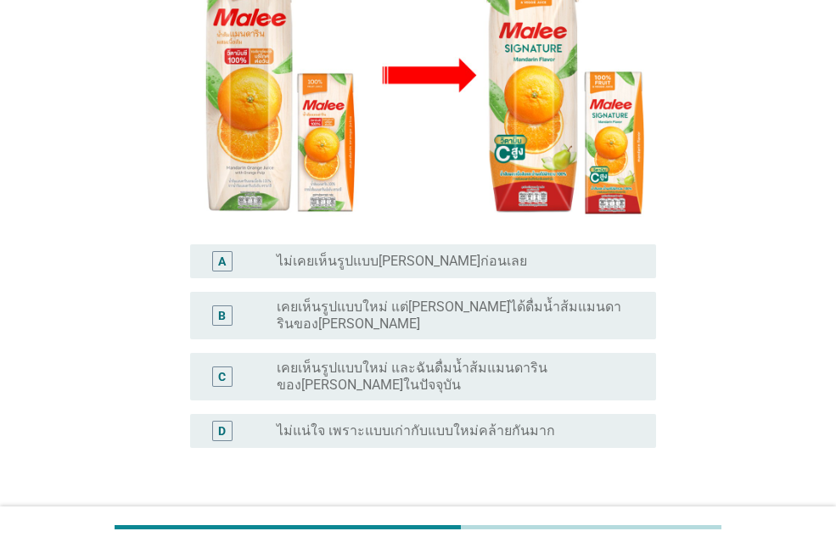
click at [534, 299] on label "เคยเห็นรูปแบบใหม่ แต่[PERSON_NAME]ได้ดื่มน้ำส้มแมนดารินของ[PERSON_NAME]" at bounding box center [453, 316] width 352 height 34
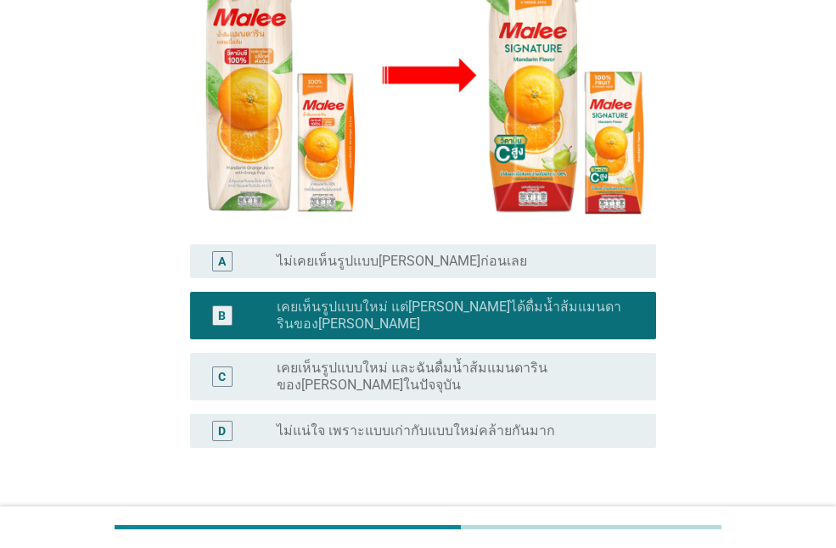
click at [612, 519] on div "ต่อไป" at bounding box center [612, 529] width 48 height 20
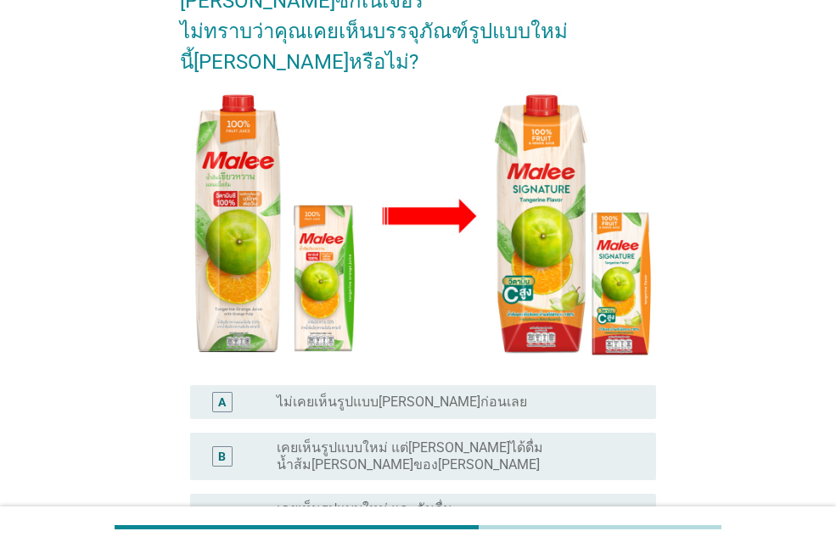
scroll to position [413, 0]
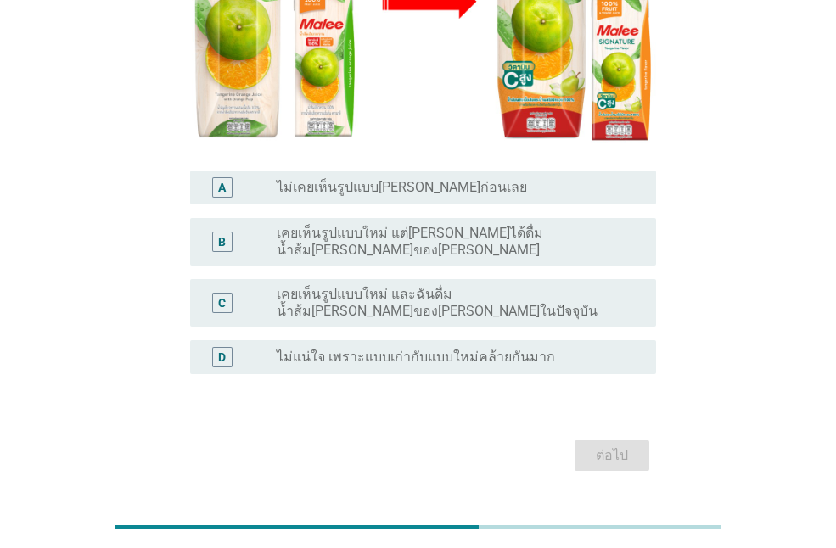
click at [529, 279] on div "C radio_button_unchecked เคยเห็นรูปแบบใหม่ และฉันดื่มน้ำส้ม[PERSON_NAME]ของ[PER…" at bounding box center [423, 303] width 466 height 48
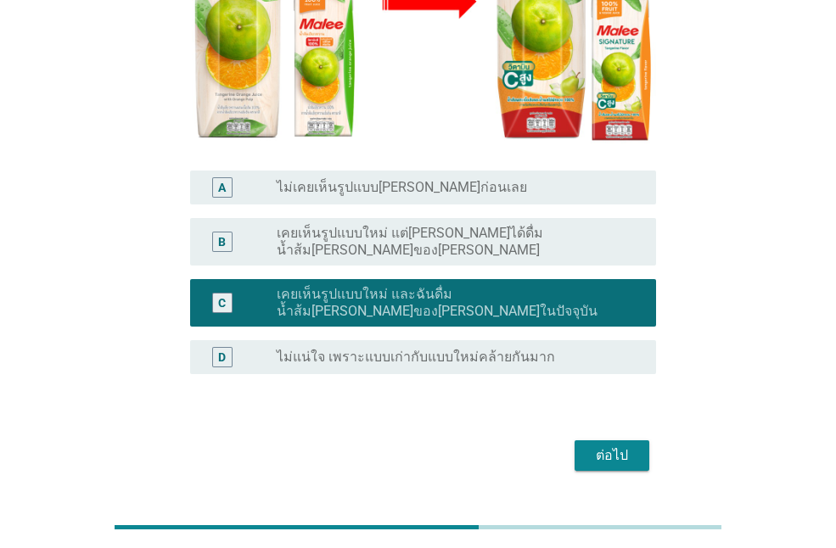
click at [559, 347] on div "radio_button_unchecked ไม่แน่ใจ เพราะแบบเก่ากับแบบใหม่คล้ายกันมาก" at bounding box center [460, 357] width 366 height 20
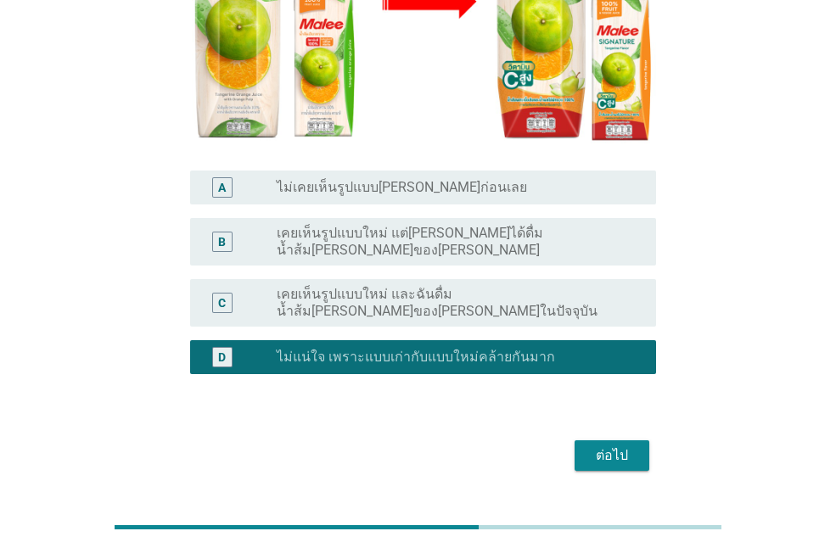
click at [621, 446] on div "ต่อไป" at bounding box center [612, 456] width 48 height 20
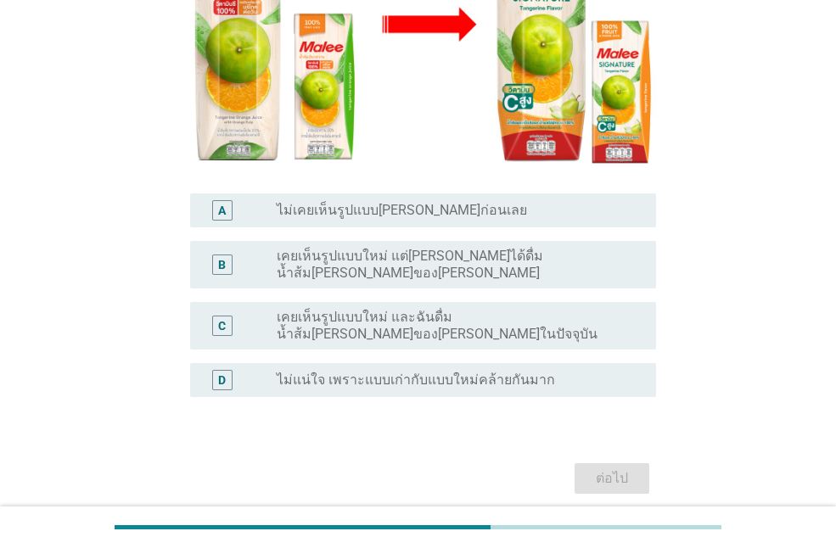
scroll to position [400, 0]
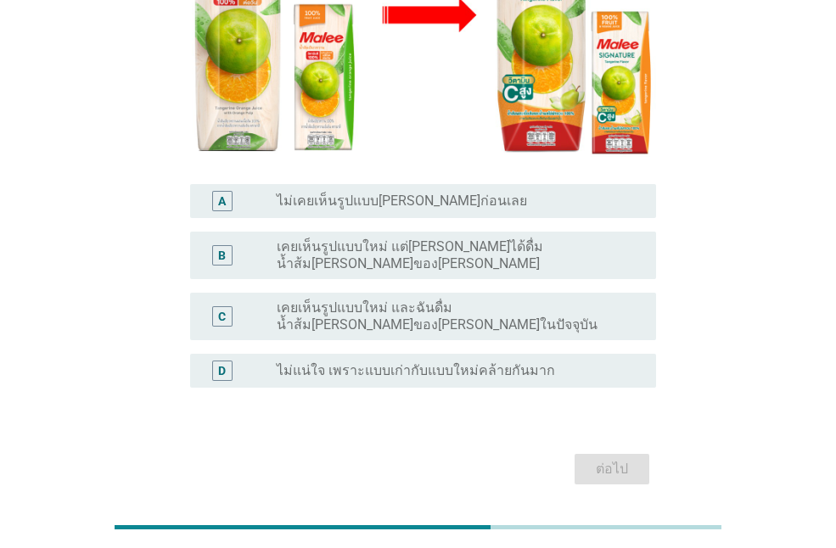
click at [502, 361] on div "radio_button_unchecked ไม่แน่ใจ เพราะแบบเก่ากับแบบใหม่คล้ายกันมาก" at bounding box center [460, 371] width 366 height 20
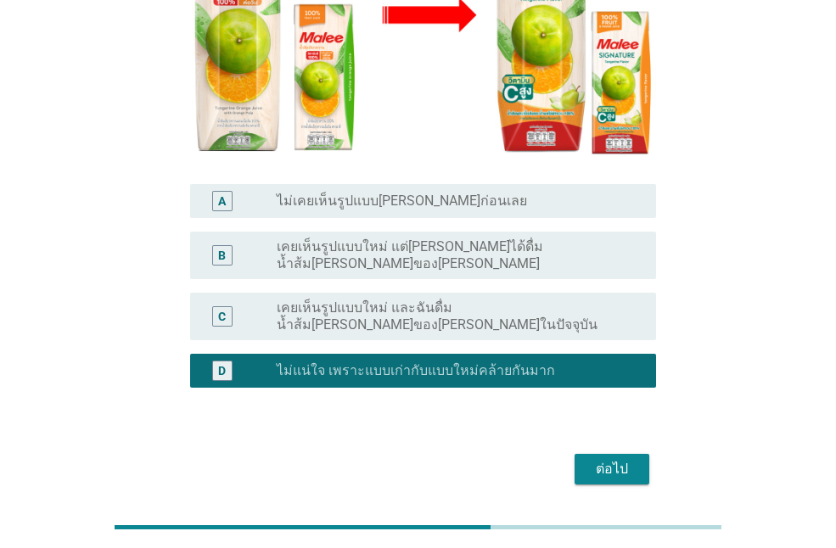
click at [615, 459] on div "ต่อไป" at bounding box center [612, 469] width 48 height 20
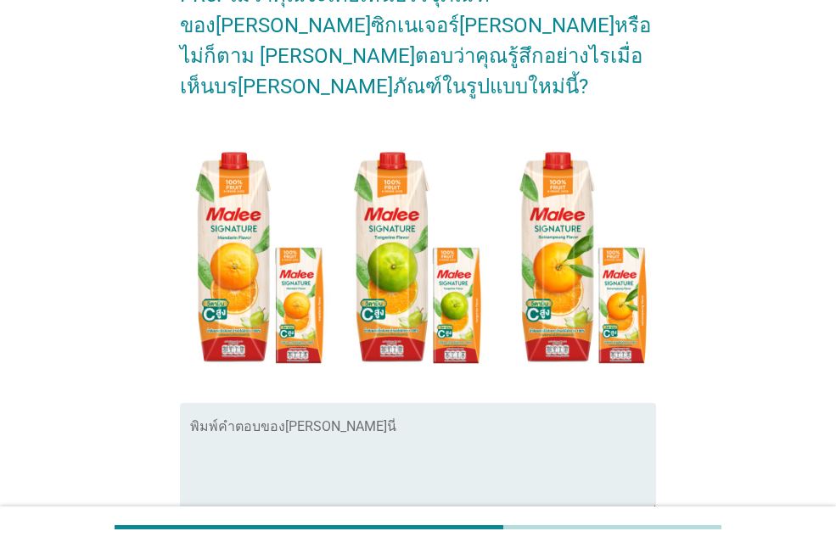
scroll to position [85, 0]
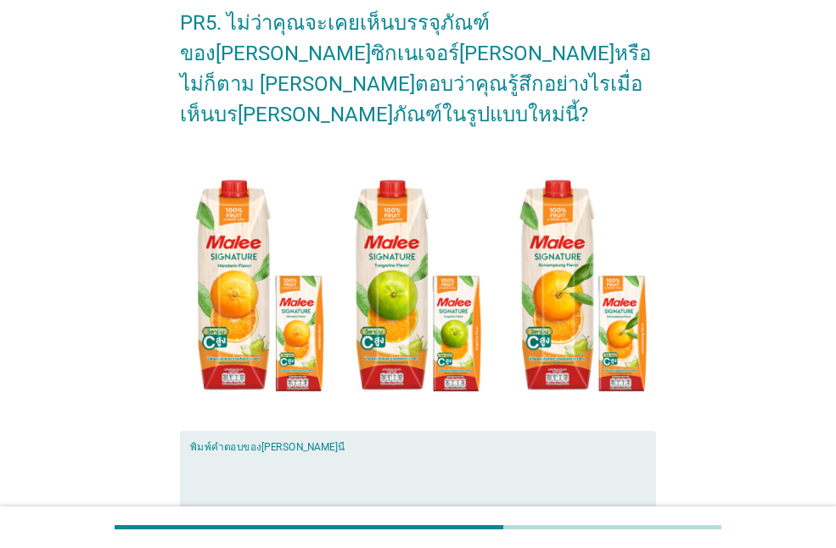
click at [553, 490] on textarea "พิมพ์คำตอบของคุณ ที่นี่" at bounding box center [423, 495] width 466 height 89
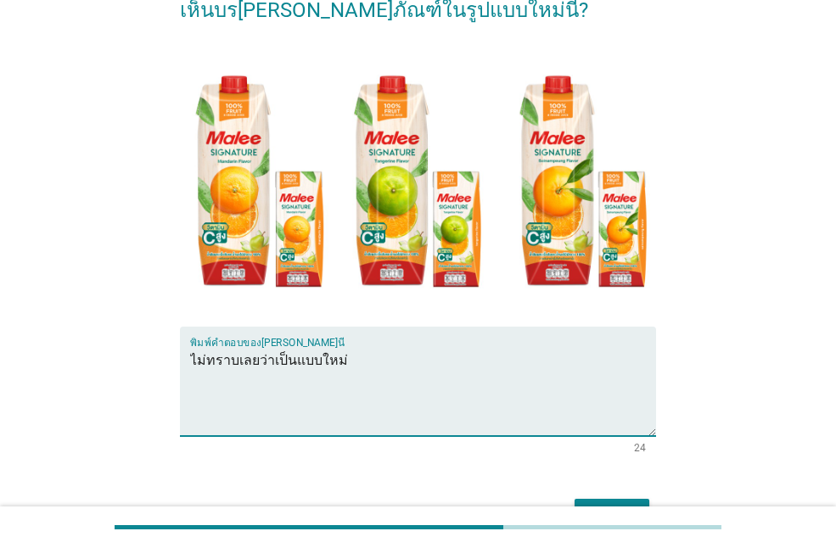
scroll to position [261, 0]
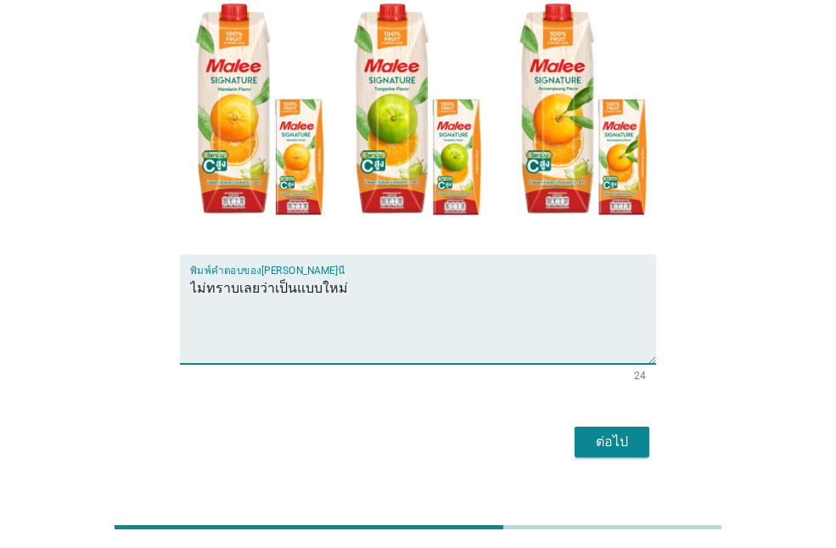
type textarea "ไม่ทราบเลยว่าเป็นแบบใหม่"
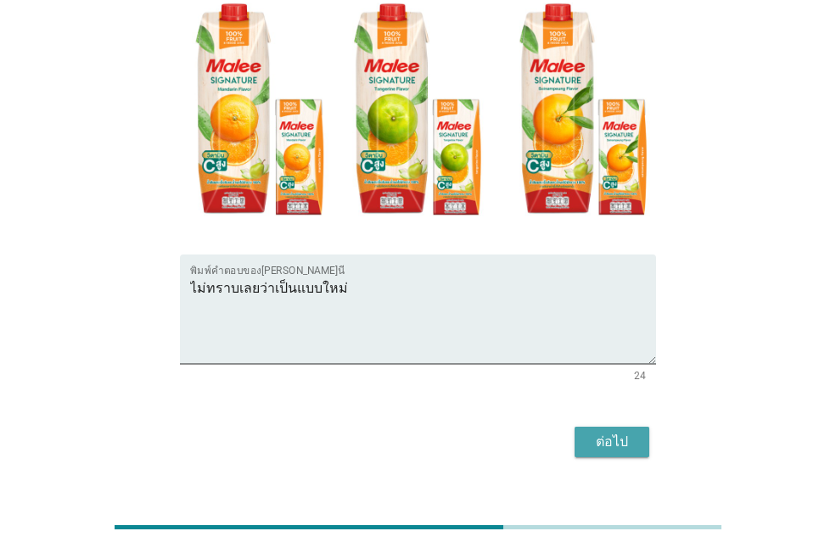
click at [585, 427] on button "ต่อไป" at bounding box center [612, 442] width 75 height 31
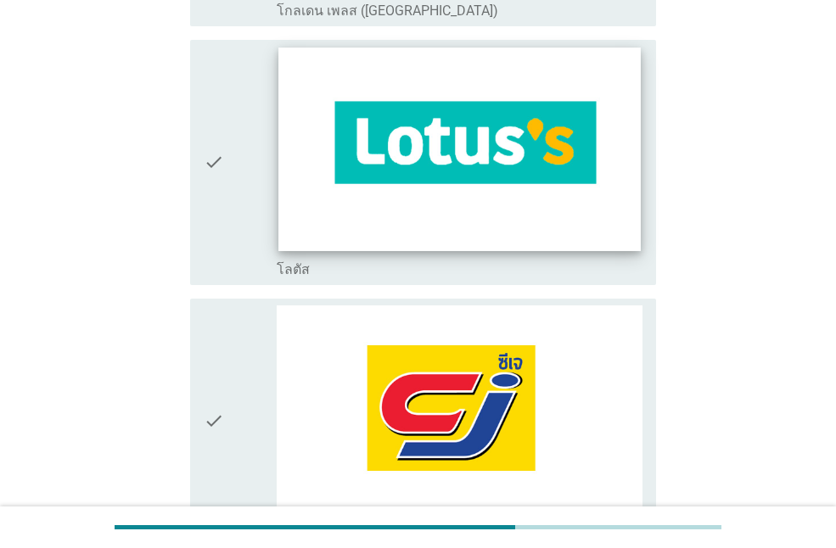
click at [547, 186] on img at bounding box center [459, 150] width 362 height 204
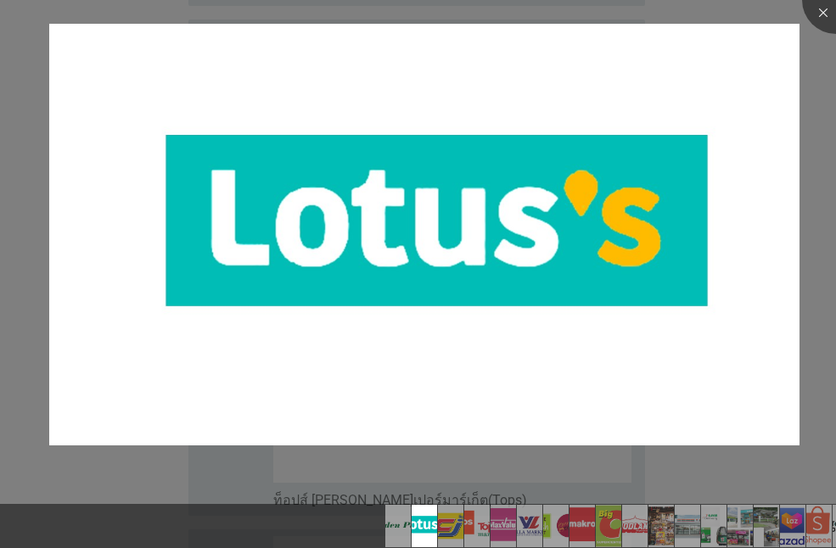
scroll to position [933, 0]
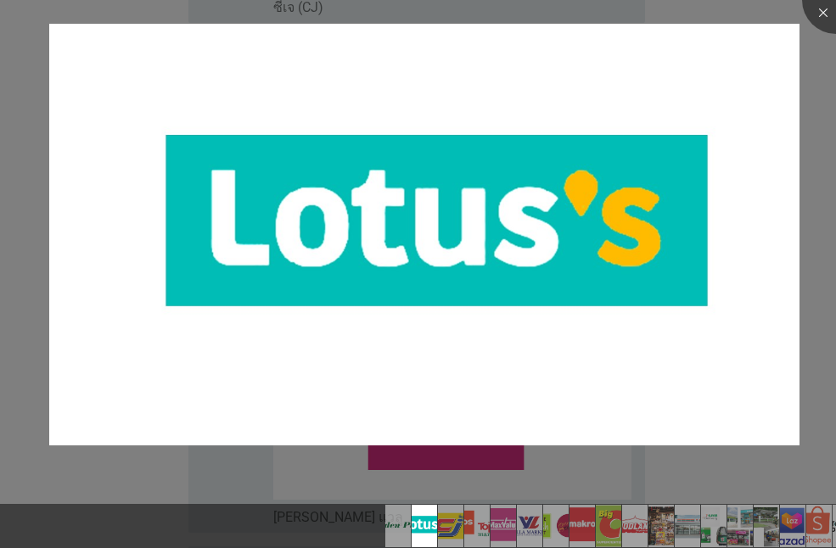
click at [816, 52] on div at bounding box center [418, 274] width 836 height 548
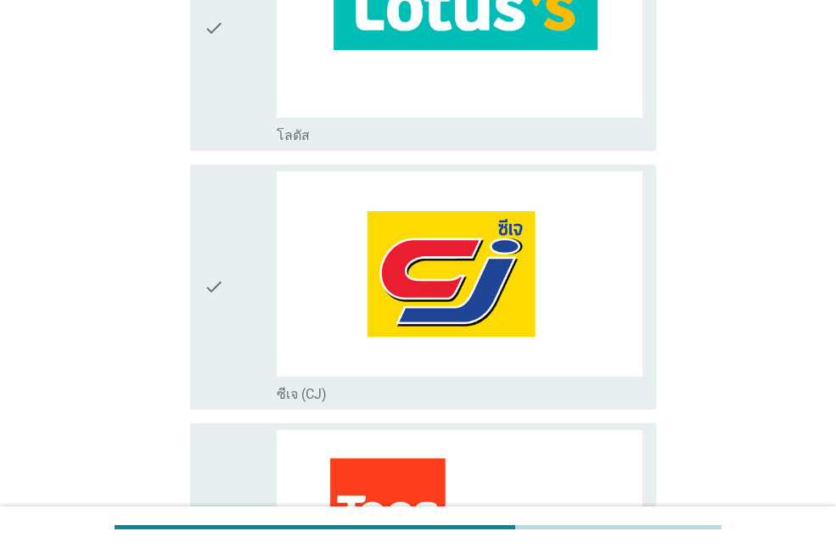
scroll to position [424, 0]
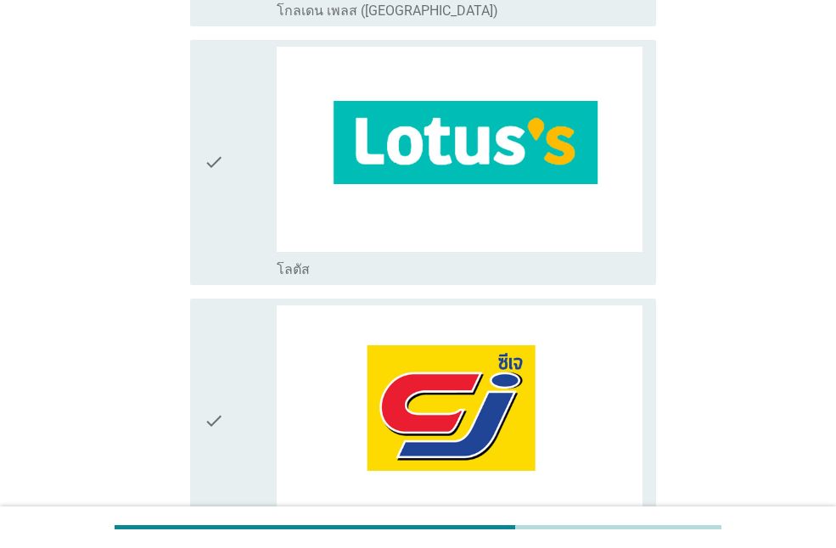
click at [217, 204] on icon "check" at bounding box center [214, 163] width 20 height 232
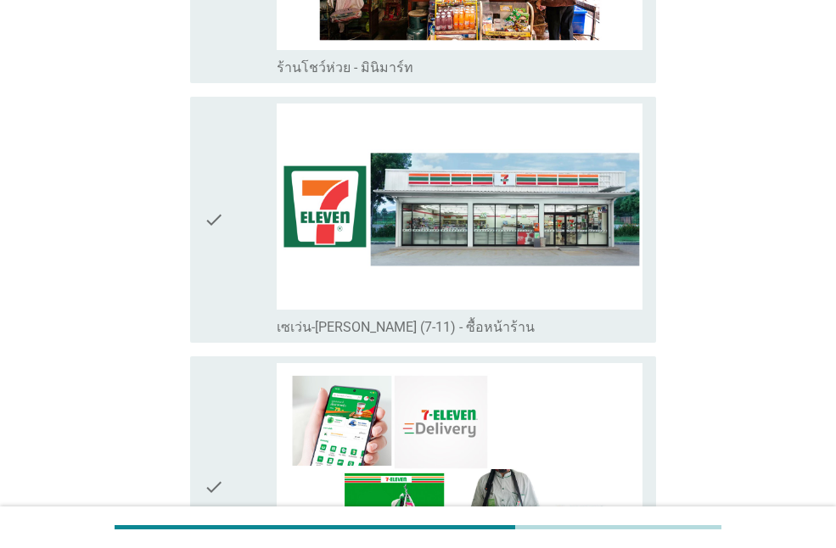
click at [217, 205] on icon "check" at bounding box center [214, 220] width 20 height 232
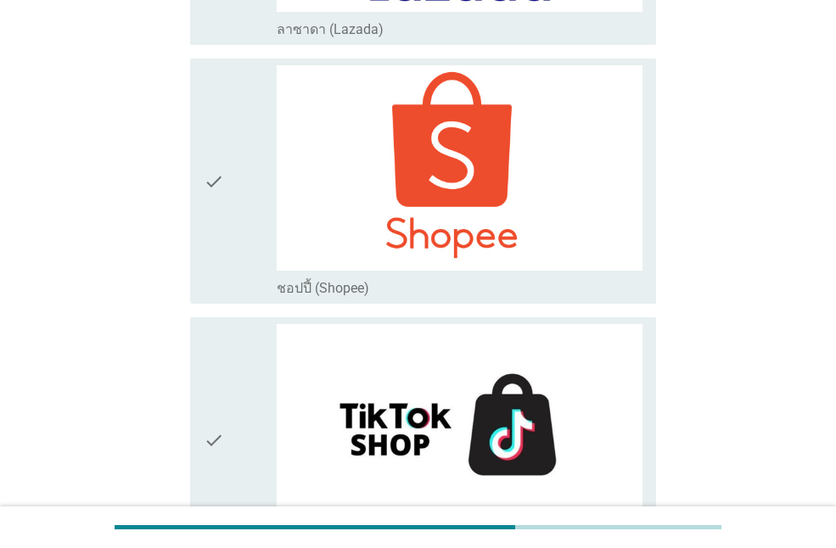
scroll to position [4626, 0]
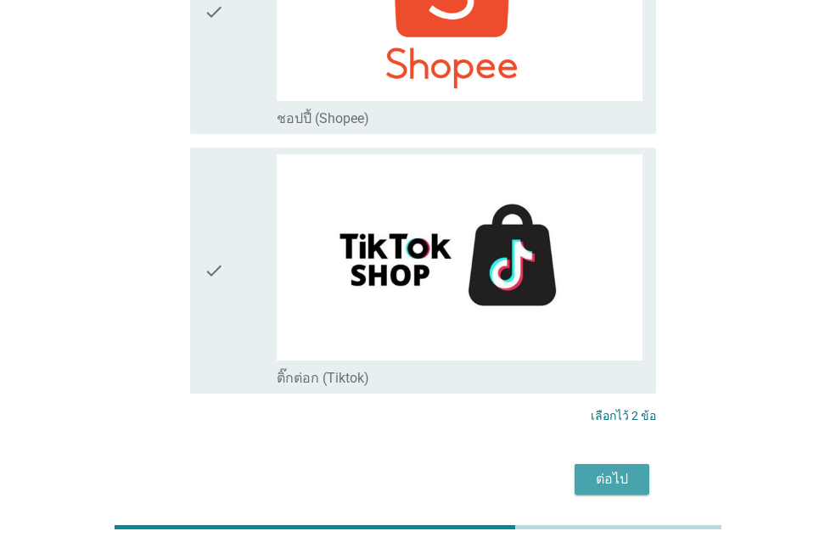
click at [603, 469] on div "ต่อไป" at bounding box center [612, 479] width 48 height 20
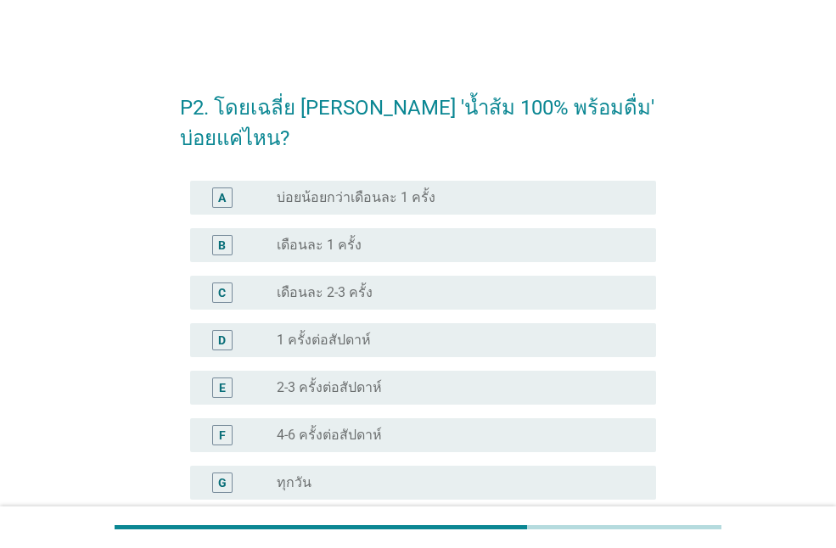
click at [421, 306] on div "C radio_button_unchecked เดือนละ 2-3 ครั้ง" at bounding box center [423, 293] width 466 height 34
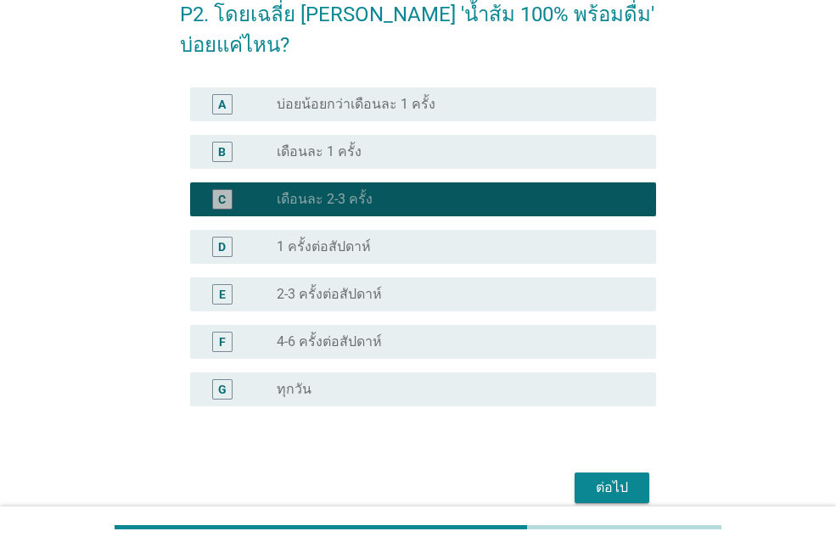
scroll to position [170, 0]
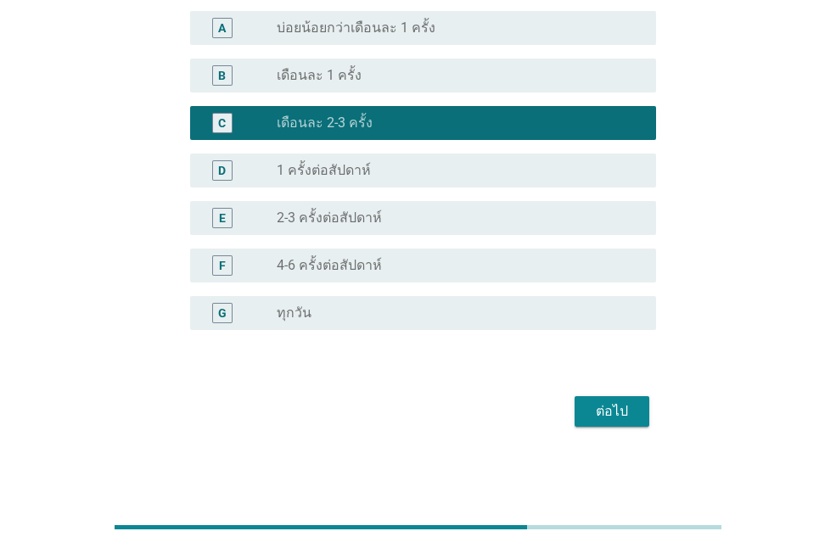
click at [611, 415] on div "ต่อไป" at bounding box center [612, 411] width 48 height 20
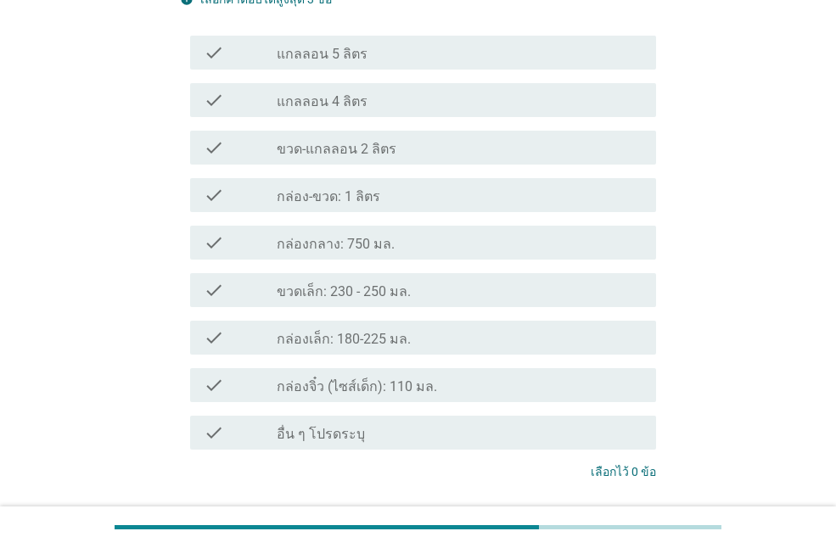
scroll to position [0, 0]
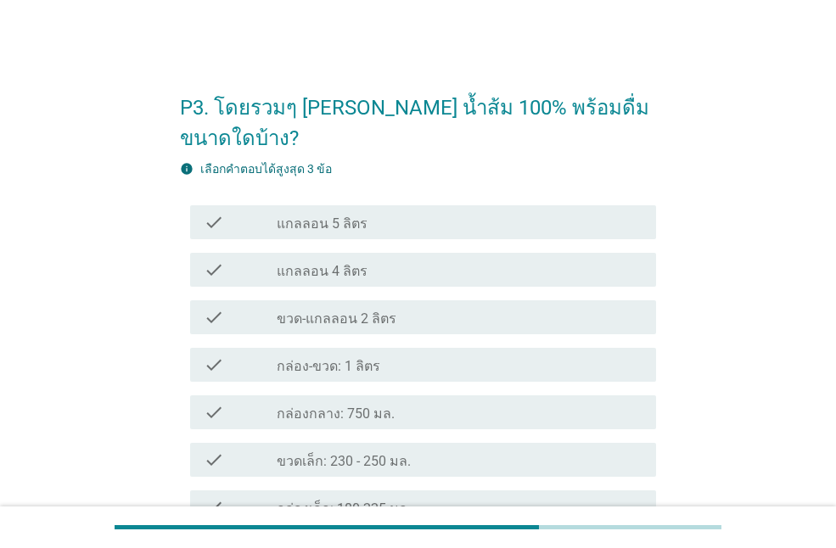
click at [509, 355] on div "check_box_outline_blank กล่อง-ขวด: 1 ลิตร" at bounding box center [460, 365] width 366 height 20
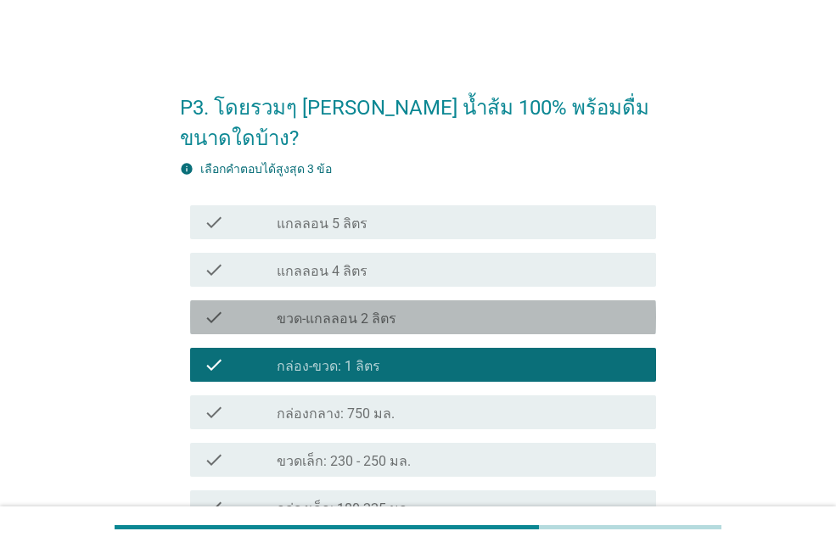
click at [334, 300] on div "check check_box_outline_blank ขวด-แกลลอน 2 ลิตร" at bounding box center [423, 317] width 466 height 34
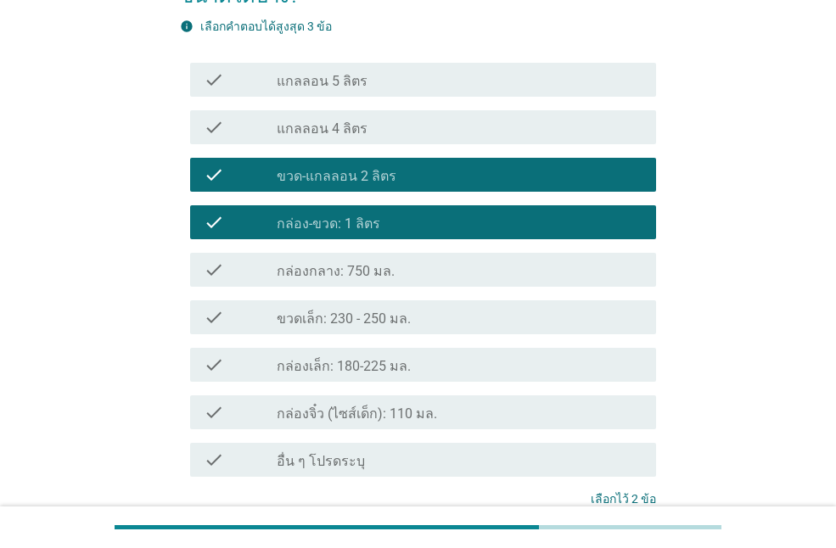
scroll to position [263, 0]
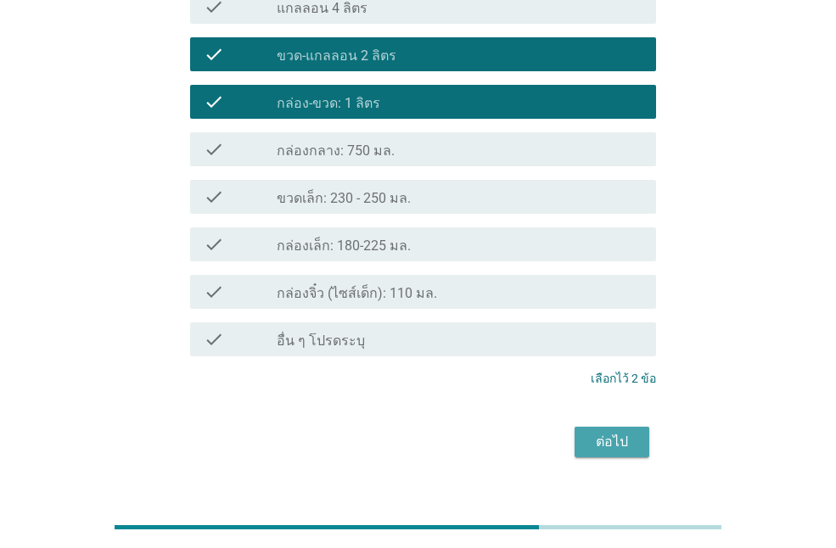
click at [603, 432] on div "ต่อไป" at bounding box center [612, 442] width 48 height 20
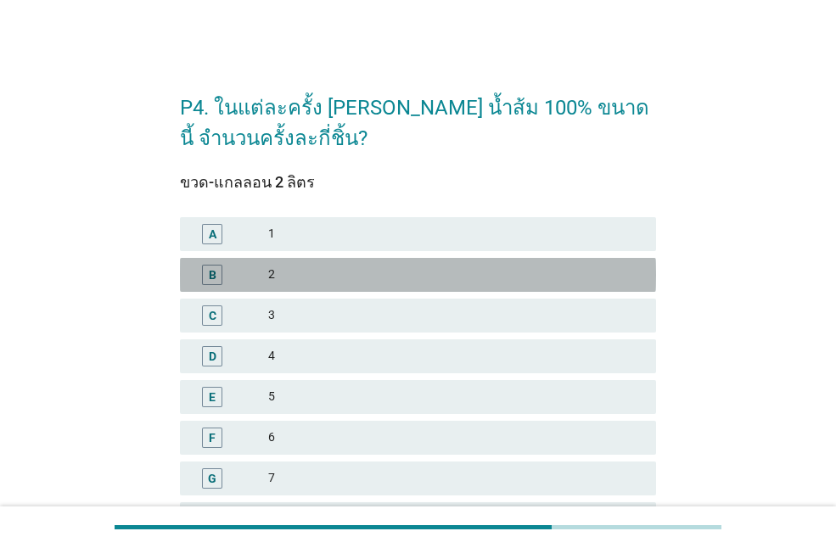
click at [365, 267] on div "2" at bounding box center [455, 275] width 374 height 20
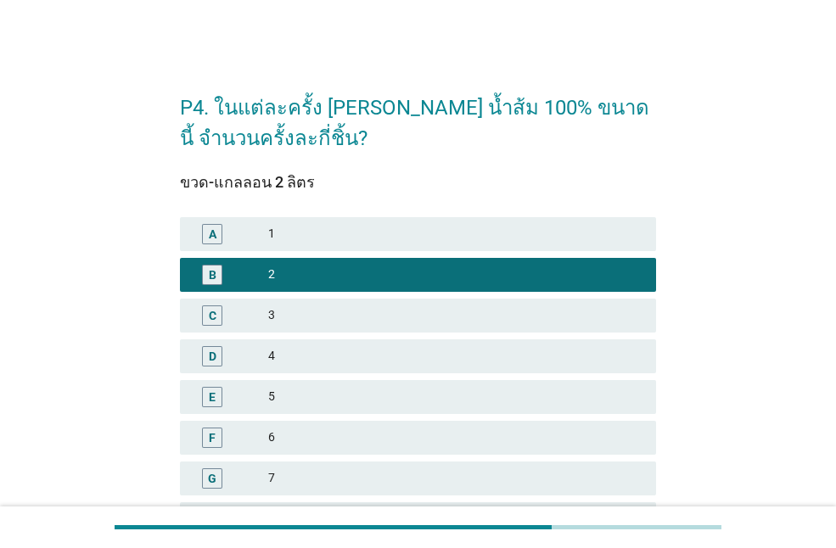
click at [326, 241] on div "1" at bounding box center [455, 234] width 374 height 20
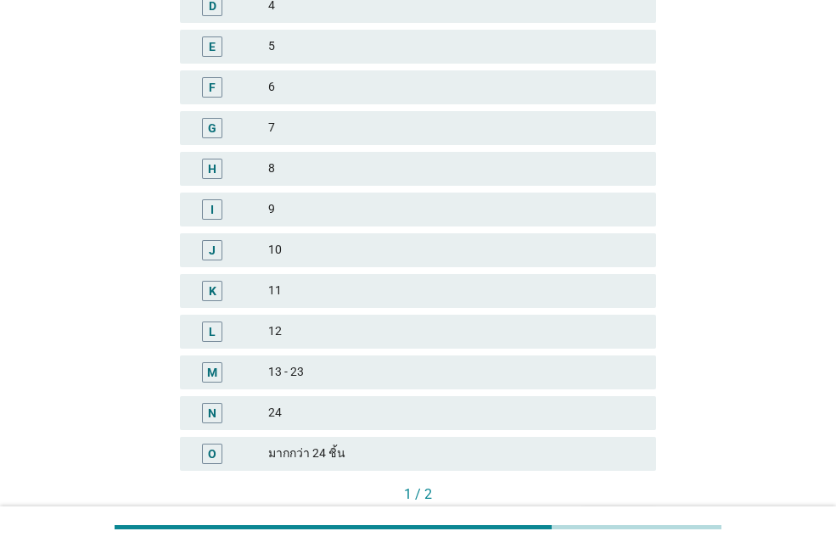
scroll to position [457, 0]
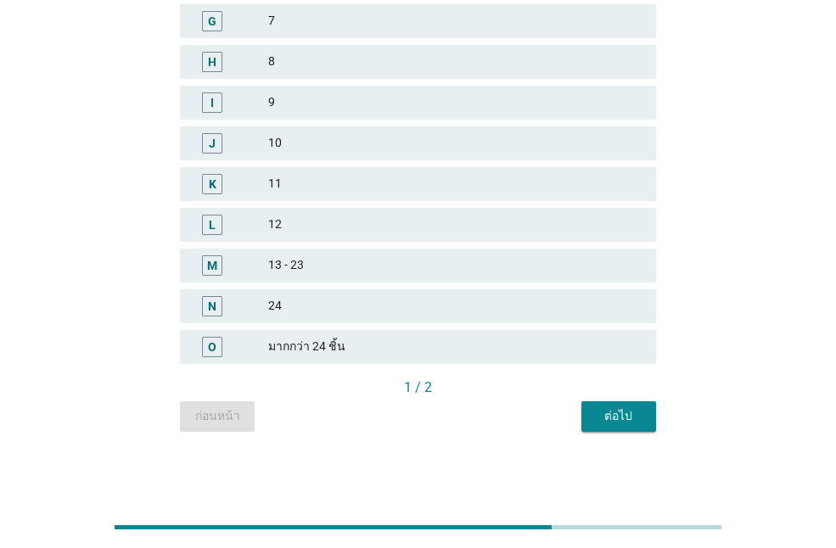
click at [595, 426] on button "ต่อไป" at bounding box center [618, 416] width 75 height 31
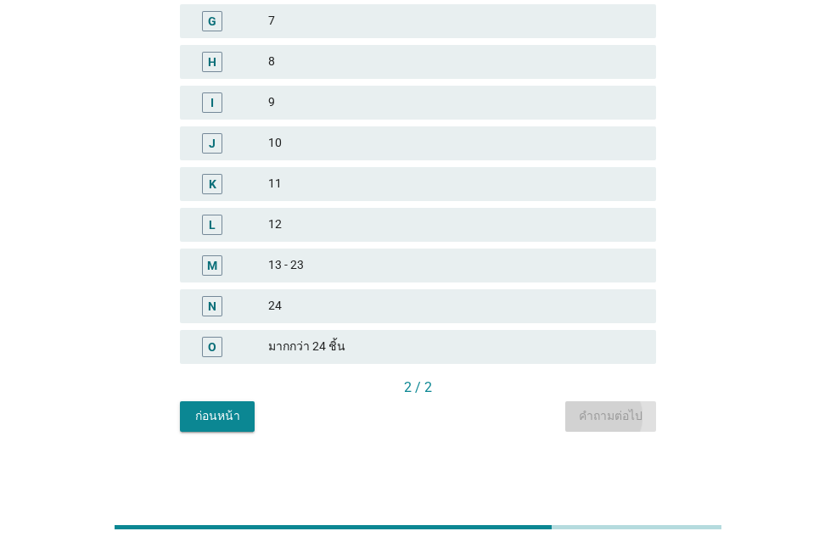
scroll to position [0, 0]
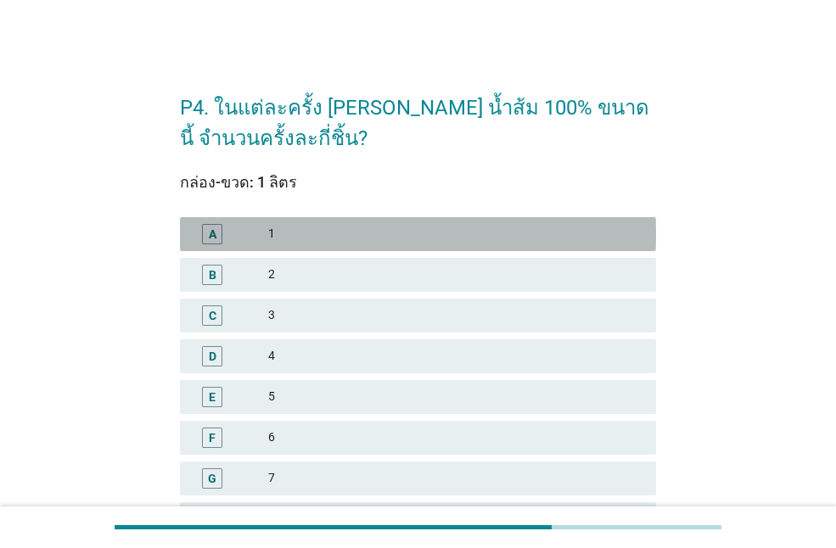
click at [384, 232] on div "1" at bounding box center [455, 234] width 374 height 20
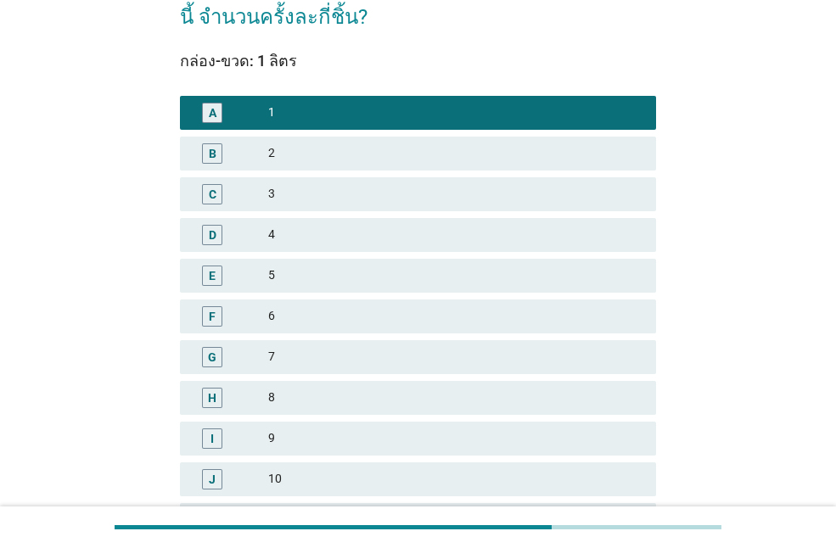
scroll to position [424, 0]
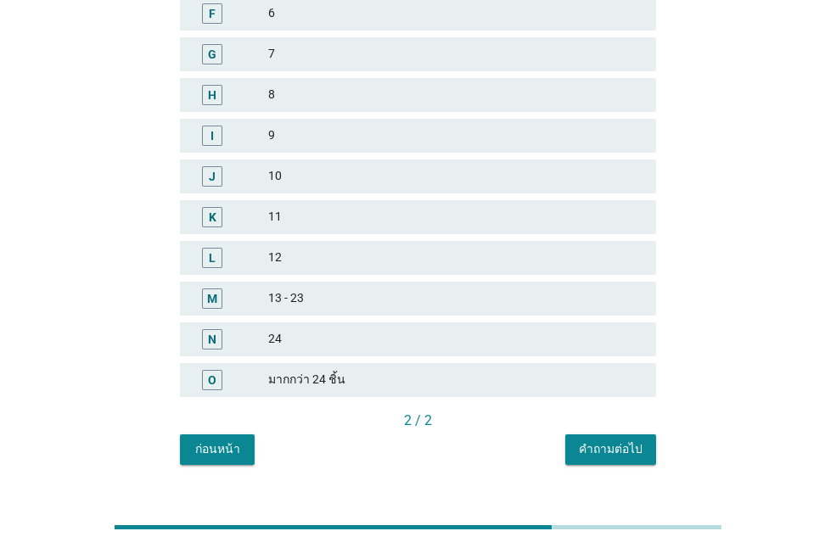
click at [606, 443] on div "คำถามต่อไป" at bounding box center [611, 449] width 64 height 18
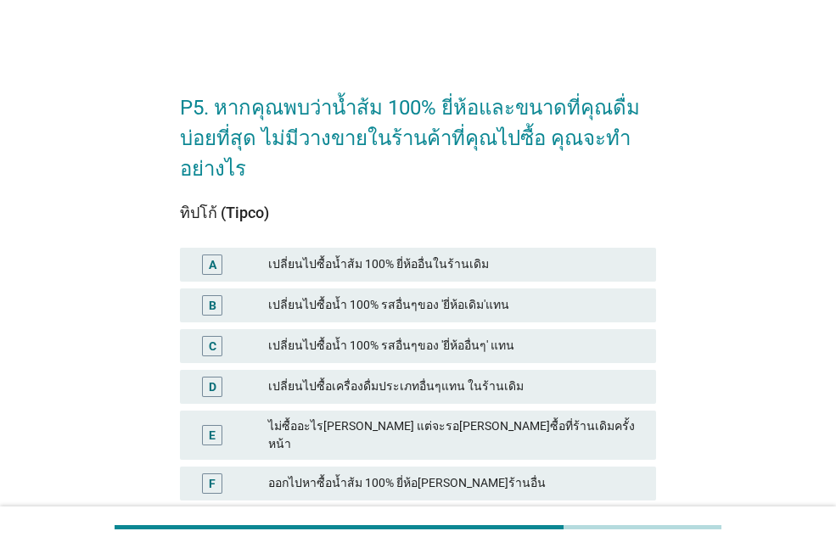
scroll to position [85, 0]
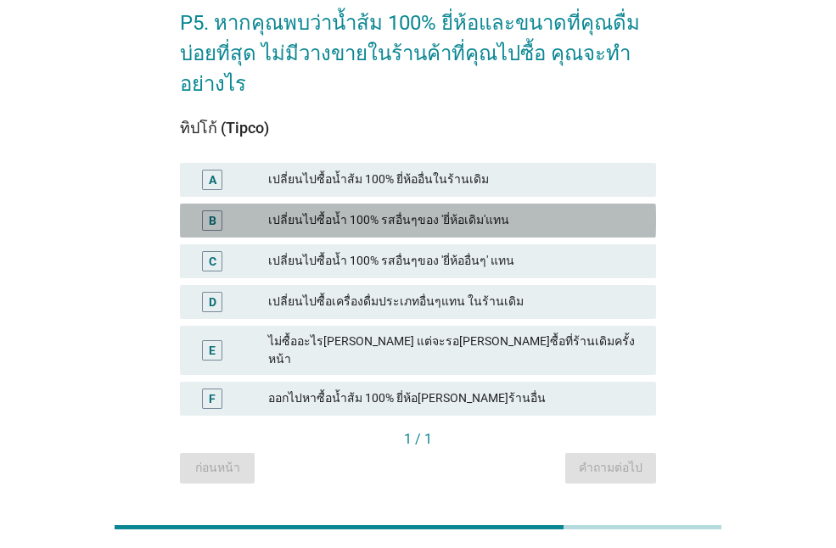
click at [452, 221] on div "เปลี่ยนไปซื้อน้ำ 100% รสอื่นๆของ 'ยี่ห้อเดิม'แทน" at bounding box center [455, 220] width 374 height 20
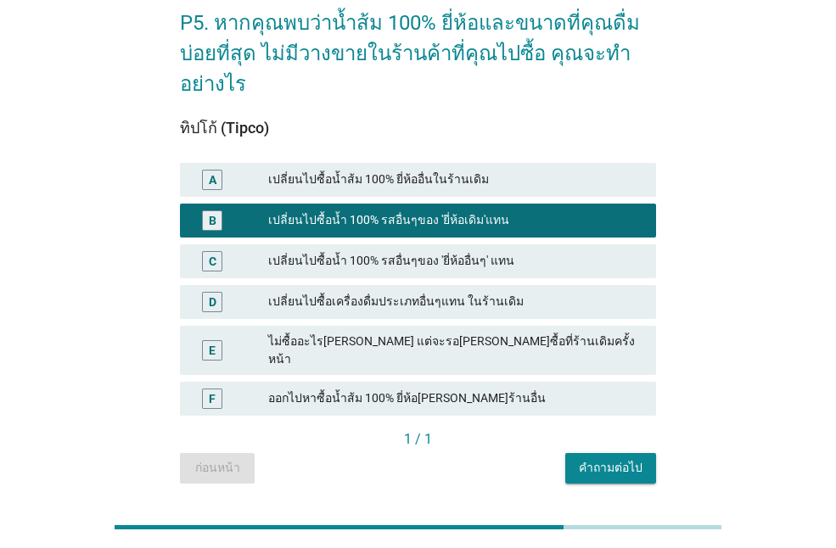
click at [612, 468] on button "คำถามต่อไป" at bounding box center [610, 468] width 91 height 31
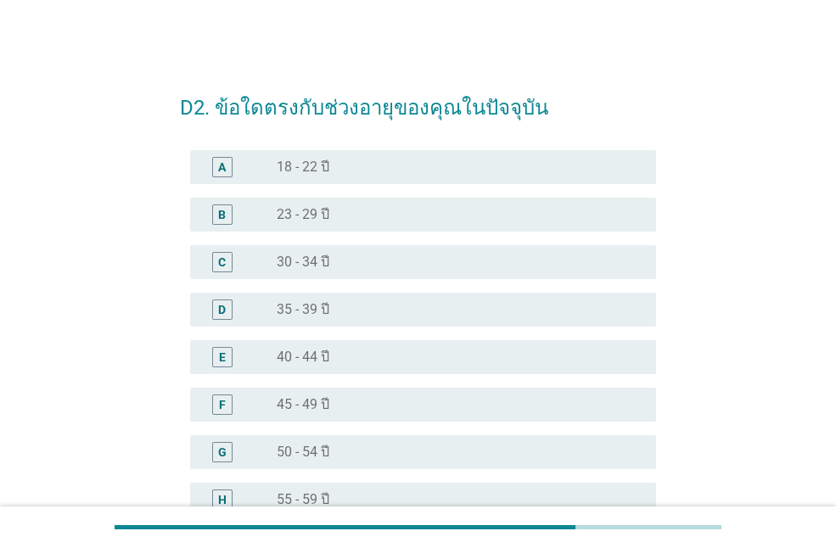
click at [415, 273] on div "C radio_button_unchecked 30 - 34 ปี" at bounding box center [423, 262] width 466 height 34
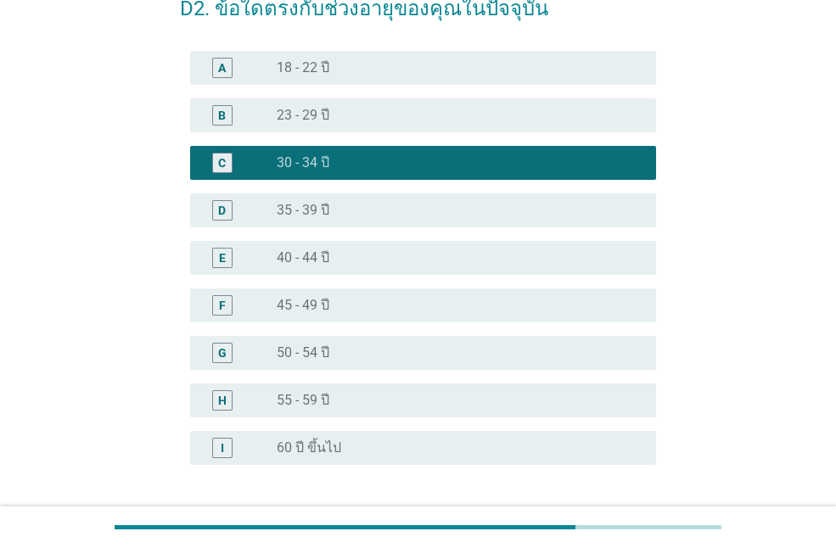
scroll to position [234, 0]
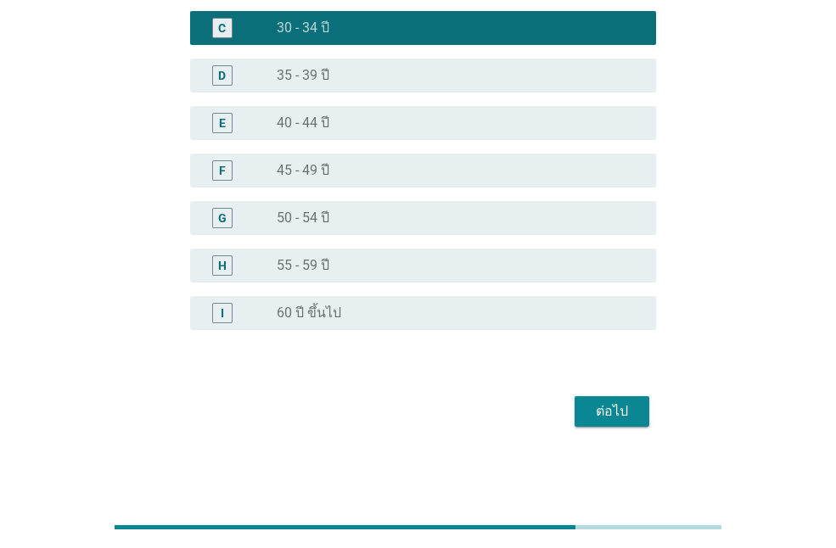
click at [598, 418] on div "ต่อไป" at bounding box center [612, 411] width 48 height 20
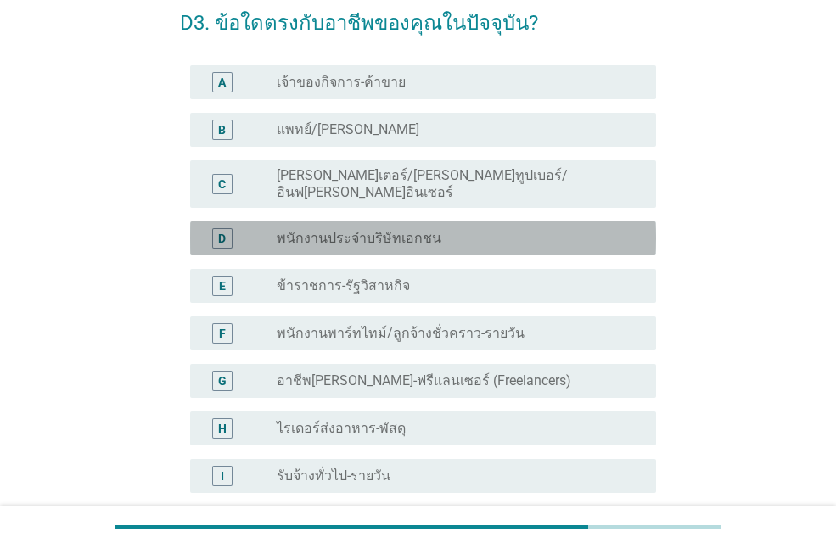
click at [463, 232] on div "radio_button_unchecked พนักงานประจำบริษัทเอกชน" at bounding box center [453, 238] width 352 height 17
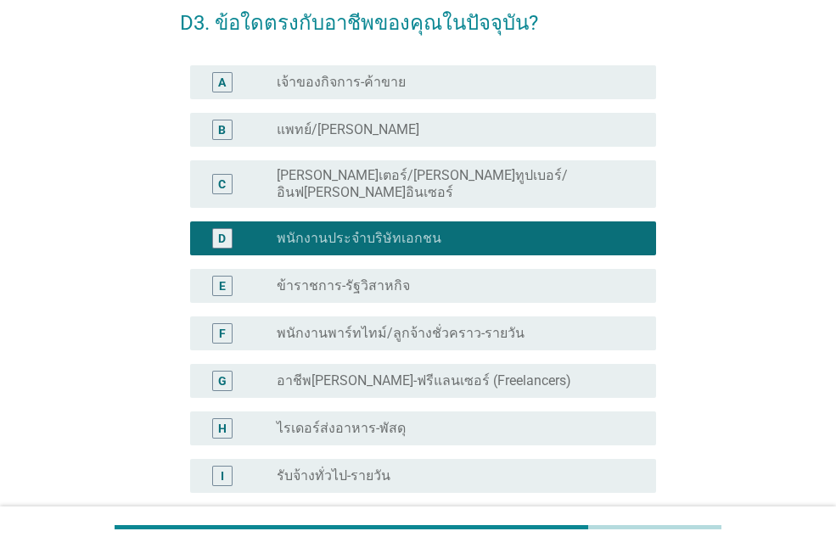
scroll to position [472, 0]
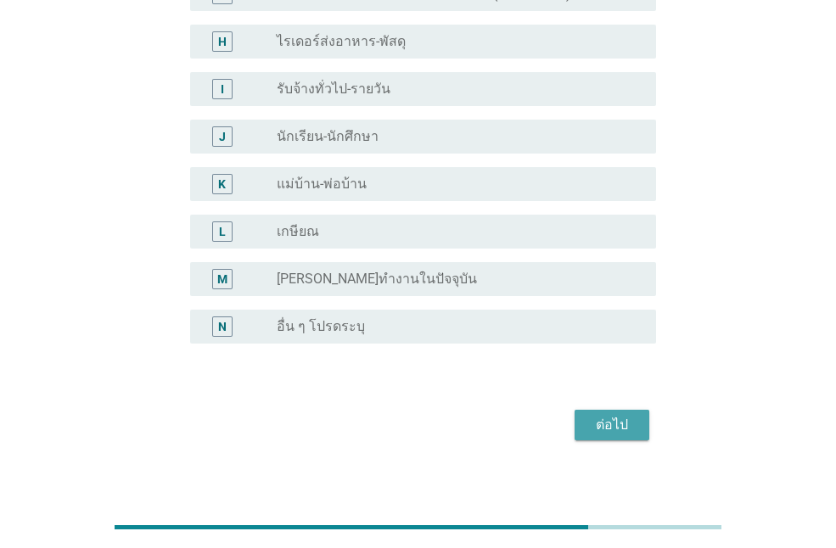
click at [600, 415] on div "ต่อไป" at bounding box center [612, 425] width 48 height 20
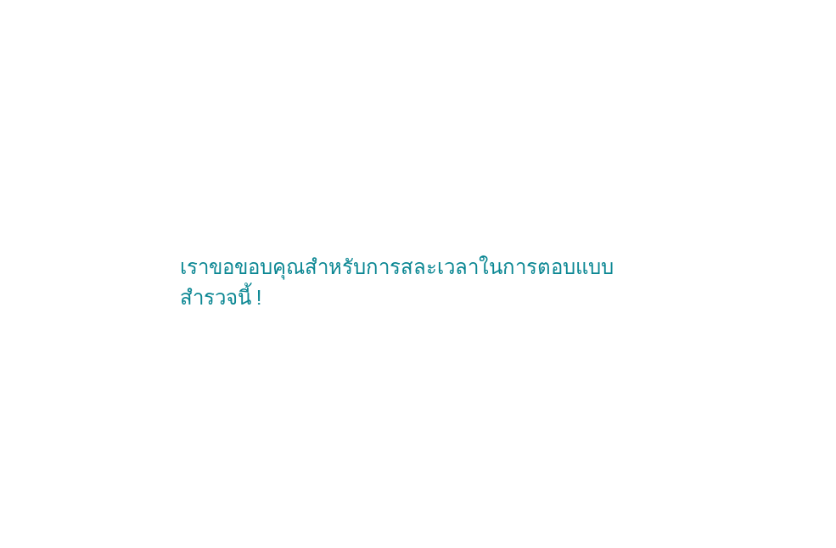
scroll to position [0, 0]
